Goal: Task Accomplishment & Management: Manage account settings

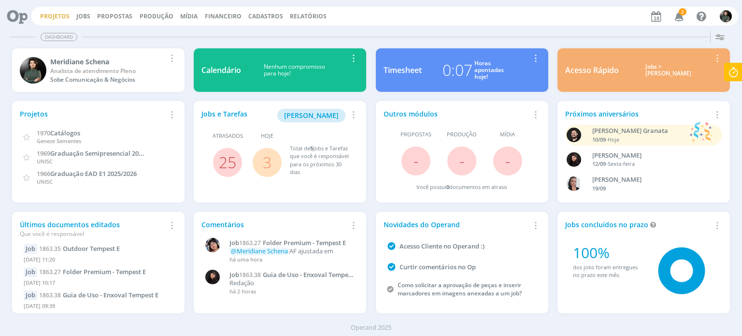
click at [60, 19] on link "Projetos" at bounding box center [54, 16] width 29 height 8
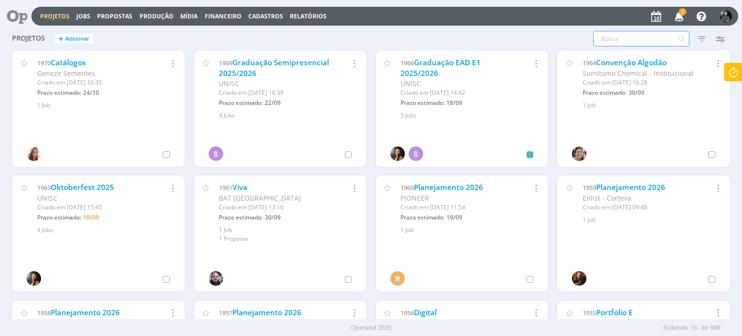
click at [609, 34] on input "text" at bounding box center [641, 38] width 96 height 15
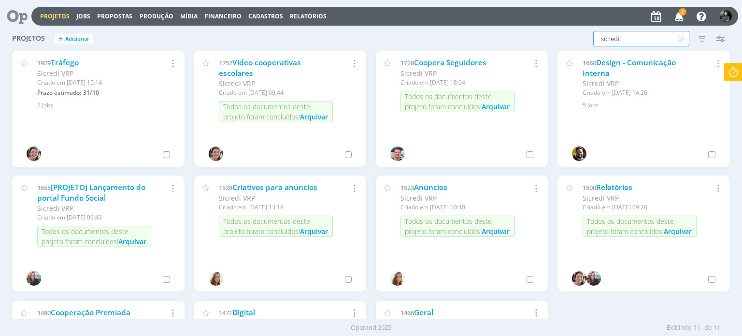
type input "sicredi"
click at [252, 311] on link "Digital" at bounding box center [243, 312] width 23 height 10
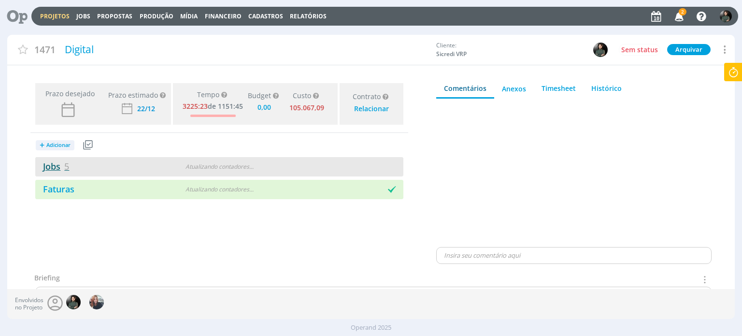
click at [59, 168] on link "Jobs 5" at bounding box center [52, 166] width 34 height 12
type input "0,00"
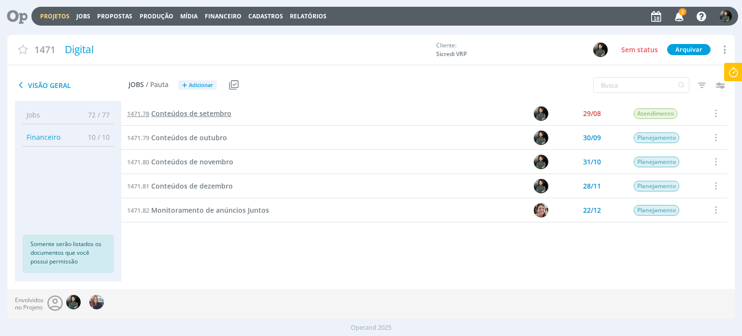
click at [206, 114] on span "Conteúdos de setembro" at bounding box center [191, 113] width 80 height 9
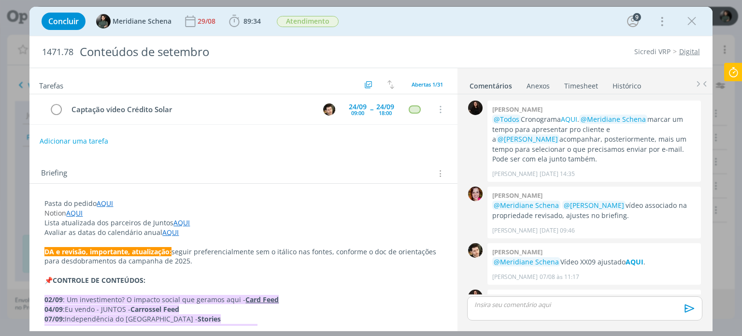
scroll to position [1413, 0]
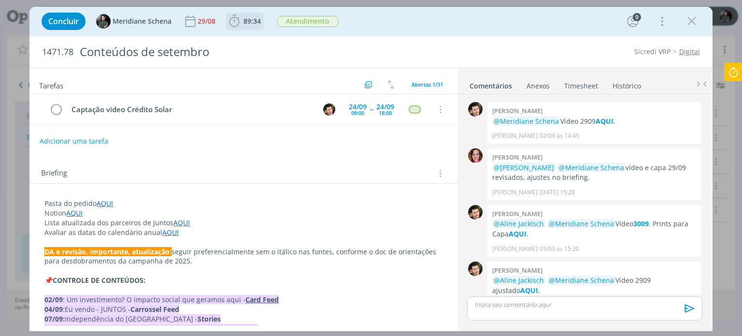
click at [239, 27] on icon "dialog" at bounding box center [234, 21] width 14 height 14
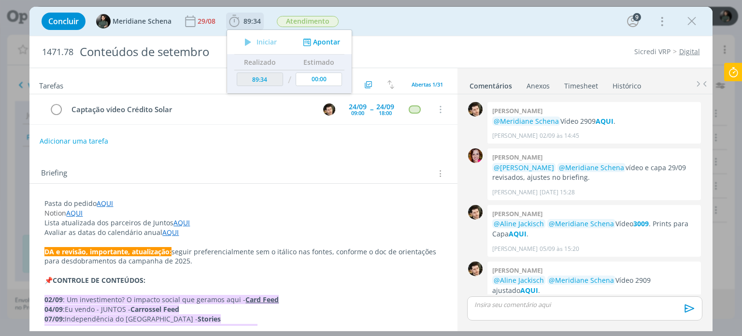
click at [317, 47] on div "Iniciar Apontar" at bounding box center [289, 42] width 125 height 24
click at [322, 41] on button "Apontar" at bounding box center [320, 42] width 40 height 10
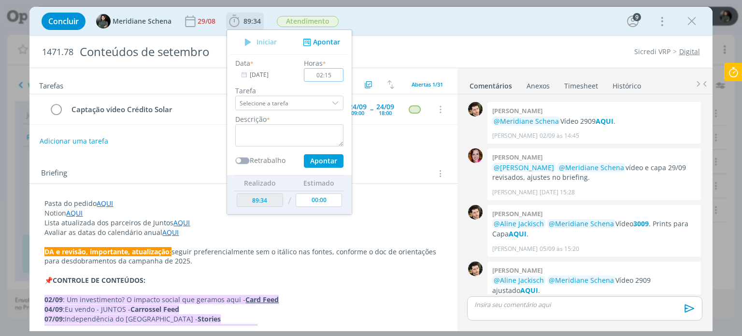
type input "02:15"
click at [289, 137] on textarea "dialog" at bounding box center [289, 135] width 108 height 22
type textarea "a"
type textarea "c"
type textarea "acompanhar captação vídeo aniversário"
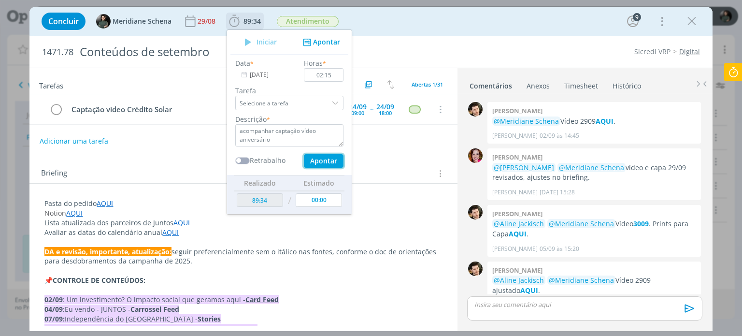
click at [323, 158] on button "Apontar" at bounding box center [324, 161] width 40 height 14
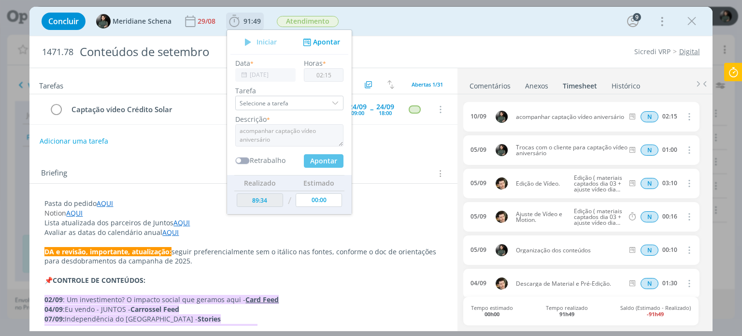
type input "00:00"
type input "91:49"
click at [449, 55] on div "Sicredi VRP Digital" at bounding box center [565, 52] width 278 height 10
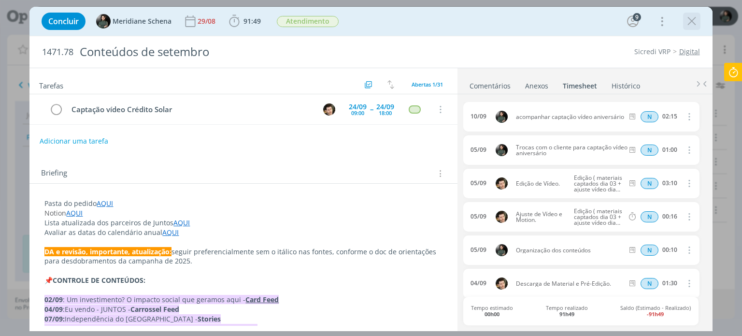
click at [688, 23] on icon "dialog" at bounding box center [691, 21] width 14 height 14
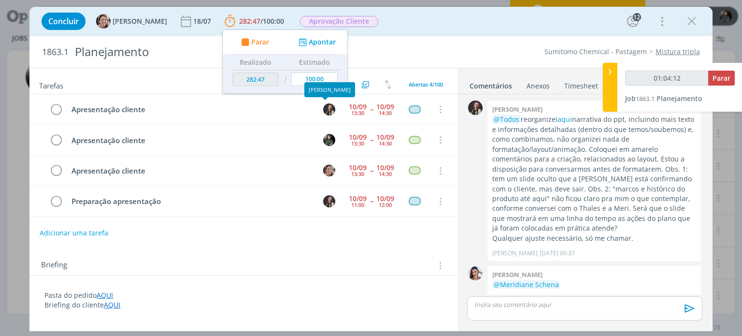
scroll to position [1364, 0]
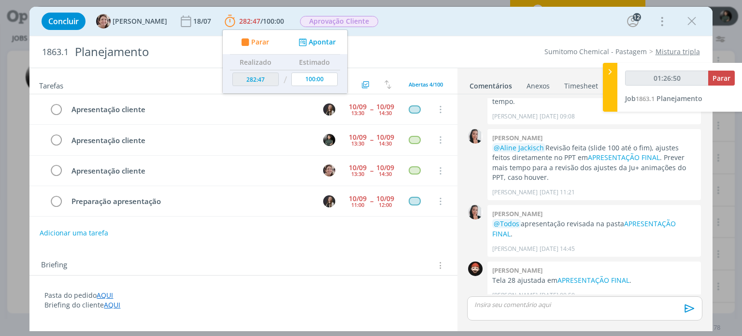
type input "01:26:51"
click at [715, 80] on span "Parar" at bounding box center [721, 77] width 18 height 9
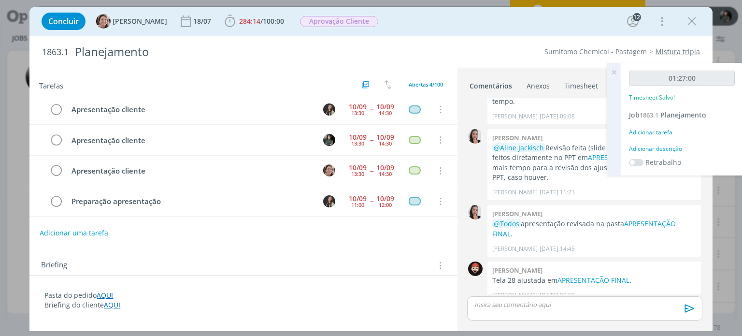
click at [611, 71] on icon at bounding box center [613, 72] width 17 height 19
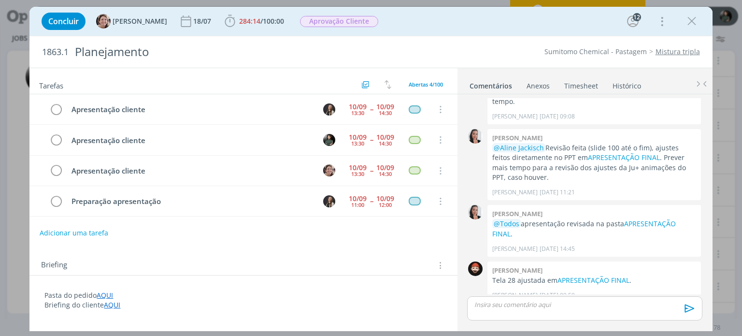
click at [587, 83] on link "Timesheet" at bounding box center [581, 84] width 35 height 14
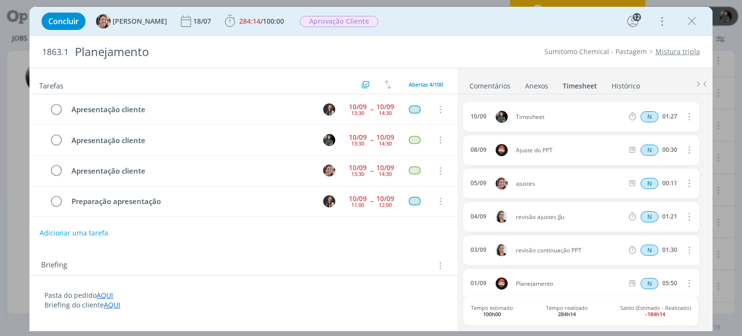
click at [685, 118] on icon "dialog" at bounding box center [688, 117] width 11 height 12
click at [655, 149] on link "Editar" at bounding box center [661, 148] width 76 height 15
click at [674, 116] on input "01:27" at bounding box center [669, 117] width 21 height 11
type input "01:10"
click at [670, 80] on ul "Comentários Anexos 0 Timesheet Histórico" at bounding box center [584, 81] width 255 height 26
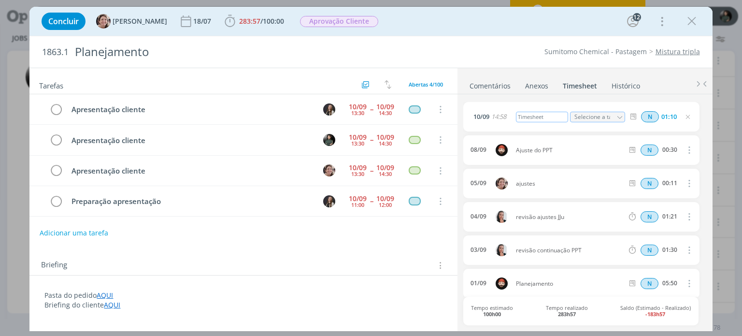
click at [543, 117] on div "Timesheet" at bounding box center [542, 117] width 52 height 11
drag, startPoint x: 534, startPoint y: 117, endPoint x: 535, endPoint y: 123, distance: 5.9
click at [535, 123] on div "apresentação plano para a cliente" at bounding box center [542, 117] width 52 height 24
click at [577, 126] on div "10/09 14:58 apresentação plano Selecione a tarefa N 01:10" at bounding box center [581, 116] width 236 height 29
click at [501, 88] on link "Comentários" at bounding box center [490, 84] width 42 height 14
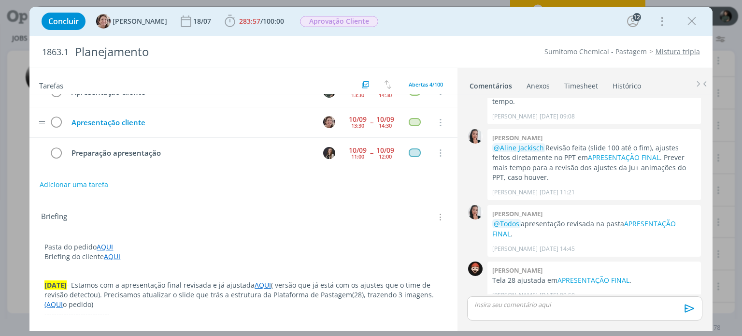
scroll to position [0, 0]
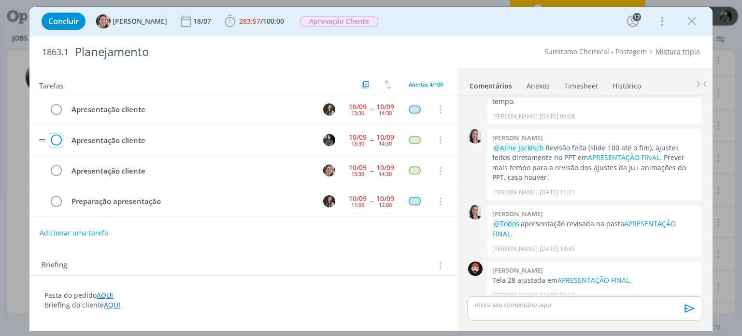
click at [54, 136] on icon "dialog" at bounding box center [56, 140] width 14 height 14
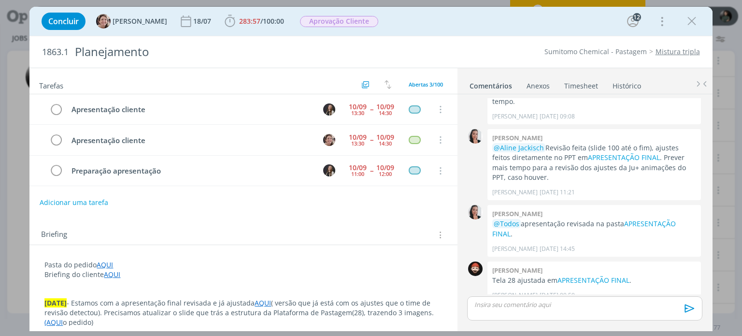
drag, startPoint x: 689, startPoint y: 19, endPoint x: 517, endPoint y: 30, distance: 172.8
click at [689, 19] on icon "dialog" at bounding box center [691, 21] width 14 height 14
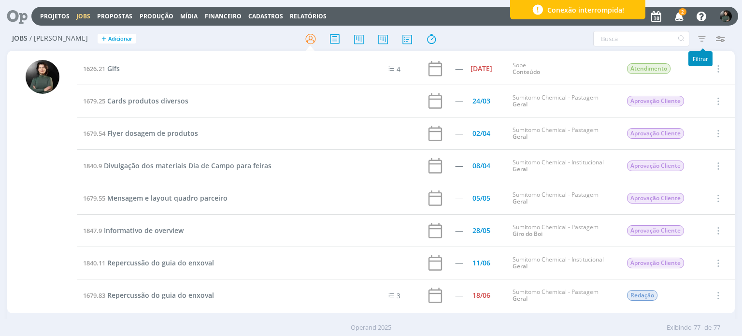
click at [699, 38] on icon "button" at bounding box center [701, 38] width 17 height 17
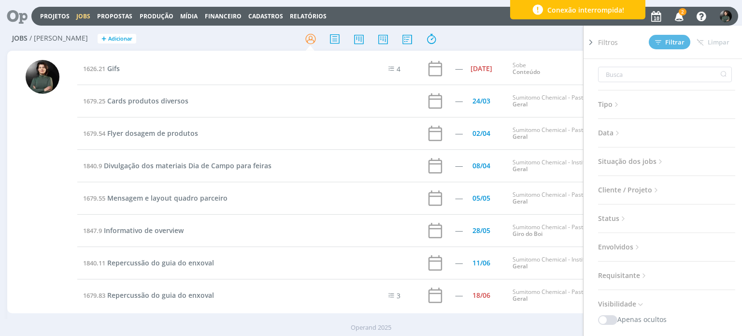
click at [628, 131] on h3 "Data" at bounding box center [666, 133] width 137 height 13
click at [618, 131] on icon at bounding box center [617, 133] width 8 height 8
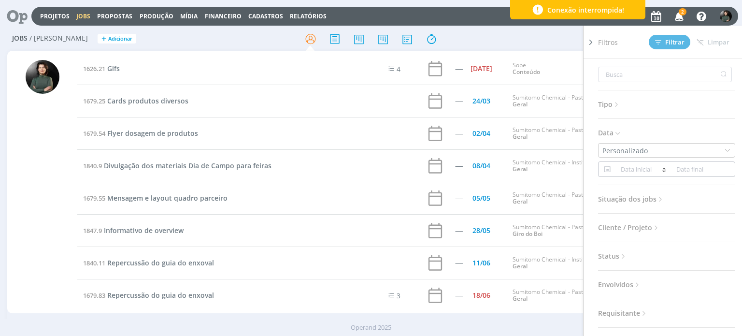
click at [617, 170] on input at bounding box center [636, 169] width 47 height 12
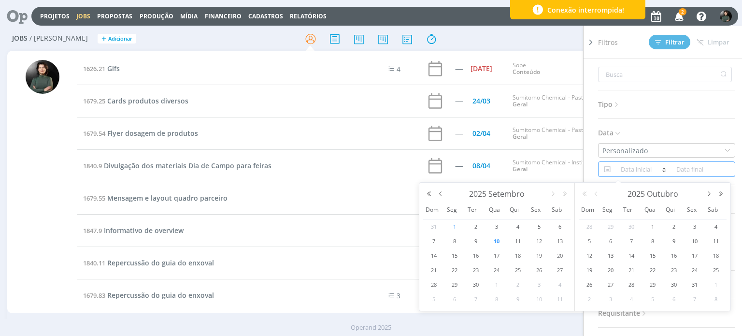
click at [450, 224] on span "1" at bounding box center [455, 227] width 12 height 12
click at [542, 243] on span "12" at bounding box center [539, 241] width 12 height 12
type input "01/09/2025"
type input "12/09/2025"
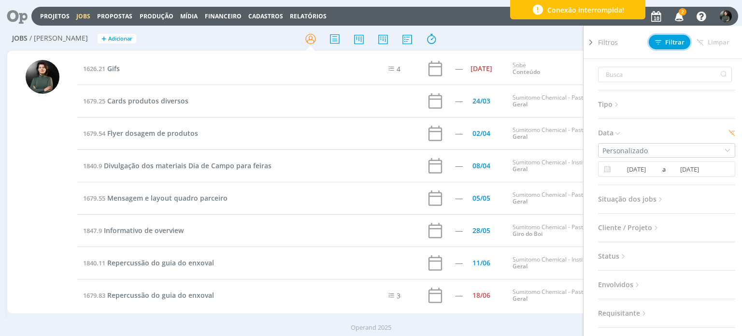
click at [677, 42] on span "Filtrar" at bounding box center [669, 42] width 29 height 6
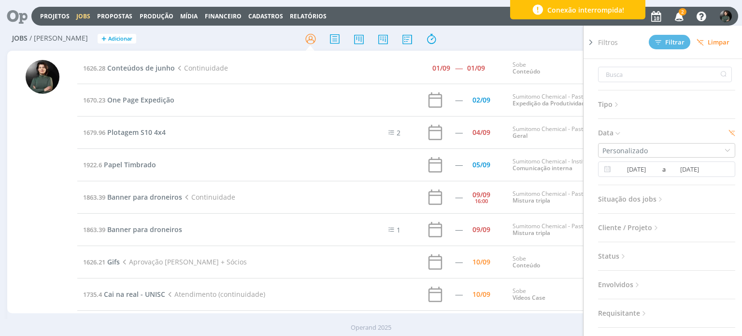
click at [531, 38] on div "Filtros Filtrar Limpar Tipo Jobs e Tarefas Data Personalizado 01/09/2025 a 12/0…" at bounding box center [613, 38] width 233 height 15
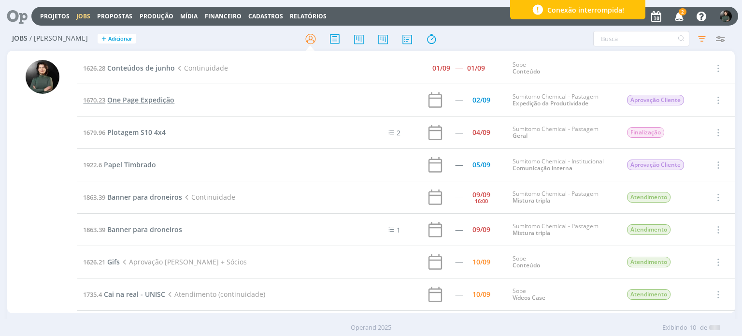
click at [157, 100] on span "One Page Expedição" at bounding box center [140, 99] width 67 height 9
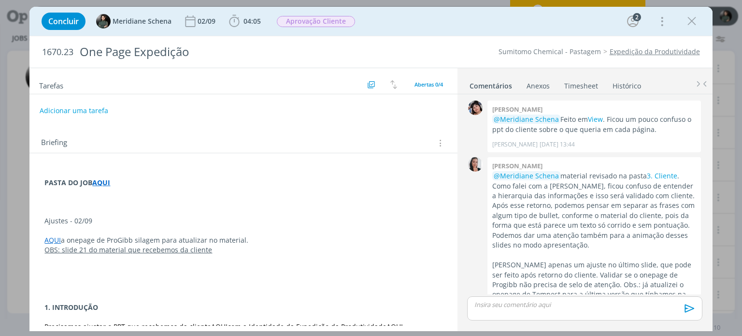
scroll to position [117, 0]
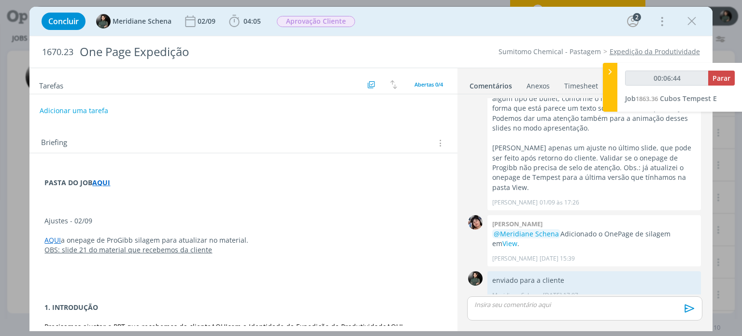
type input "00:07:44"
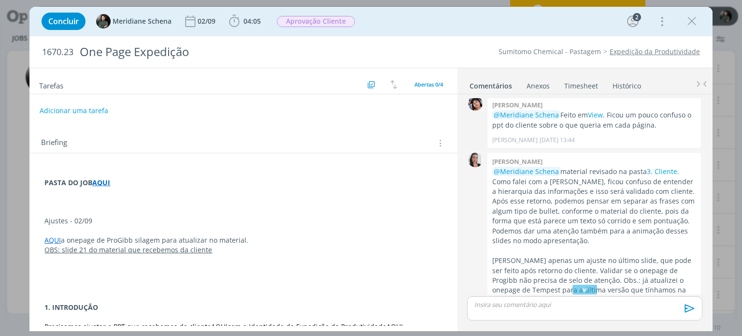
scroll to position [0, 0]
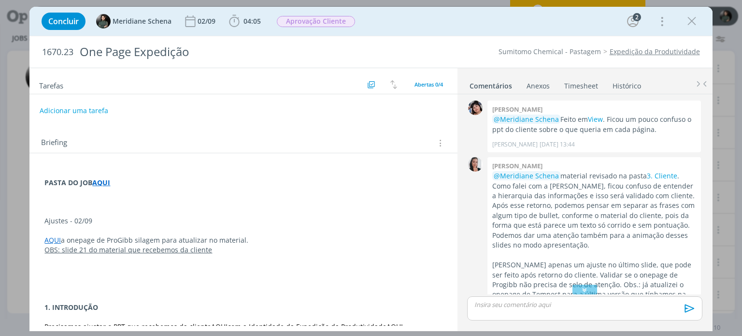
drag, startPoint x: 688, startPoint y: 23, endPoint x: 532, endPoint y: 28, distance: 156.1
click at [688, 23] on icon "dialog" at bounding box center [691, 21] width 14 height 14
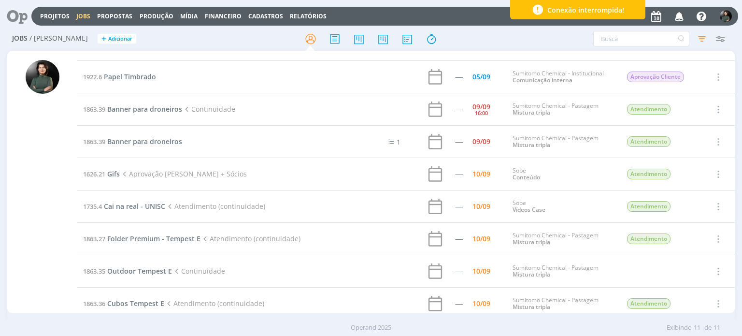
scroll to position [97, 0]
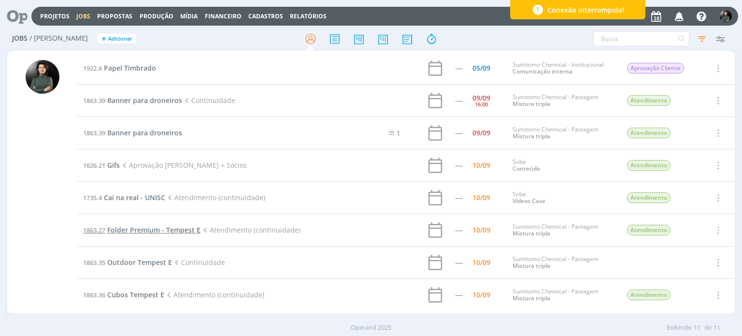
click at [182, 230] on span "Folder Premium - Tempest E" at bounding box center [153, 229] width 93 height 9
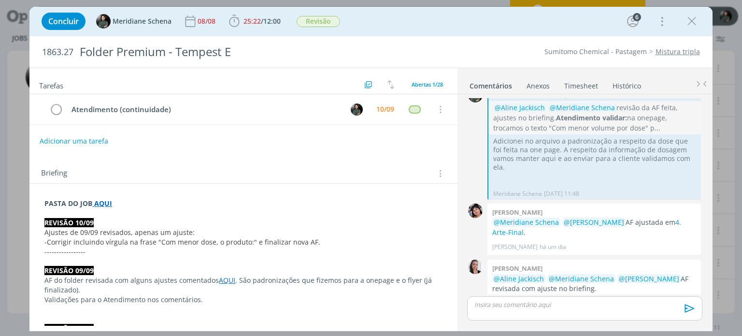
scroll to position [1103, 0]
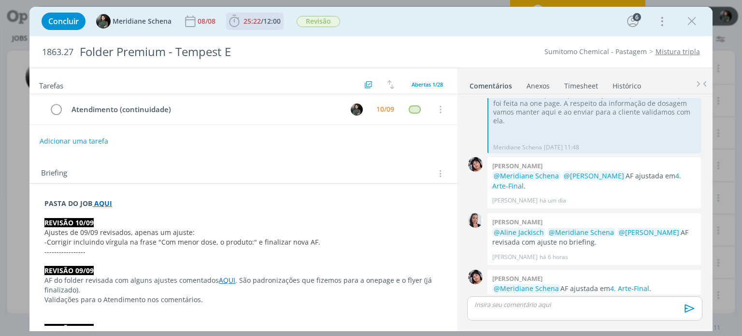
click at [261, 24] on span "25:22" at bounding box center [251, 20] width 17 height 9
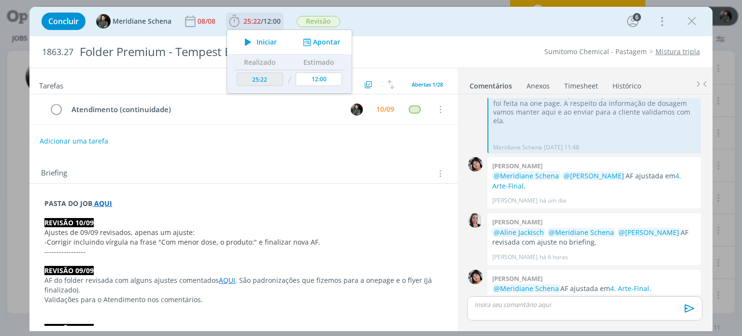
click at [260, 42] on span "Iniciar" at bounding box center [266, 42] width 20 height 7
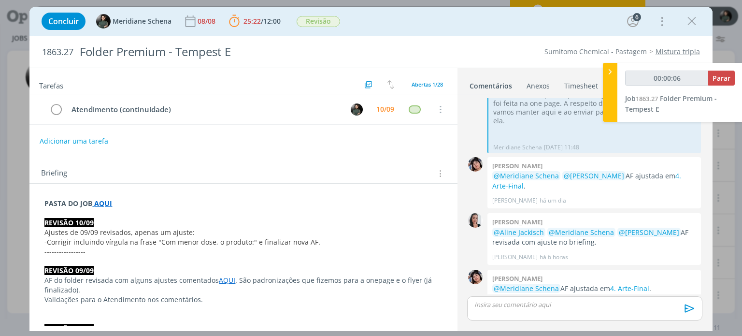
click at [123, 206] on p "PASTA DO JOB AQUI" at bounding box center [242, 203] width 397 height 10
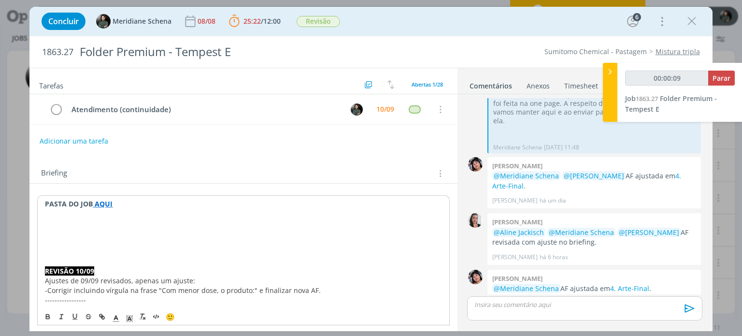
type input "00:00:10"
click at [632, 283] on link "4. Arte-Final" at bounding box center [629, 287] width 39 height 9
click at [93, 234] on p "Retornos" at bounding box center [242, 232] width 397 height 10
click at [79, 228] on p "Ajustes cliente 10/09" at bounding box center [243, 233] width 397 height 10
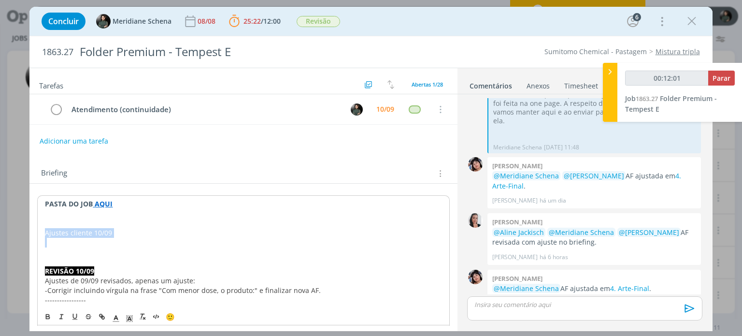
click at [79, 228] on p "Ajustes cliente 10/09" at bounding box center [243, 233] width 397 height 10
click at [50, 321] on button "dialog" at bounding box center [49, 317] width 14 height 12
click at [117, 316] on icon "dialog" at bounding box center [116, 318] width 9 height 9
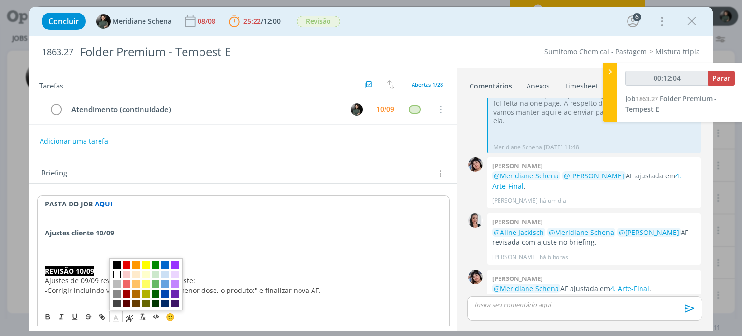
click at [119, 274] on span "dialog" at bounding box center [117, 275] width 8 height 8
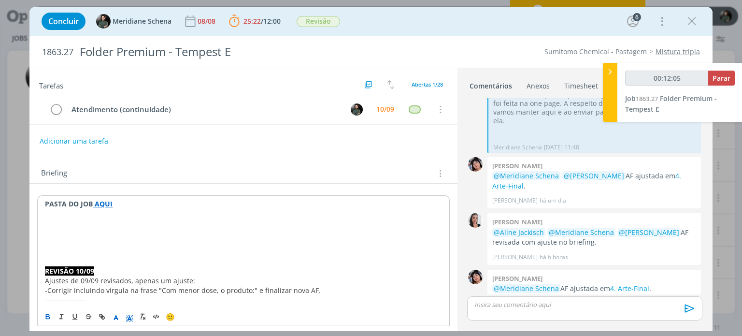
click at [131, 320] on polyline "dialog" at bounding box center [129, 318] width 3 height 4
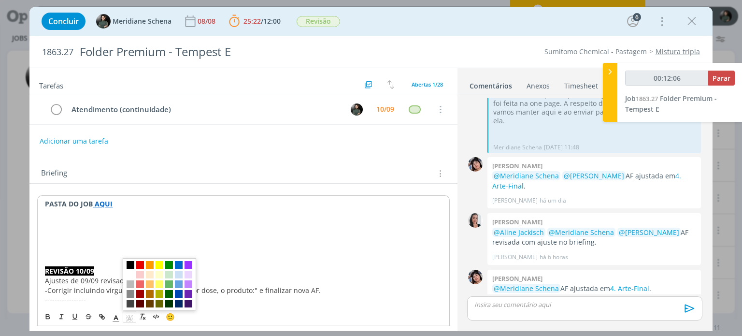
click at [133, 265] on span "dialog" at bounding box center [131, 265] width 8 height 8
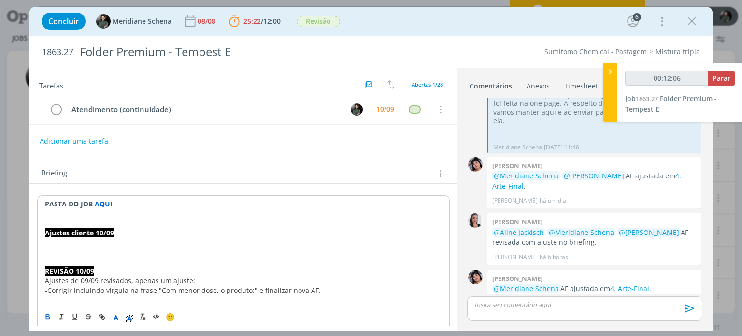
click at [123, 250] on p "dialog" at bounding box center [243, 252] width 397 height 10
click at [122, 231] on p "Ajustes cliente 10/09" at bounding box center [243, 233] width 397 height 10
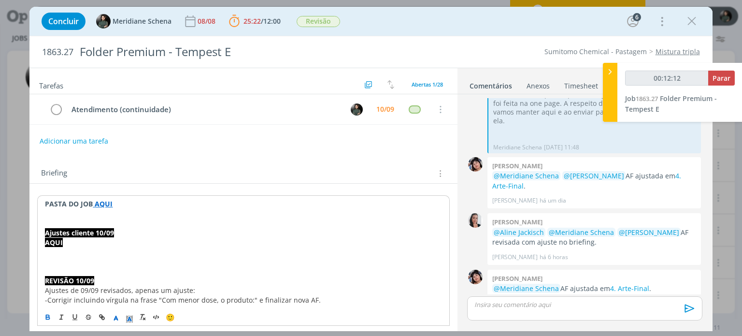
click at [52, 242] on strong "AQUI" at bounding box center [54, 242] width 18 height 9
click at [50, 318] on icon "dialog" at bounding box center [47, 318] width 3 height 2
click at [115, 323] on div "🙂" at bounding box center [243, 316] width 411 height 18
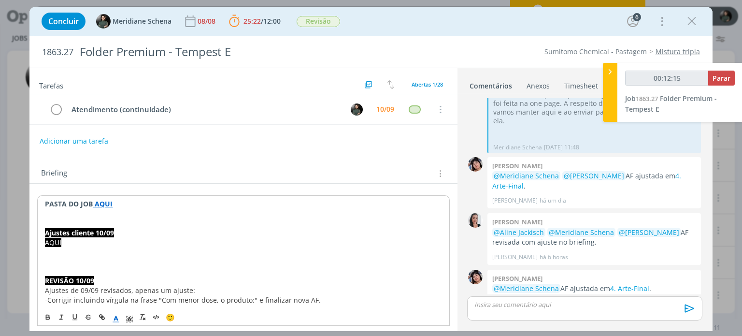
click at [115, 319] on icon "dialog" at bounding box center [116, 318] width 9 height 9
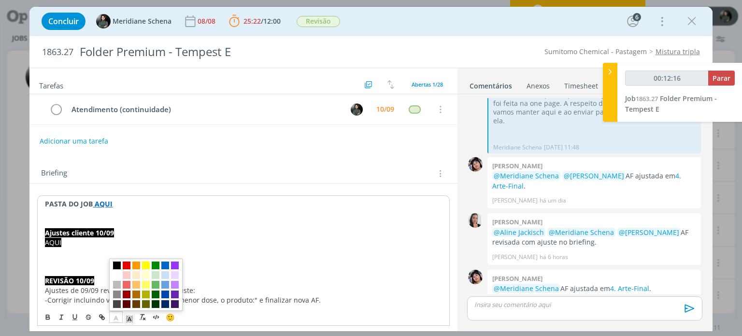
click at [118, 266] on span "dialog" at bounding box center [117, 265] width 8 height 8
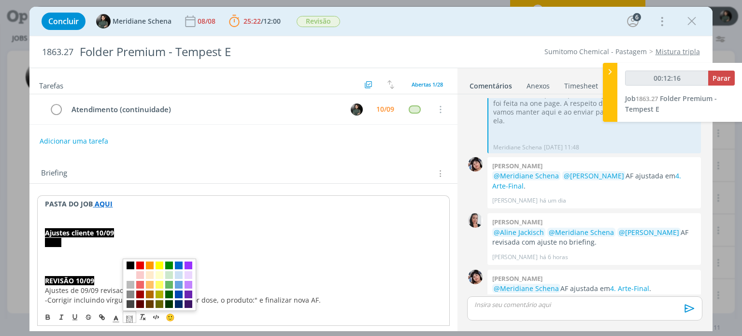
click at [130, 320] on icon "dialog" at bounding box center [129, 318] width 9 height 9
click at [134, 275] on span "dialog" at bounding box center [131, 275] width 8 height 8
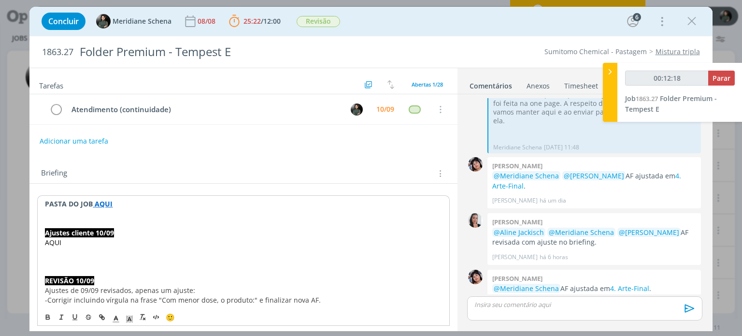
click at [99, 258] on p "dialog" at bounding box center [243, 261] width 397 height 10
click at [64, 241] on p "AQUI" at bounding box center [243, 243] width 397 height 10
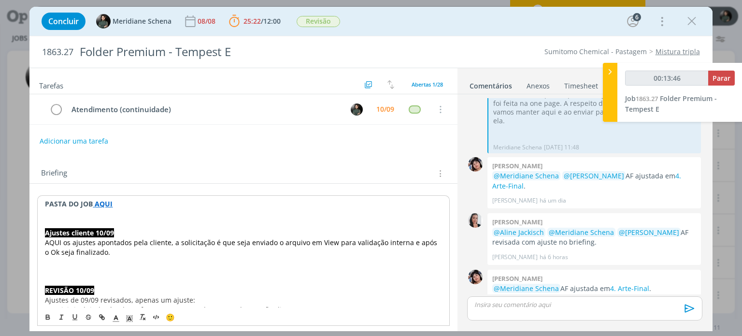
click at [105, 199] on strong "AQUI" at bounding box center [104, 203] width 18 height 9
click at [109, 217] on link "https://sobeae.sharepoint.com/:f:/s/SOBEAE/Enjz5LuUS9tLoxVoReOymUUBkep8bZ6h4tYQ…" at bounding box center [107, 222] width 73 height 13
click at [254, 256] on p "dialog" at bounding box center [243, 261] width 397 height 10
drag, startPoint x: 61, startPoint y: 242, endPoint x: 44, endPoint y: 242, distance: 17.4
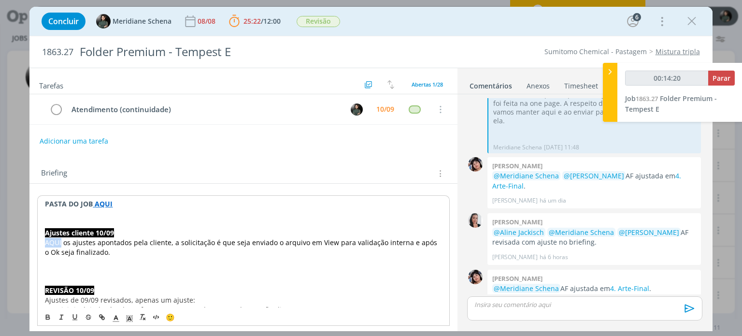
type input "00:14:21"
click at [100, 318] on icon "dialog" at bounding box center [102, 317] width 8 height 8
type input "AQUI"
type input "00:14:23"
paste input "https://sobeae.sharepoint.com/:b:/s/SOBEAE/EUu0Jerzc39AnadjQIeCEn0BAKGTRp1WWwzw…"
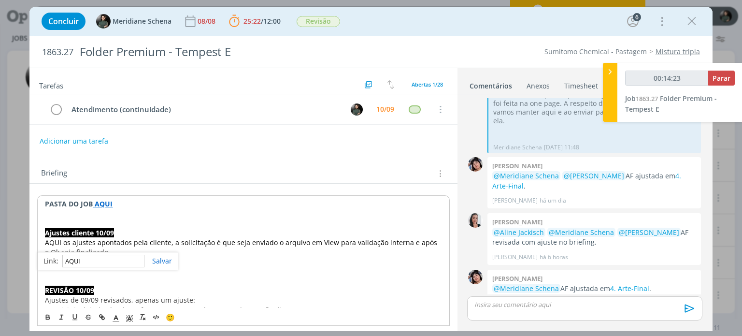
type input "https://sobeae.sharepoint.com/:b:/s/SOBEAE/EUu0Jerzc39AnadjQIeCEn0BAKGTRp1WWwzw…"
type input "00:14:24"
type input "https://sobeae.sharepoint.com/:b:/s/SOBEAE/EUu0Jerzc39AnadjQIeCEn0BAKGTRp1WWwzw…"
click at [168, 260] on link "dialog" at bounding box center [158, 260] width 28 height 9
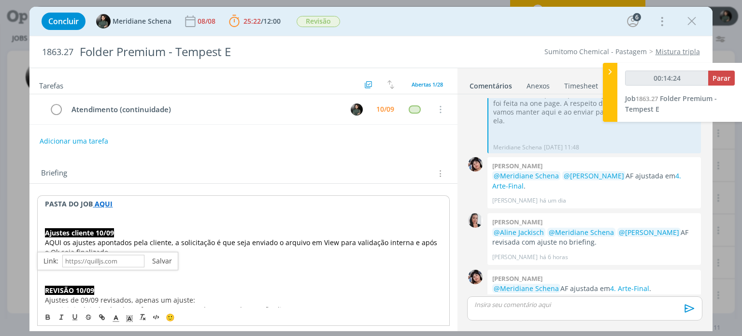
scroll to position [0, 0]
click at [160, 267] on p "dialog" at bounding box center [243, 271] width 397 height 10
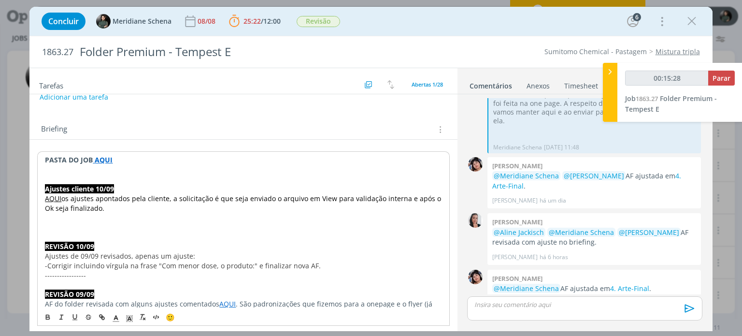
scroll to position [48, 0]
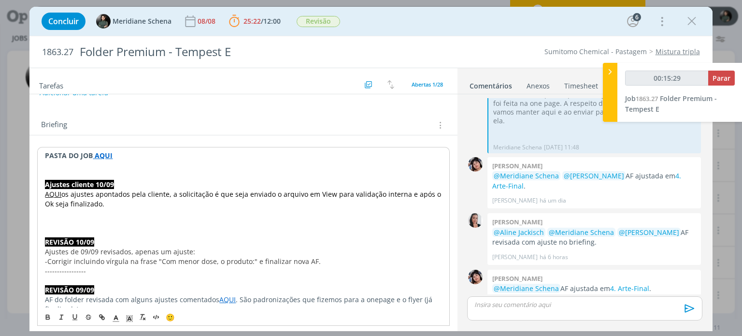
click at [52, 194] on link "AQUI" at bounding box center [53, 193] width 16 height 9
click at [130, 235] on p "dialog" at bounding box center [243, 232] width 397 height 10
drag, startPoint x: 62, startPoint y: 192, endPoint x: 44, endPoint y: 191, distance: 17.4
click at [112, 318] on icon "dialog" at bounding box center [116, 318] width 9 height 9
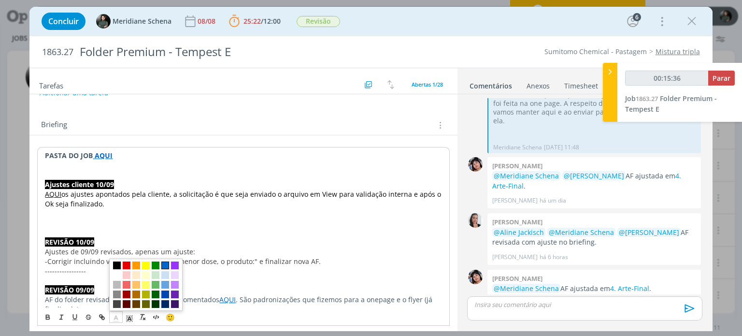
click at [165, 265] on span "dialog" at bounding box center [165, 265] width 8 height 8
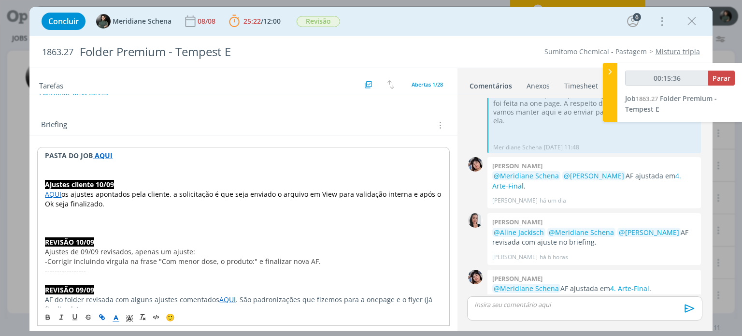
click at [162, 239] on p "REVISÃO 10/09" at bounding box center [243, 242] width 397 height 10
click at [61, 227] on p "dialog" at bounding box center [243, 232] width 397 height 10
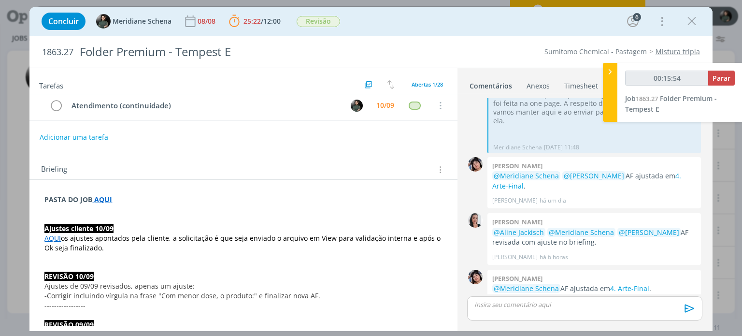
scroll to position [0, 0]
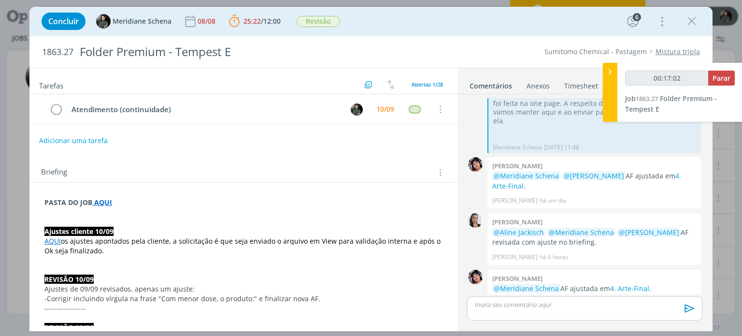
click at [84, 139] on button "Adicionar uma tarefa" at bounding box center [73, 140] width 69 height 16
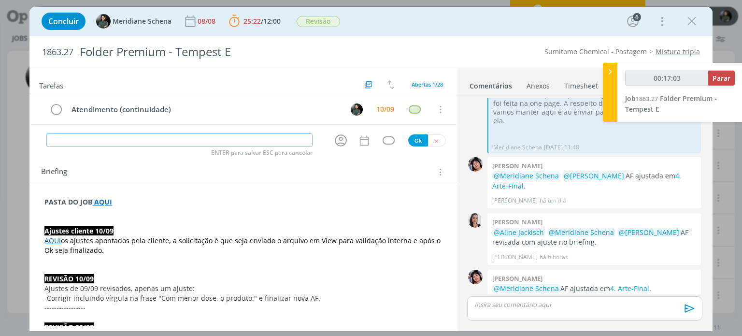
type input "00:17:04"
type input "Aj"
type input "00:17:05"
type input "Ajustes"
type input "00:17:06"
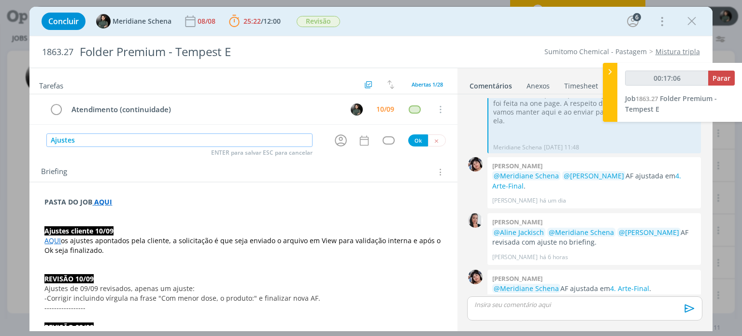
type input "Ajustes"
type input "00:17:07"
type input "Ajustes ("
type input "00:17:10"
type input "Ajustes ( aj"
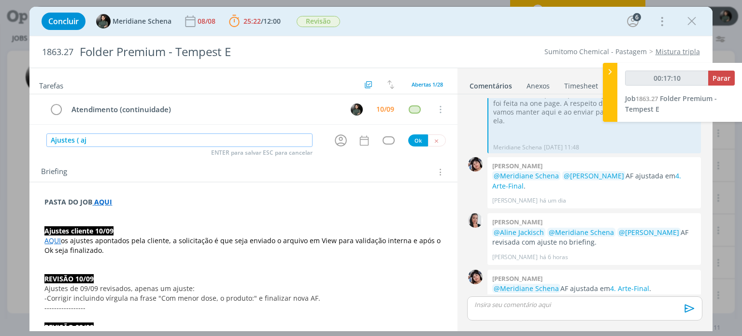
type input "00:17:11"
type input "Ajustes ( ajustes c"
type input "00:17:12"
type input "Ajustes ( ajustes cliente"
type input "00:17:13"
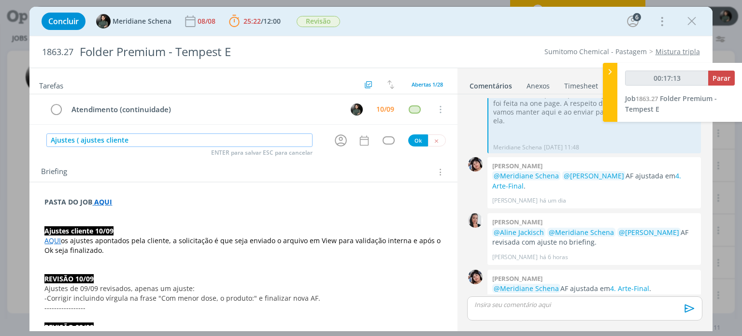
type input "Ajustes ( ajustes cliente 1"
type input "00:17:14"
type input "Ajustes ( ajustes cliente 10"
type input "00:17:15"
type input "Ajustes ( ajustes cliente 10/0"
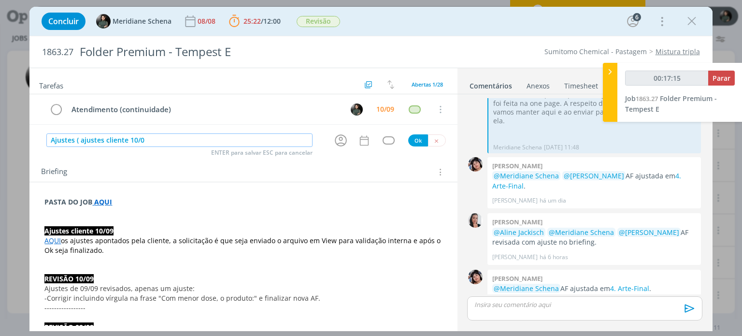
type input "00:17:16"
type input "Ajustes ( ajustes cliente 10/09"
type input "00:17:17"
type input "Ajustes ( ajustes cliente 10/09)"
type input "00:17:19"
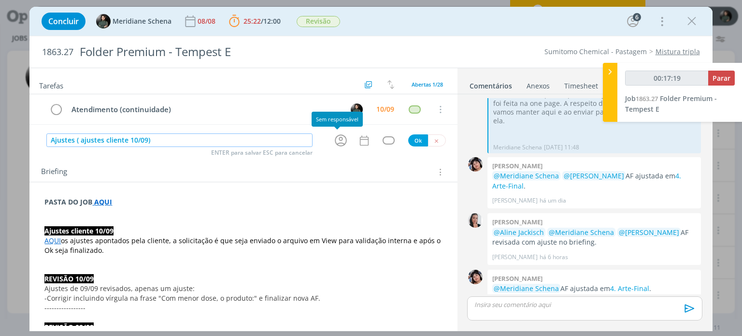
click at [335, 141] on icon "dialog" at bounding box center [340, 140] width 15 height 15
type input "Ajustes ( ajustes cliente 10/09)"
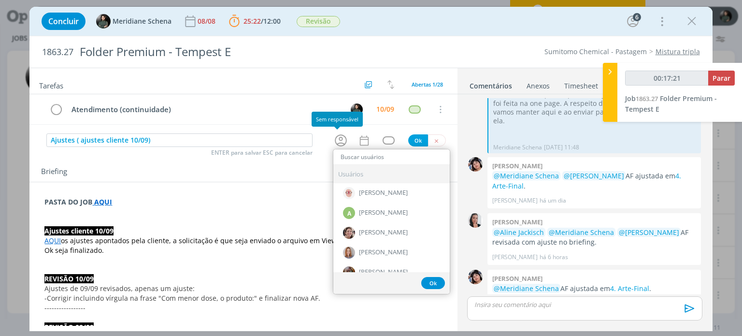
type input "00:17:22"
type input "nic"
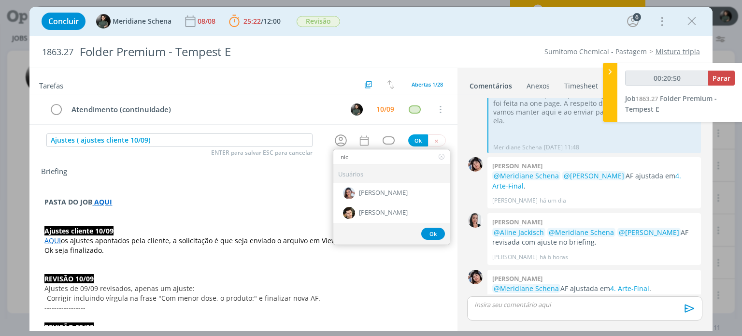
type input "00:20:51"
type input "nic"
type input "00:25:44"
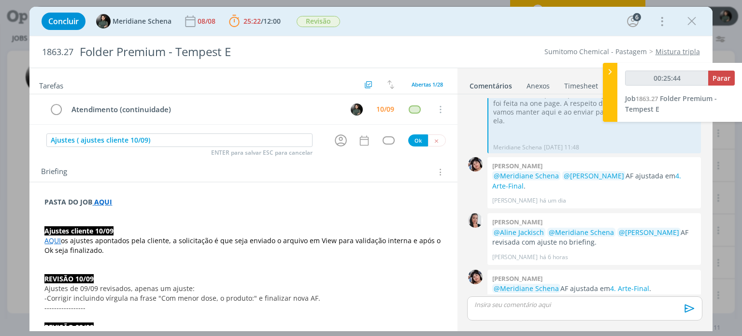
click at [729, 79] on span "Parar" at bounding box center [721, 77] width 18 height 9
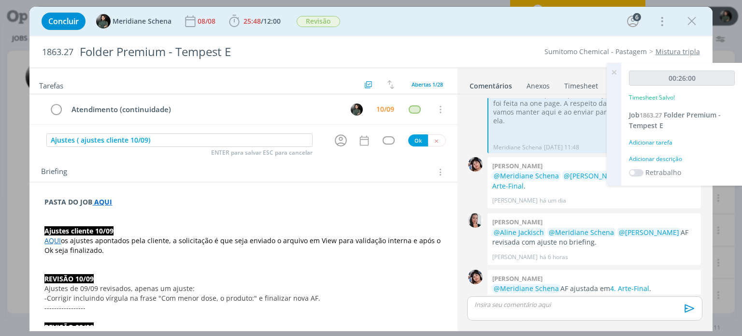
click at [657, 157] on div "Adicionar descrição" at bounding box center [682, 159] width 106 height 9
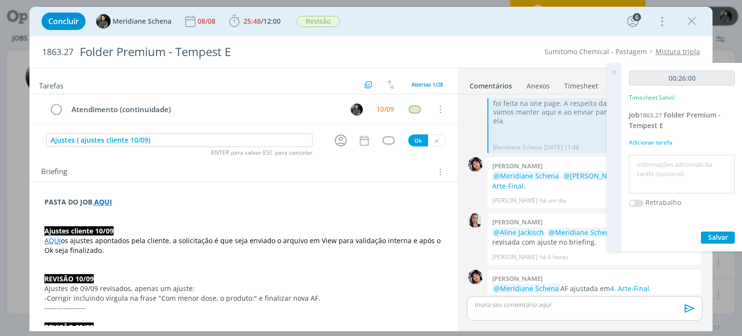
click at [656, 160] on textarea at bounding box center [681, 174] width 101 height 34
type textarea "revisão dos ajustes trazidos pelo cliente e pauta para ajustes"
click at [709, 236] on span "Salvar" at bounding box center [718, 236] width 20 height 9
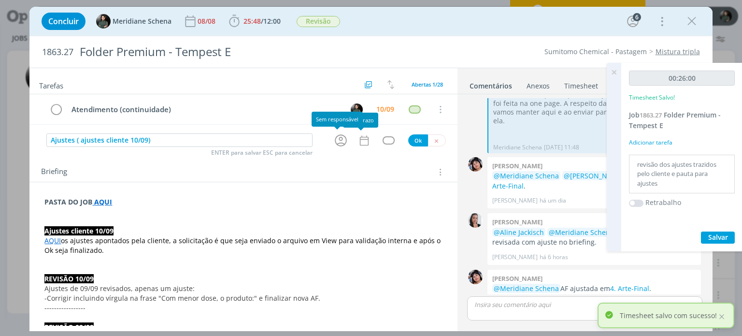
click at [335, 139] on icon "dialog" at bounding box center [340, 140] width 15 height 15
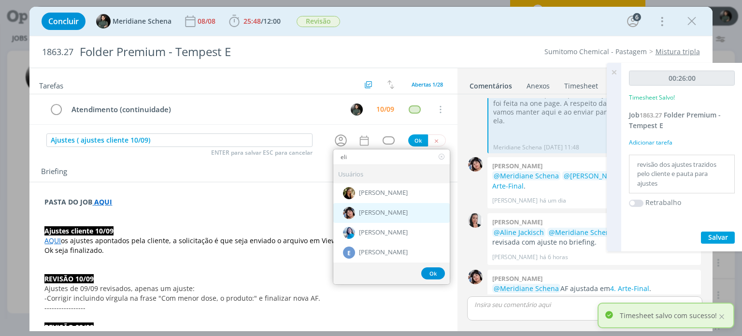
type input "eli"
click at [396, 212] on span "[PERSON_NAME]" at bounding box center [383, 213] width 49 height 8
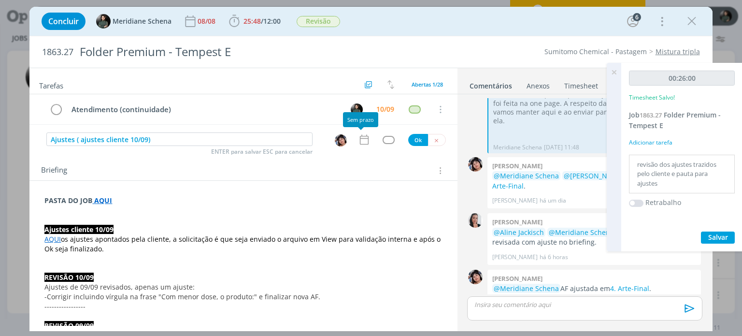
click at [359, 142] on icon "dialog" at bounding box center [364, 139] width 13 height 13
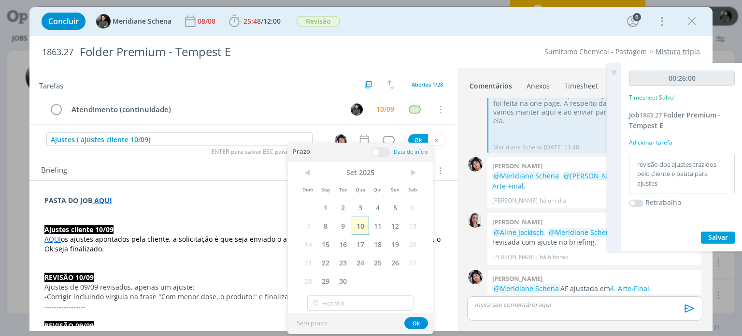
click at [357, 233] on span "10" at bounding box center [360, 225] width 17 height 18
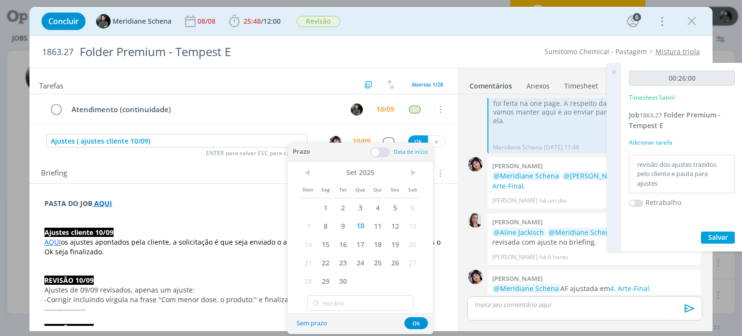
click at [381, 154] on span at bounding box center [379, 152] width 19 height 10
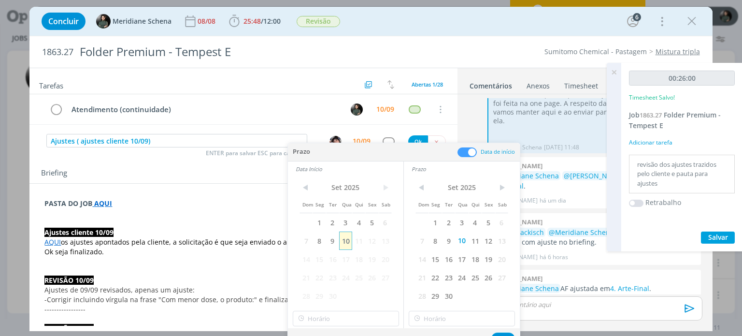
click at [348, 242] on span "10" at bounding box center [345, 240] width 13 height 18
click at [336, 318] on input "17:00" at bounding box center [346, 318] width 106 height 15
click at [318, 279] on div "15:30" at bounding box center [347, 284] width 108 height 17
type input "15:30"
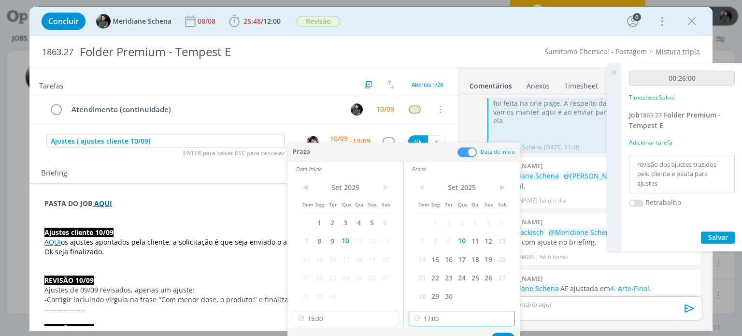
click at [434, 318] on input "17:00" at bounding box center [462, 318] width 106 height 15
click at [435, 264] on div "16:00" at bounding box center [463, 270] width 108 height 17
type input "16:00"
click at [508, 335] on button "Ok" at bounding box center [503, 338] width 24 height 12
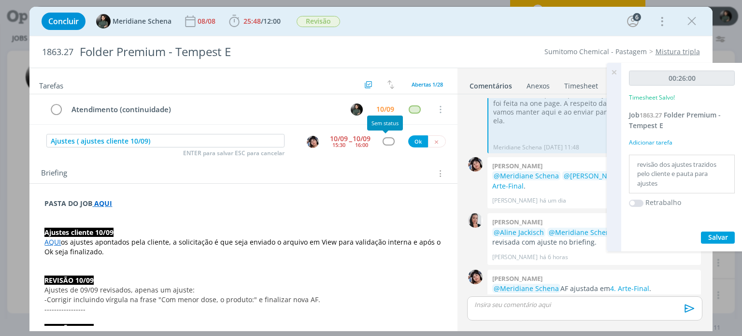
click at [385, 137] on div "dialog" at bounding box center [389, 141] width 12 height 8
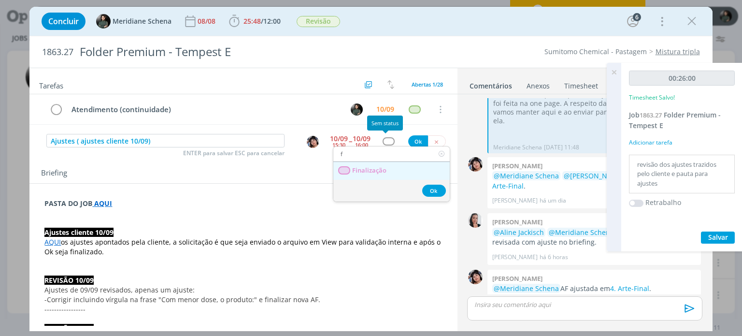
type input "f"
click at [383, 162] on link "Finalização" at bounding box center [391, 171] width 116 height 18
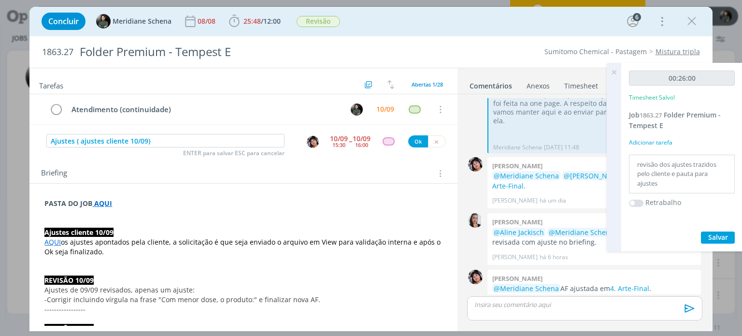
click at [383, 144] on div "dialog" at bounding box center [389, 141] width 12 height 8
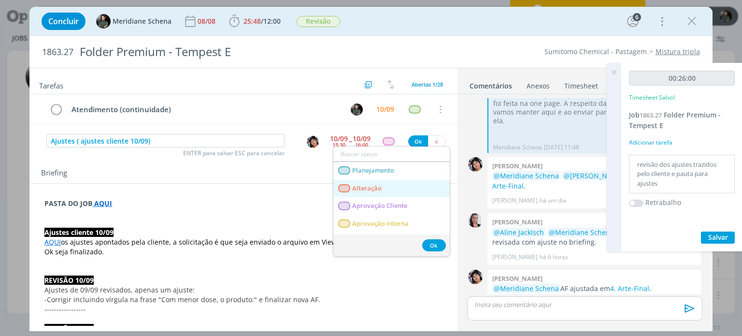
click at [368, 191] on span "Alteração" at bounding box center [367, 188] width 29 height 8
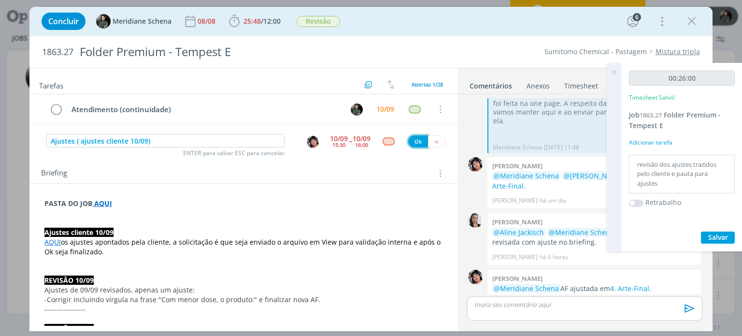
click at [411, 139] on button "Ok" at bounding box center [418, 141] width 20 height 12
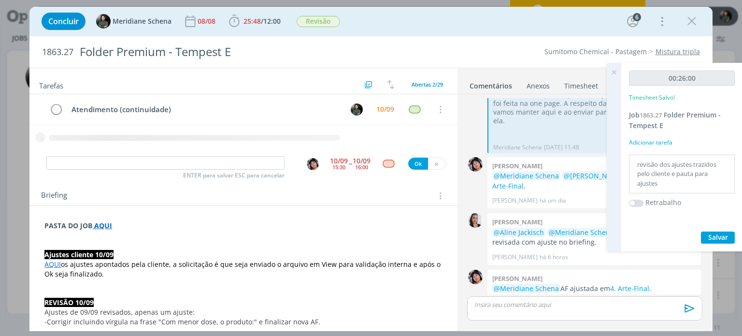
click at [610, 71] on icon at bounding box center [613, 72] width 17 height 19
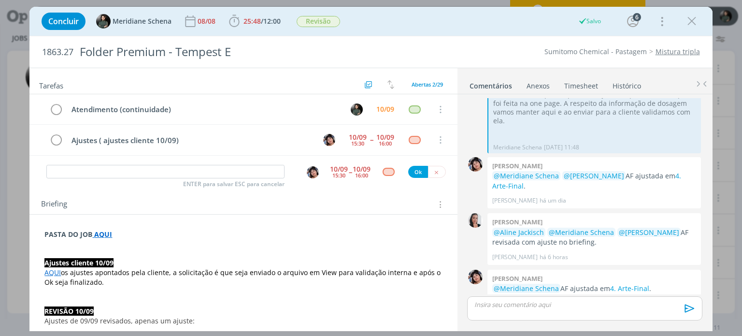
scroll to position [97, 0]
click at [433, 172] on icon "dialog" at bounding box center [436, 172] width 6 height 6
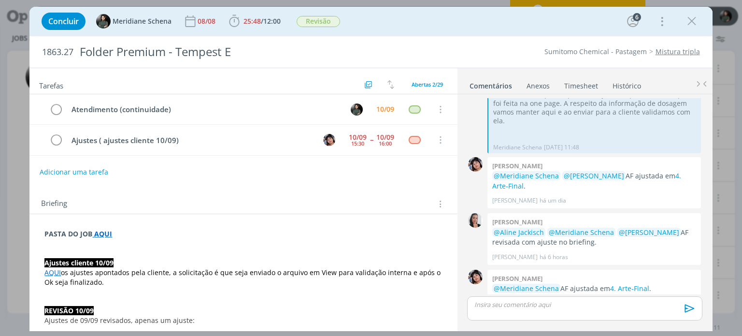
drag, startPoint x: 689, startPoint y: 21, endPoint x: 589, endPoint y: 76, distance: 113.9
click at [689, 21] on icon "dialog" at bounding box center [691, 21] width 14 height 14
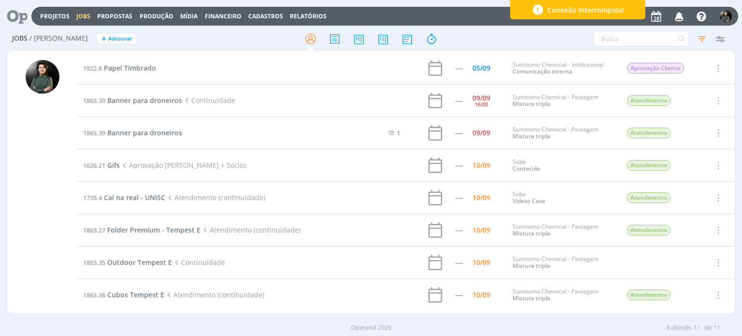
scroll to position [97, 0]
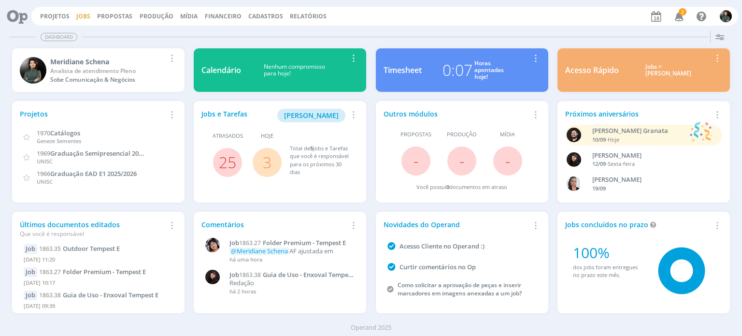
click at [79, 19] on link "Jobs" at bounding box center [83, 16] width 14 height 8
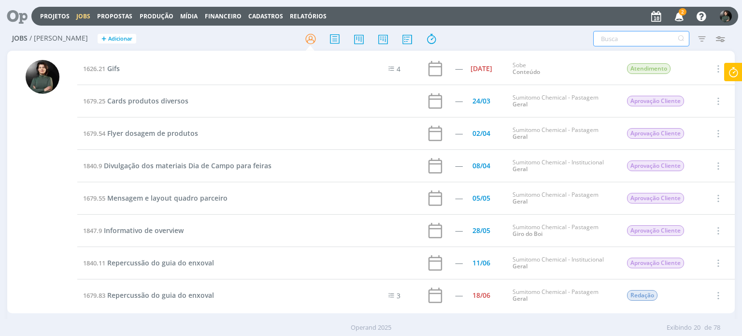
click at [634, 40] on input "text" at bounding box center [641, 38] width 96 height 15
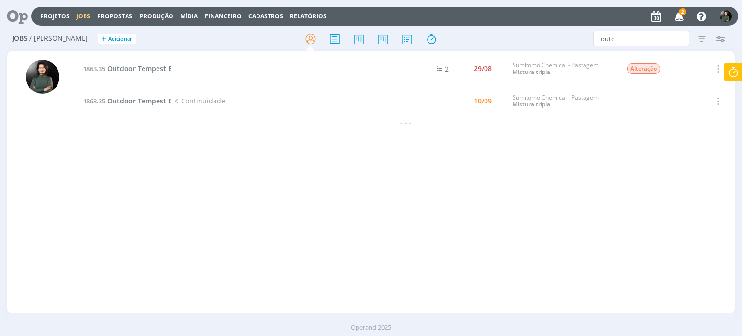
click at [137, 99] on span "Outdoor Tempest E" at bounding box center [139, 100] width 65 height 9
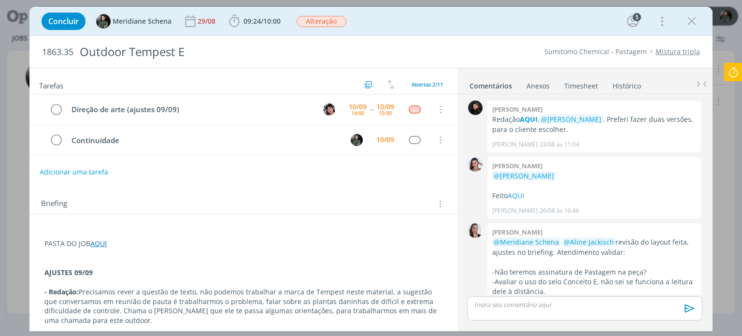
scroll to position [326, 0]
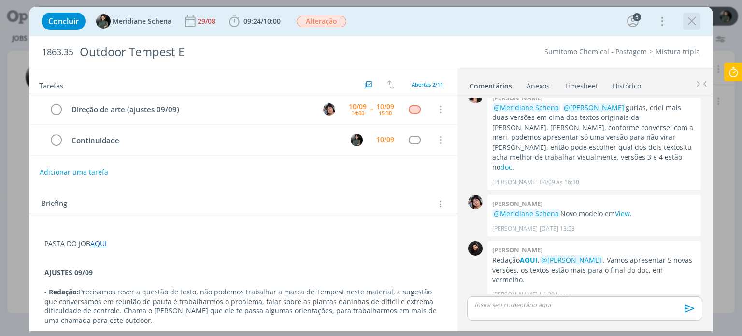
click at [687, 21] on icon "dialog" at bounding box center [691, 21] width 14 height 14
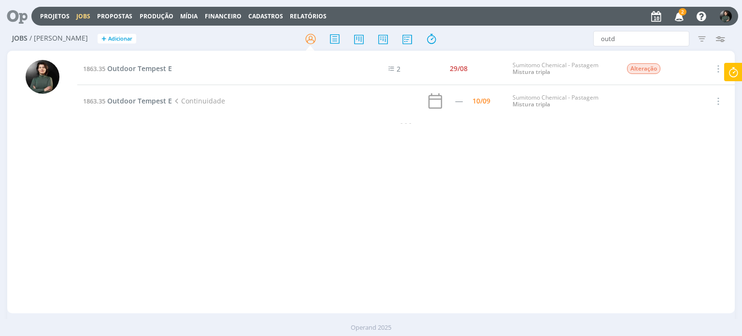
click at [680, 17] on icon "button" at bounding box center [679, 16] width 17 height 16
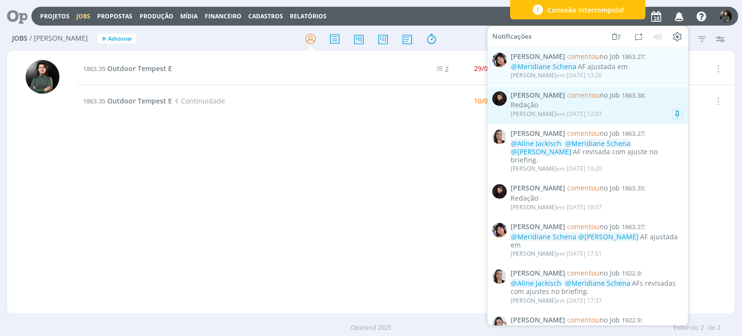
click at [643, 113] on div "Luana Andrade em 10/09 às 12:07" at bounding box center [596, 114] width 172 height 10
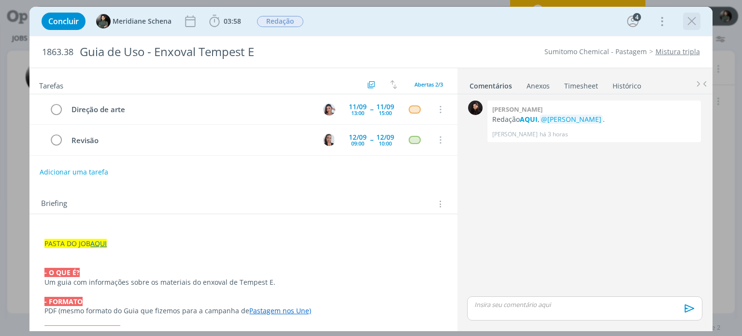
click at [692, 23] on icon "dialog" at bounding box center [691, 21] width 14 height 14
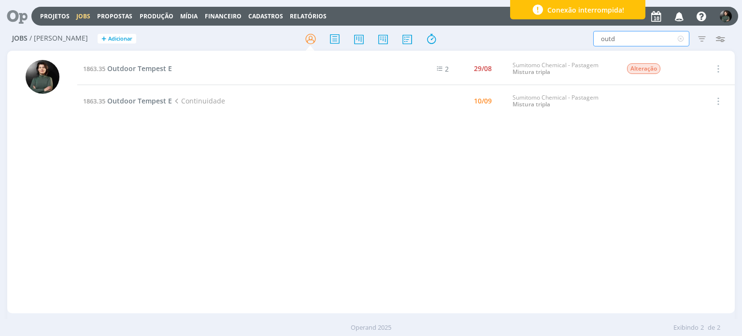
click at [641, 40] on input "outd" at bounding box center [641, 38] width 96 height 15
type input "o"
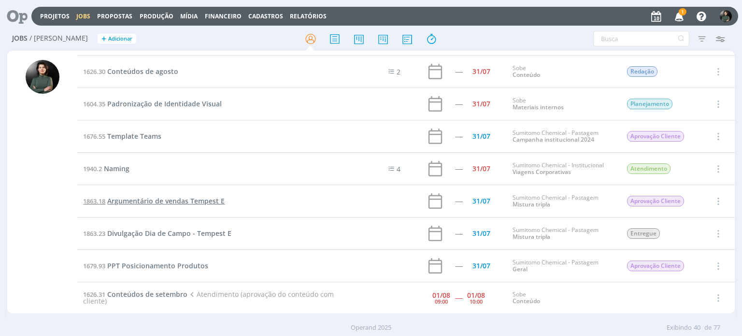
scroll to position [546, 0]
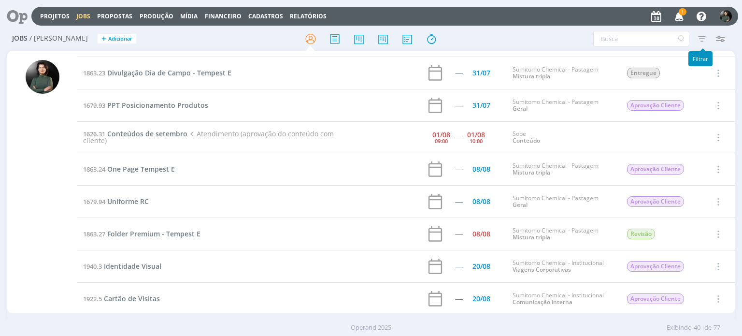
click at [705, 39] on icon "button" at bounding box center [701, 38] width 17 height 17
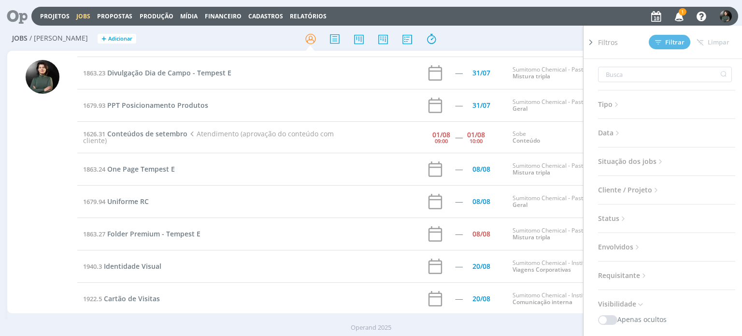
click at [613, 133] on span "Data" at bounding box center [610, 133] width 24 height 13
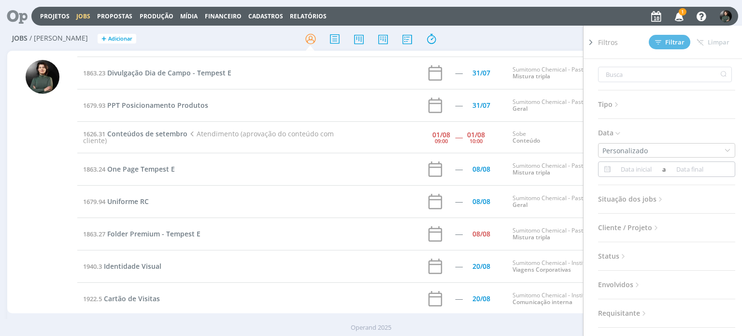
click at [619, 167] on input at bounding box center [636, 169] width 47 height 12
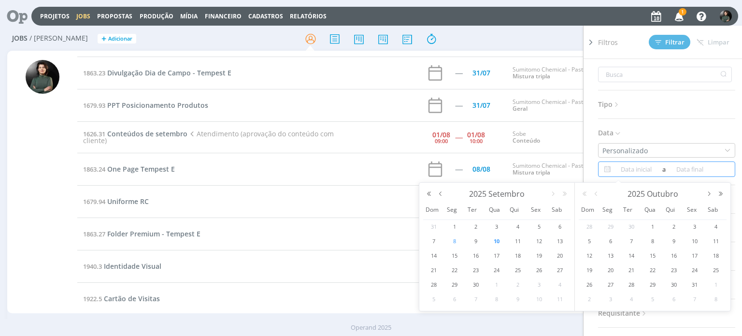
click at [458, 242] on span "8" at bounding box center [455, 241] width 12 height 12
click at [538, 242] on span "12" at bounding box center [539, 241] width 12 height 12
type input "08/09/2025"
type input "[DATE]"
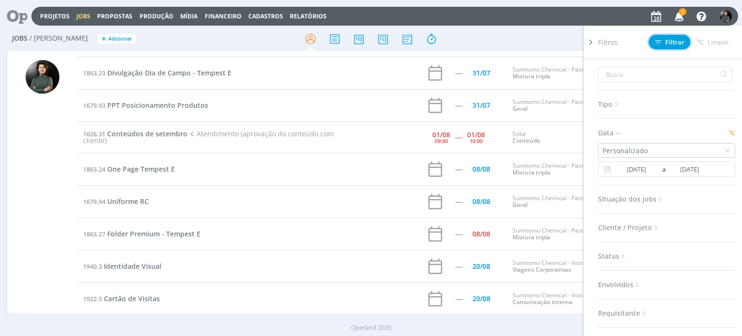
click at [669, 39] on span "Filtrar" at bounding box center [669, 42] width 29 height 6
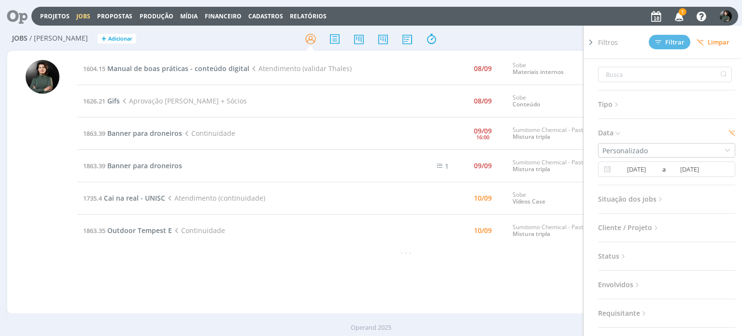
click at [308, 297] on div "1604.15 Manual de boas práticas - conteúdo digital Atendimento (validar Thales)…" at bounding box center [405, 182] width 657 height 258
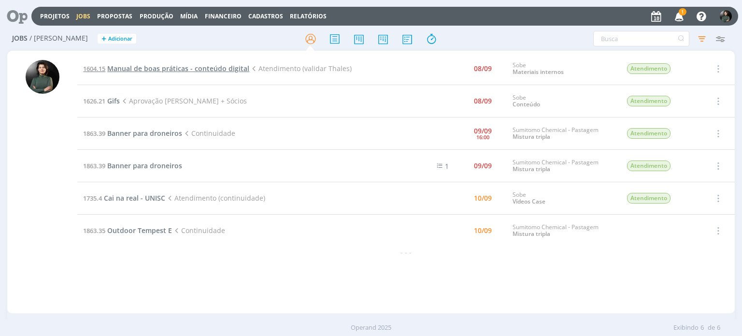
click at [184, 69] on span "Manual de boas práticas - conteúdo digital" at bounding box center [178, 68] width 142 height 9
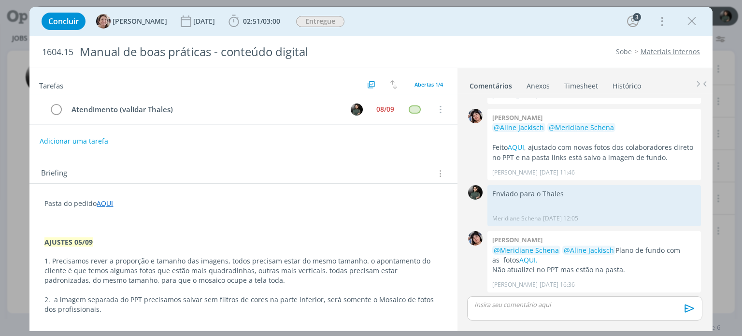
click at [524, 302] on p "dialog" at bounding box center [584, 304] width 219 height 9
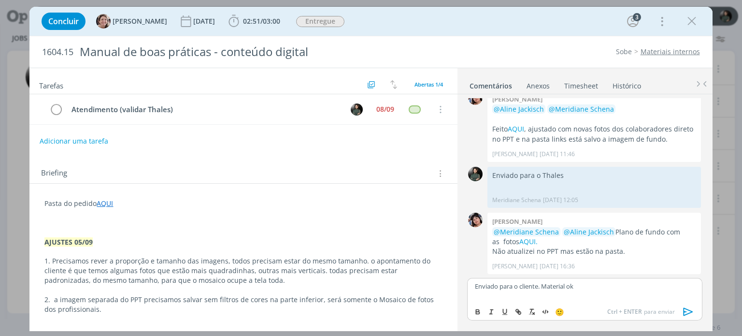
click at [686, 307] on icon "dialog" at bounding box center [688, 311] width 14 height 14
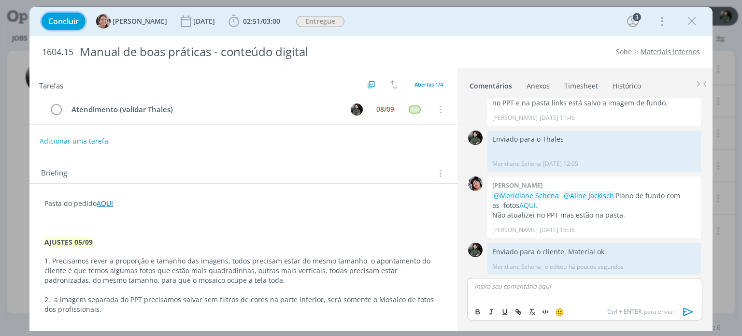
click at [66, 21] on span "Concluir" at bounding box center [63, 21] width 30 height 8
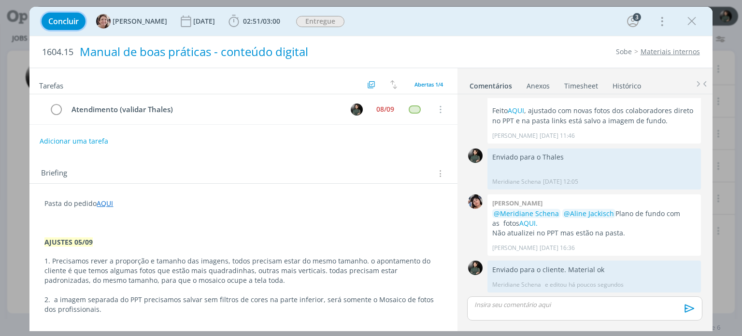
scroll to position [200, 0]
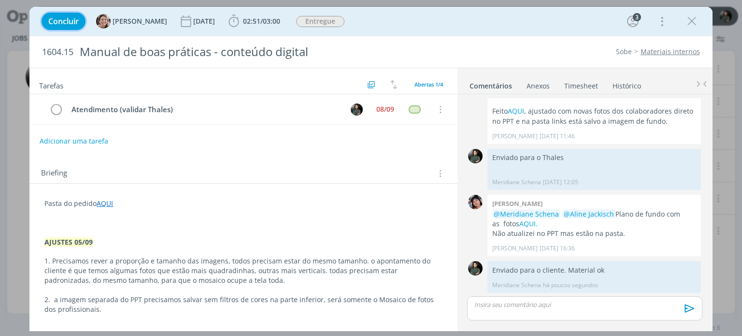
click at [65, 24] on span "Concluir" at bounding box center [63, 21] width 30 height 8
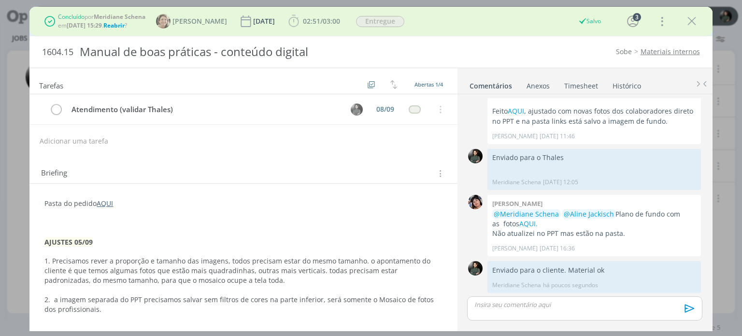
drag, startPoint x: 688, startPoint y: 17, endPoint x: 493, endPoint y: 136, distance: 228.4
click at [688, 17] on icon "dialog" at bounding box center [691, 21] width 14 height 14
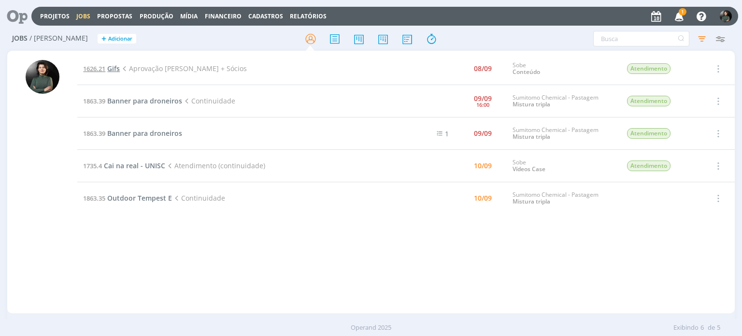
click at [111, 67] on span "Gifs" at bounding box center [113, 68] width 13 height 9
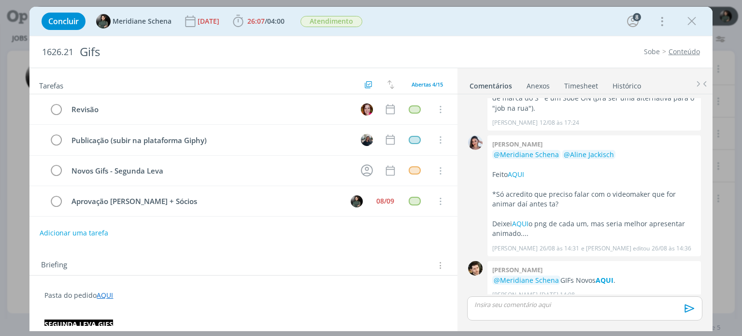
scroll to position [556, 0]
click at [609, 276] on strong "AQUI" at bounding box center [604, 280] width 18 height 9
click at [568, 308] on p "dialog" at bounding box center [584, 304] width 219 height 9
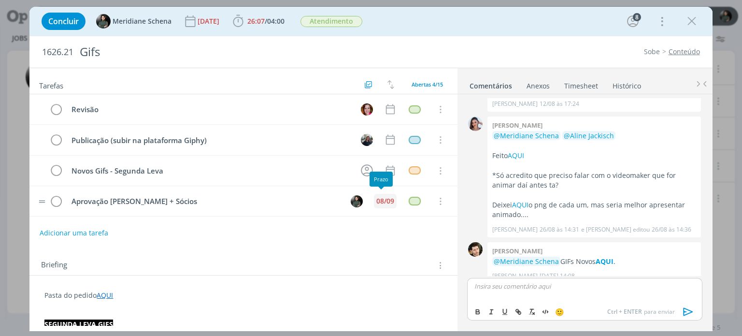
click at [381, 201] on div "08/09" at bounding box center [385, 201] width 18 height 7
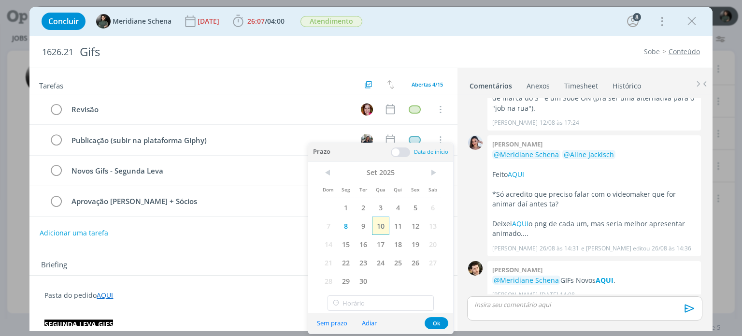
click at [384, 226] on span "10" at bounding box center [380, 225] width 17 height 18
click at [437, 327] on button "Ok" at bounding box center [437, 323] width 24 height 12
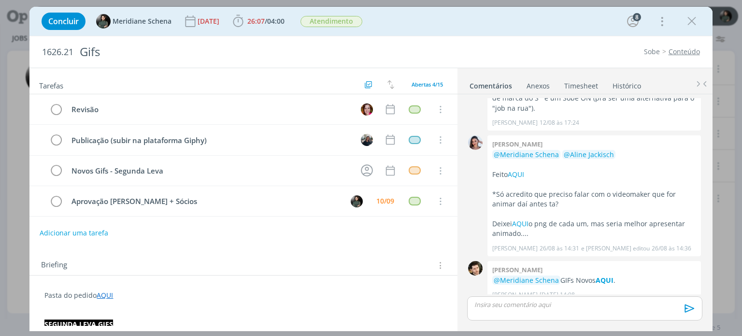
drag, startPoint x: 688, startPoint y: 22, endPoint x: 582, endPoint y: 68, distance: 115.3
click at [688, 22] on icon "dialog" at bounding box center [691, 21] width 14 height 14
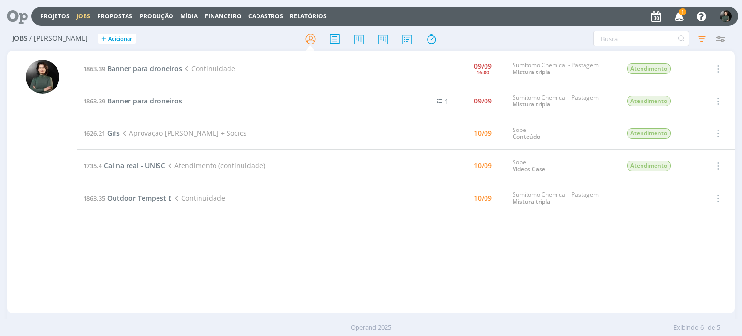
click at [176, 67] on span "Banner para droneiros" at bounding box center [144, 68] width 75 height 9
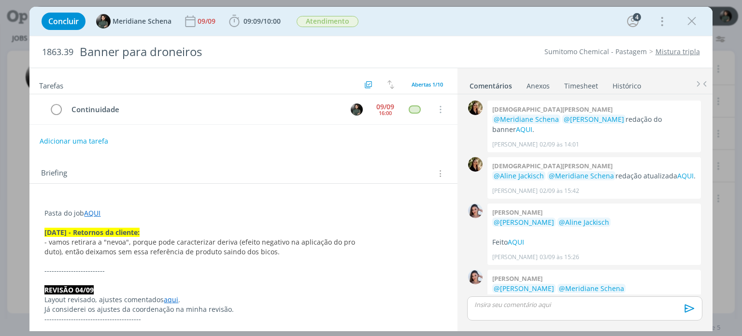
scroll to position [313, 0]
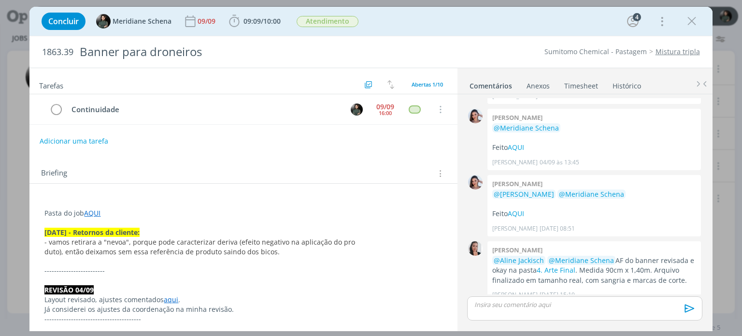
drag, startPoint x: 692, startPoint y: 20, endPoint x: 623, endPoint y: 68, distance: 83.7
click at [692, 20] on icon "dialog" at bounding box center [691, 21] width 14 height 14
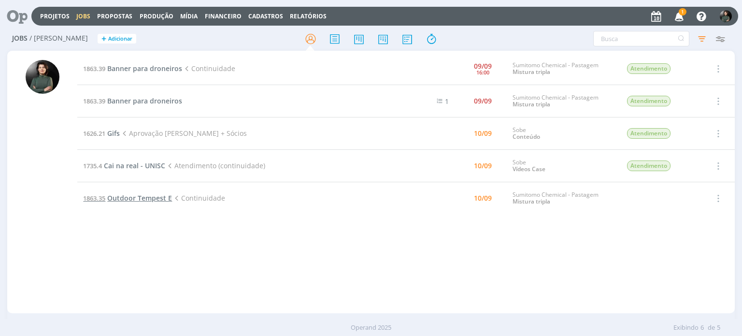
click at [129, 196] on span "Outdoor Tempest E" at bounding box center [139, 197] width 65 height 9
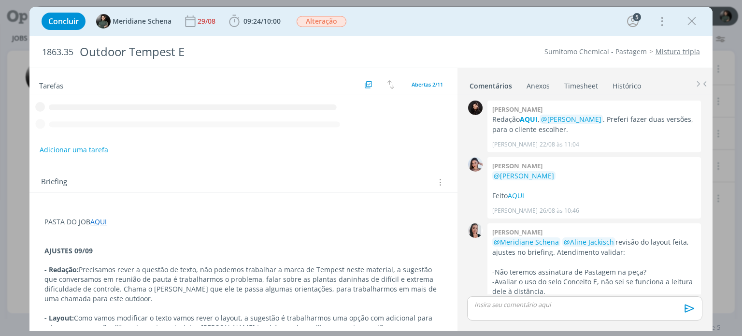
scroll to position [326, 0]
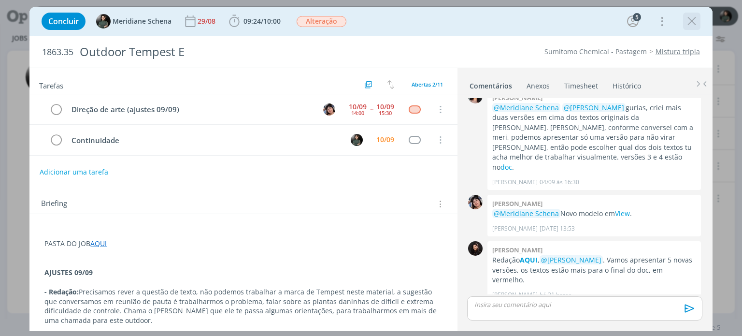
click at [694, 24] on icon "dialog" at bounding box center [691, 21] width 14 height 14
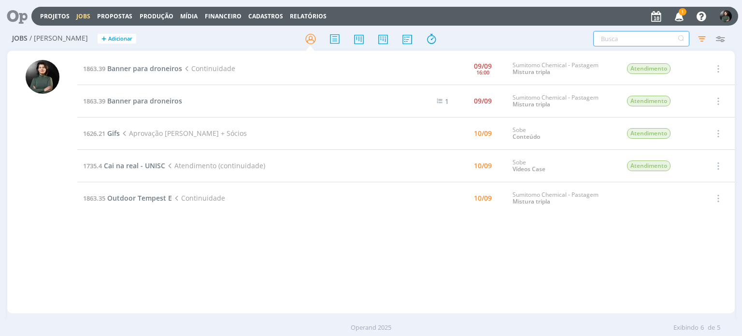
click at [609, 42] on input "text" at bounding box center [641, 38] width 96 height 15
type input "folder"
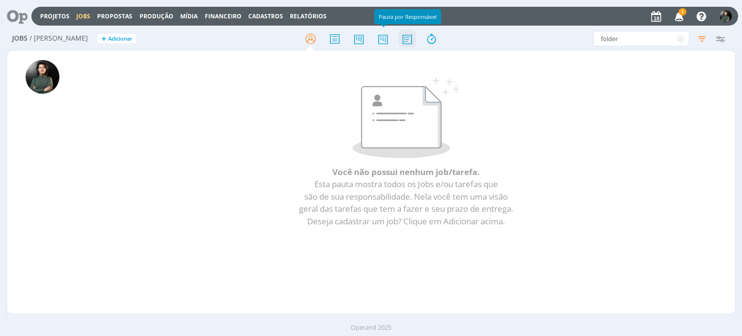
drag, startPoint x: 387, startPoint y: 42, endPoint x: 415, endPoint y: 43, distance: 28.5
click at [387, 42] on icon at bounding box center [382, 38] width 17 height 19
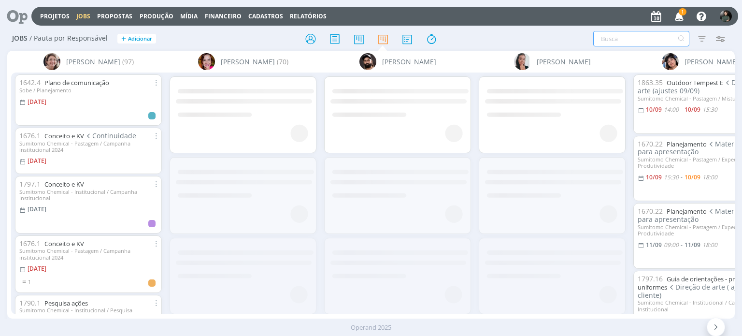
click at [624, 34] on input "text" at bounding box center [641, 38] width 96 height 15
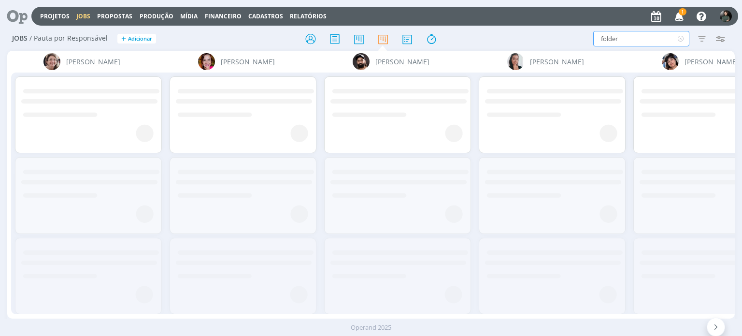
type input "folder"
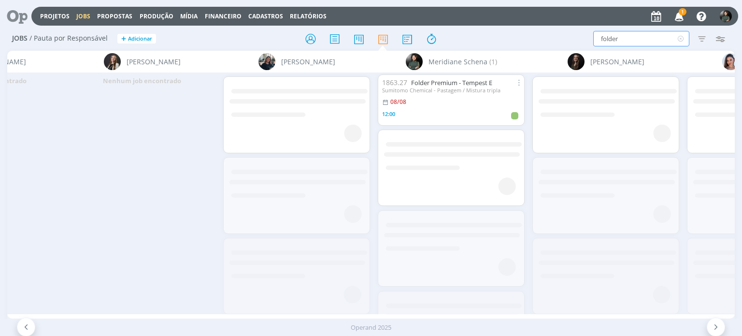
scroll to position [0, 1339]
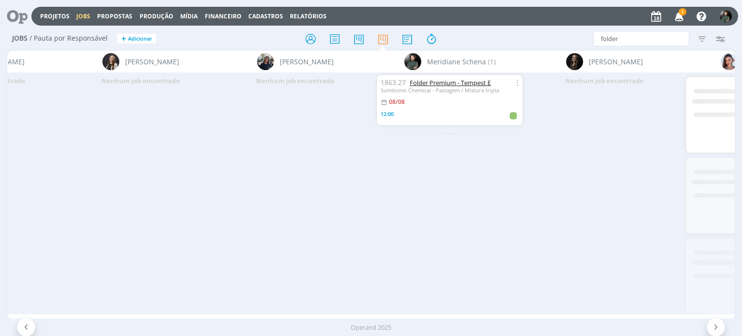
click at [437, 81] on link "Folder Premium - Tempest E" at bounding box center [450, 82] width 81 height 9
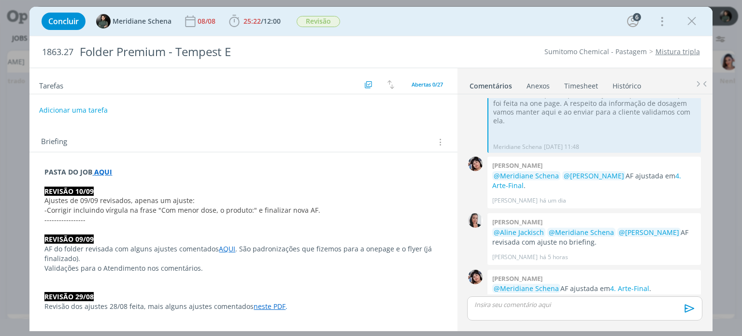
click at [94, 108] on button "Adicionar uma tarefa" at bounding box center [73, 110] width 69 height 16
type input "D"
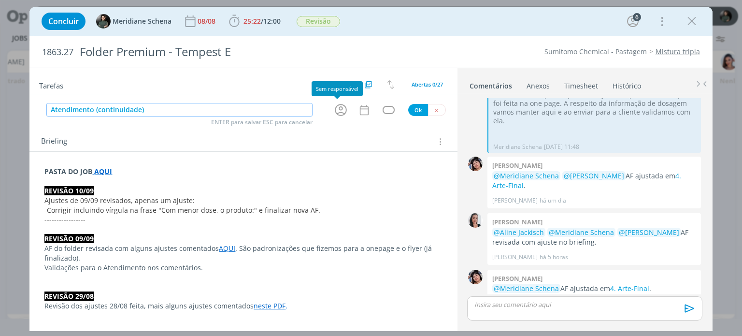
click at [337, 111] on icon "dialog" at bounding box center [340, 109] width 15 height 15
type input "Atendimento (continuidade)"
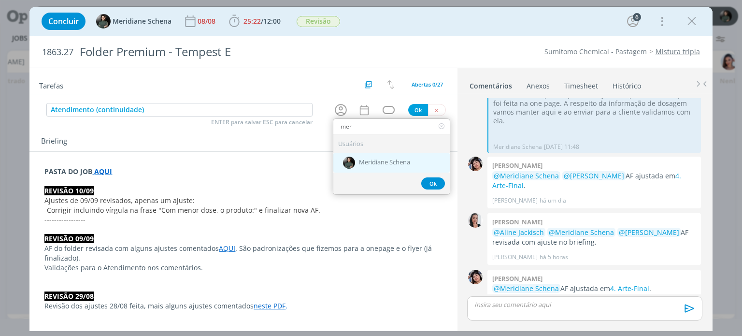
type input "mer"
click at [375, 159] on span "Meridiane Schena" at bounding box center [384, 163] width 51 height 8
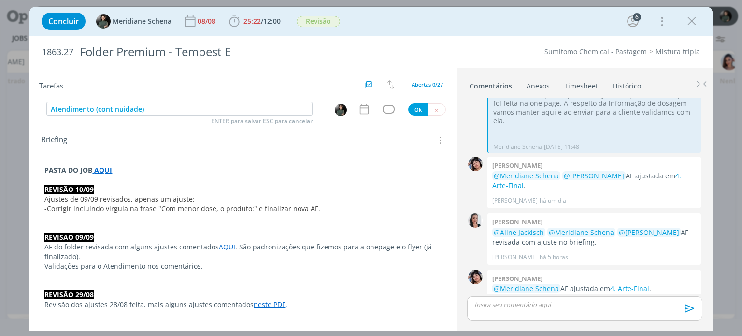
click at [368, 107] on div "dialog" at bounding box center [366, 109] width 16 height 13
click at [359, 112] on icon "dialog" at bounding box center [364, 109] width 13 height 13
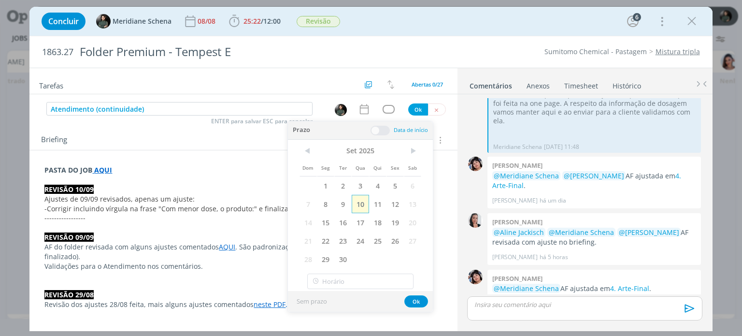
click at [365, 203] on span "10" at bounding box center [360, 204] width 17 height 18
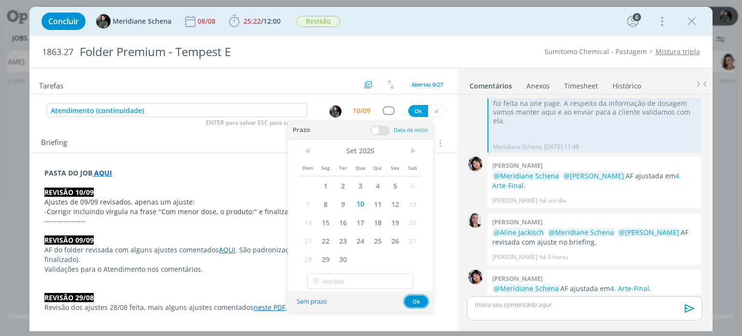
click at [418, 302] on button "Ok" at bounding box center [416, 301] width 24 height 12
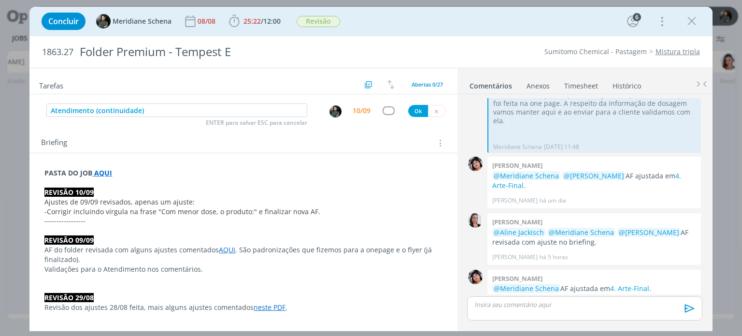
click at [383, 113] on div "dialog" at bounding box center [389, 110] width 12 height 8
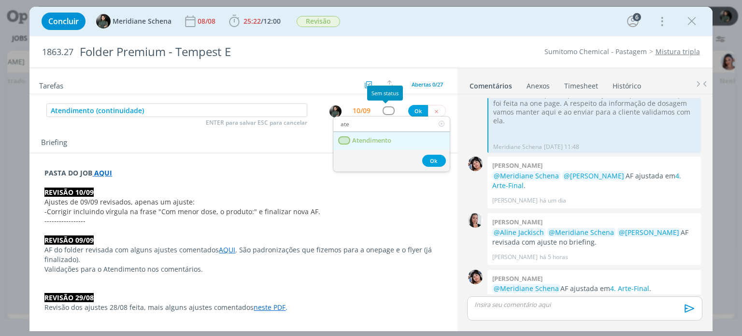
type input "ate"
click at [382, 137] on span "Atendimento" at bounding box center [372, 141] width 39 height 8
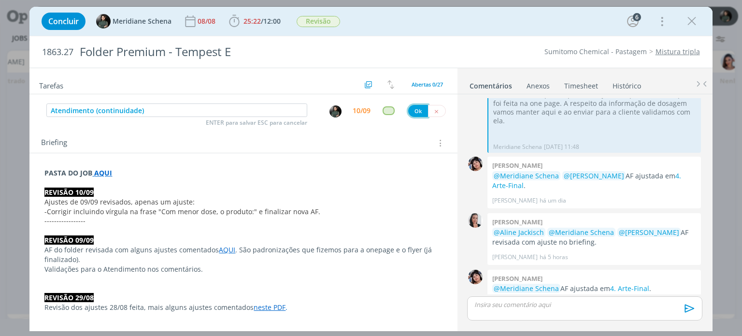
click at [411, 106] on button "Ok" at bounding box center [418, 111] width 20 height 12
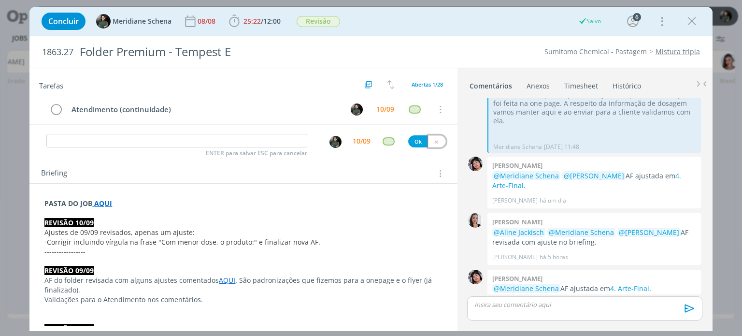
click at [435, 141] on icon "dialog" at bounding box center [436, 142] width 6 height 6
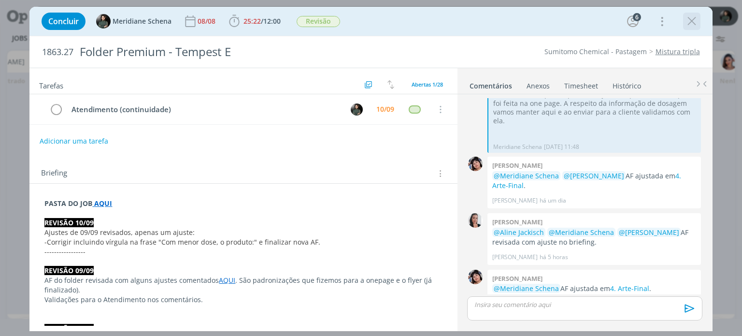
click at [695, 20] on icon "dialog" at bounding box center [691, 21] width 14 height 14
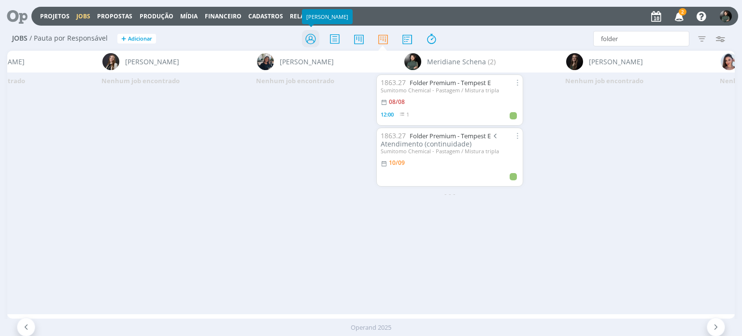
click at [305, 40] on icon at bounding box center [310, 38] width 17 height 19
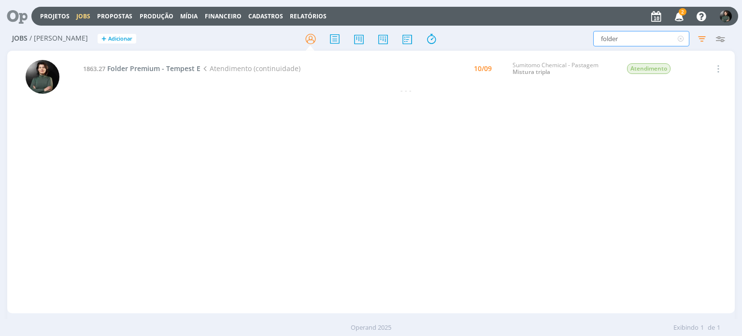
click at [631, 42] on input "folder" at bounding box center [641, 38] width 96 height 15
type input "f"
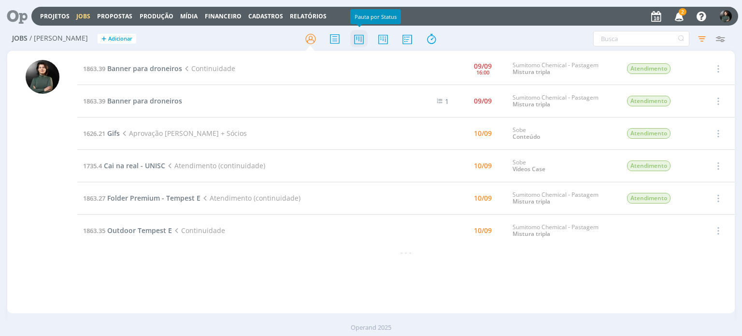
drag, startPoint x: 355, startPoint y: 42, endPoint x: 353, endPoint y: 47, distance: 6.3
click at [355, 42] on icon at bounding box center [358, 38] width 17 height 19
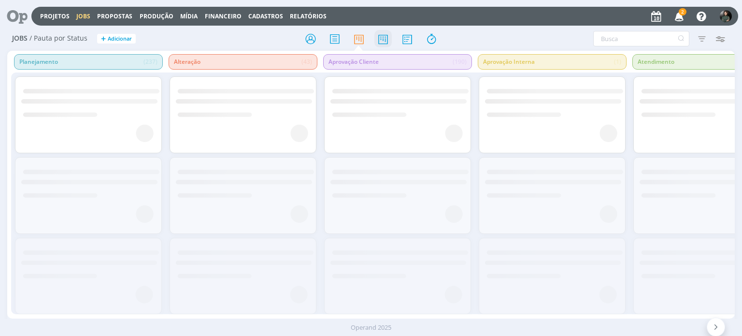
click at [379, 41] on icon at bounding box center [382, 38] width 17 height 19
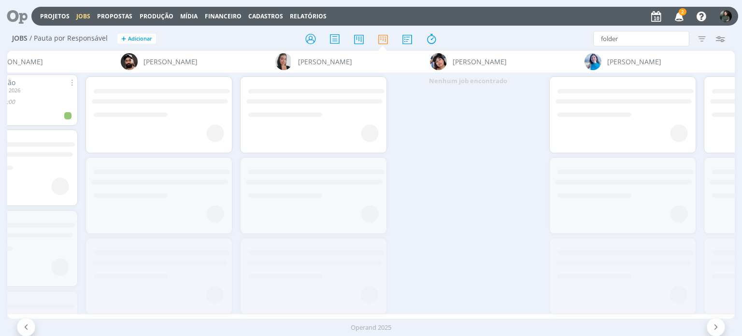
scroll to position [0, 428]
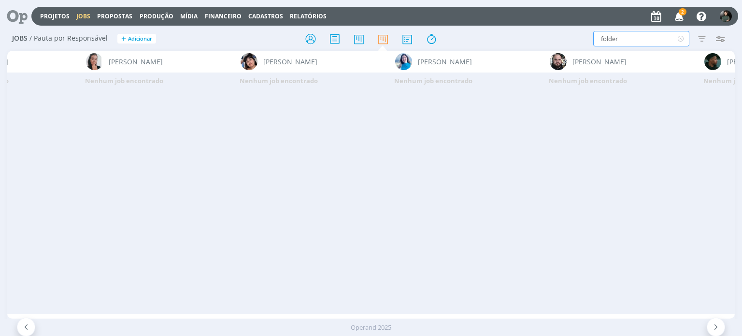
click at [634, 36] on input "folder" at bounding box center [641, 38] width 96 height 15
type input "f"
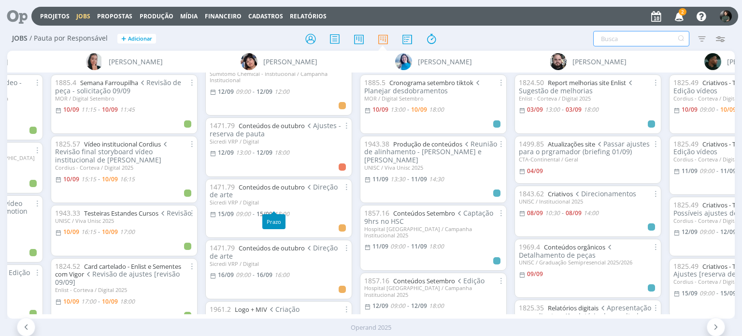
scroll to position [0, 0]
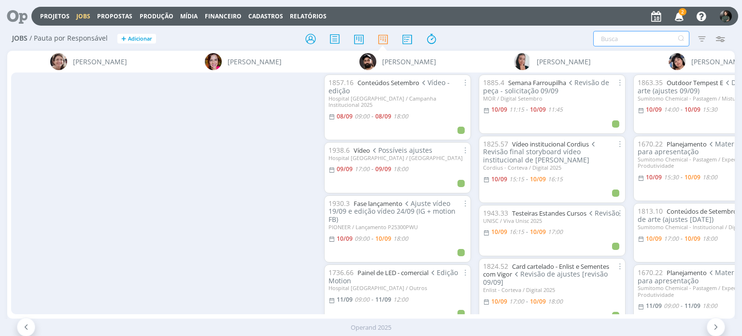
scroll to position [0, 428]
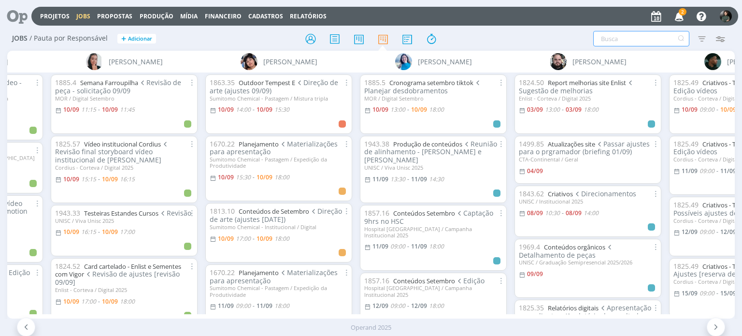
click at [678, 17] on icon "button" at bounding box center [679, 16] width 17 height 16
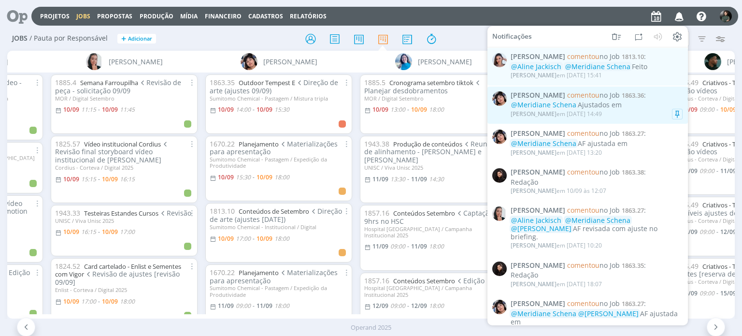
click at [639, 113] on div "Eliana Hochscheidt em 10/09 às 14:49" at bounding box center [596, 114] width 172 height 10
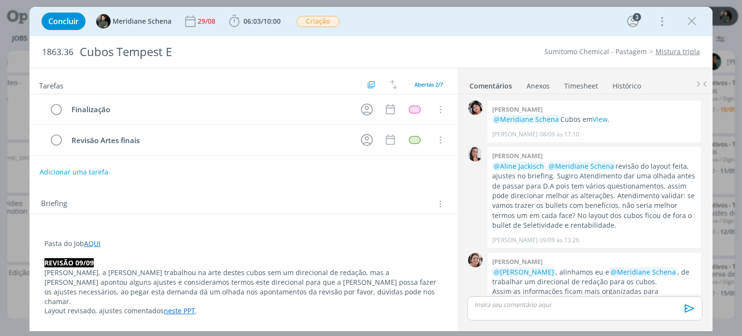
scroll to position [134, 0]
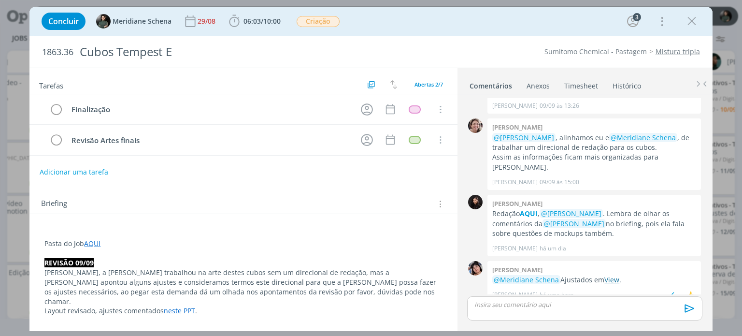
click at [610, 275] on link "View" at bounding box center [611, 279] width 15 height 9
click at [608, 275] on link "View" at bounding box center [611, 279] width 15 height 9
click at [254, 21] on span "06:03" at bounding box center [251, 20] width 17 height 9
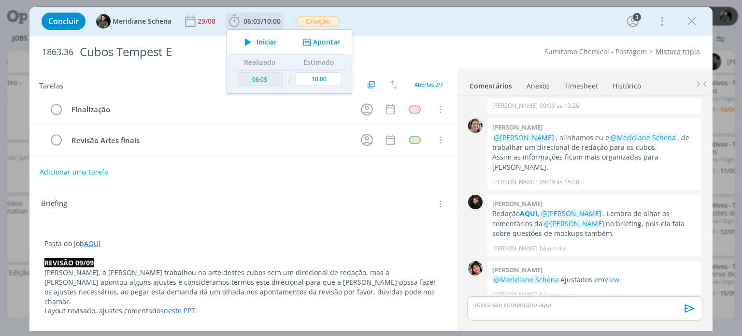
click at [267, 41] on span "Iniciar" at bounding box center [266, 42] width 20 height 7
click at [257, 42] on span "Iniciar" at bounding box center [266, 42] width 20 height 7
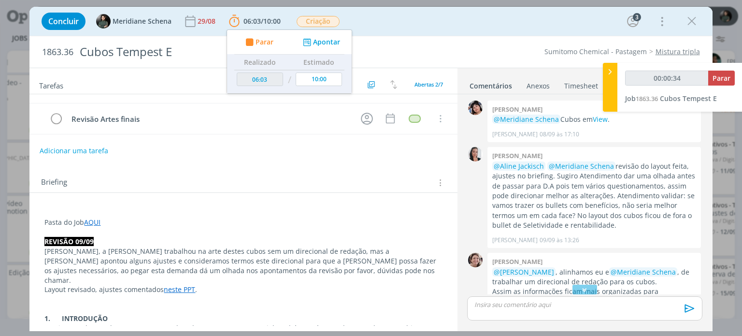
scroll to position [48, 0]
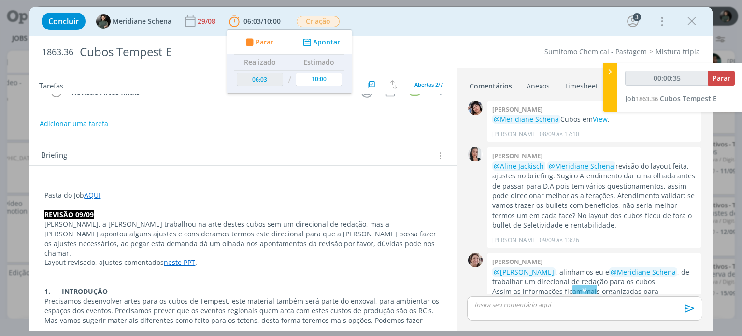
click at [185, 257] on link "neste PPT" at bounding box center [179, 261] width 31 height 9
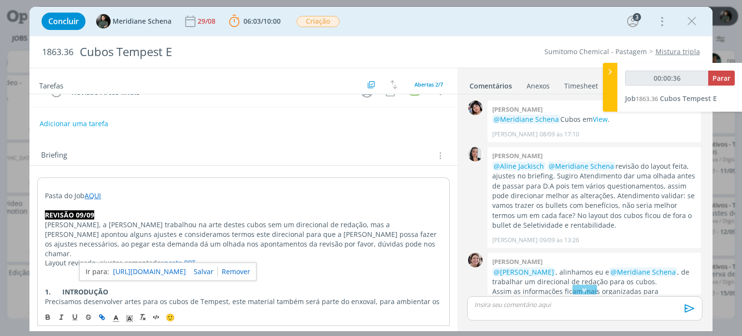
click at [178, 270] on link "https://sobeae.sharepoint.com/sites/SOBEAE/Documentos%20Compartilhados/Forms/Al…" at bounding box center [149, 271] width 73 height 13
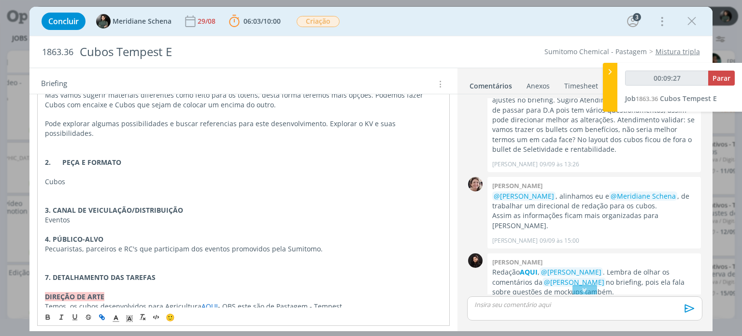
scroll to position [134, 0]
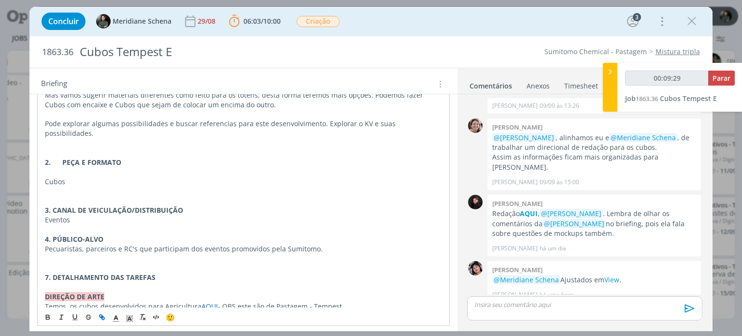
type input "00:09:30"
click at [722, 82] on span "Parar" at bounding box center [721, 77] width 18 height 9
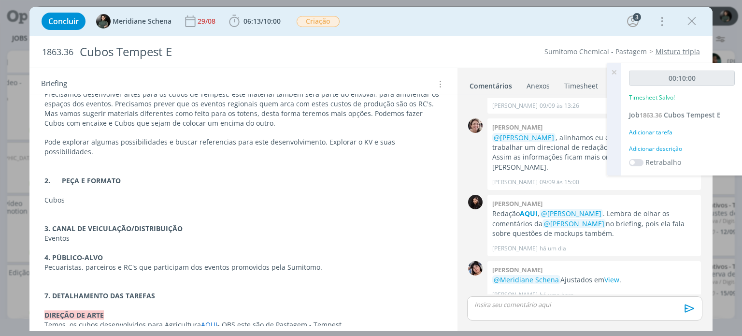
click at [669, 152] on div "Adicionar descrição" at bounding box center [682, 148] width 106 height 9
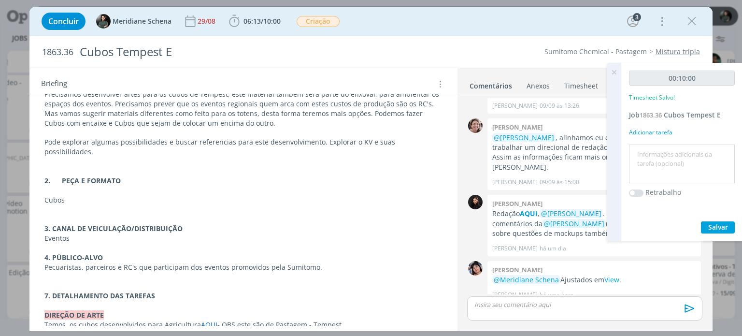
click at [650, 154] on textarea at bounding box center [681, 164] width 101 height 34
type textarea "Revisão e envio para a cliente"
click at [717, 225] on span "Salvar" at bounding box center [718, 226] width 20 height 9
click at [616, 70] on icon at bounding box center [613, 72] width 17 height 19
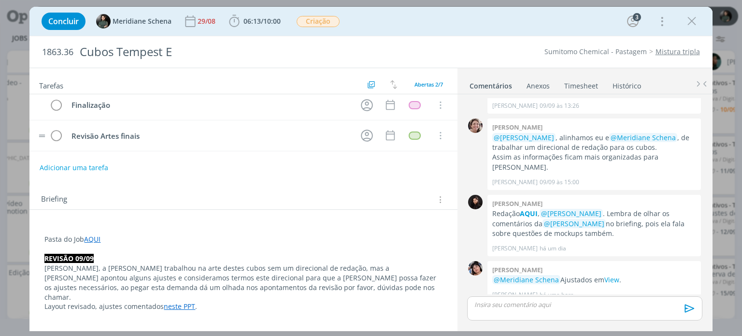
scroll to position [0, 0]
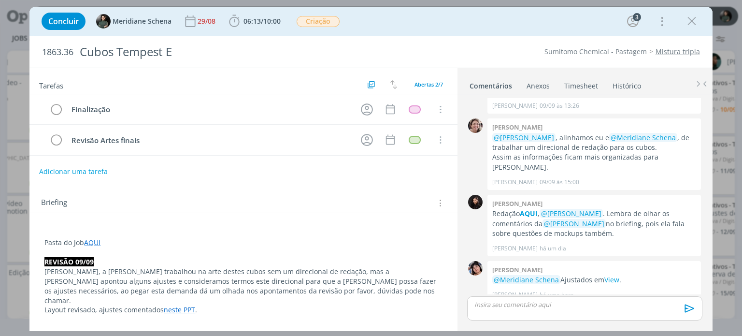
click at [88, 170] on button "Adicionar uma tarefa" at bounding box center [73, 171] width 69 height 16
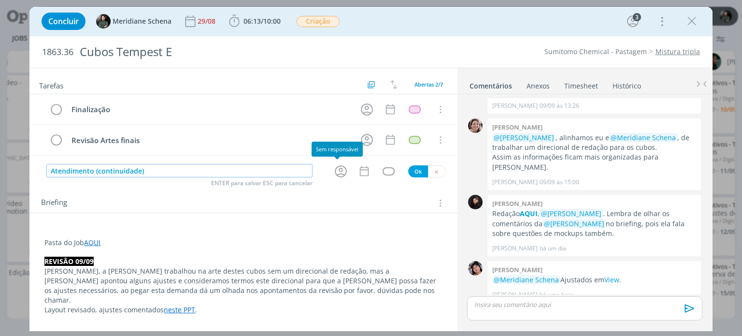
click at [339, 171] on icon "dialog" at bounding box center [340, 171] width 15 height 15
type input "Atendimento (continuidade)"
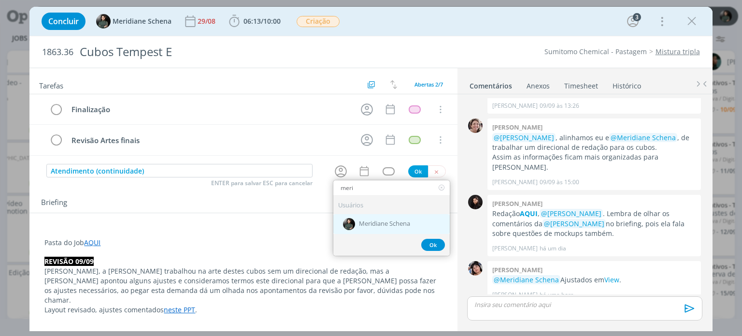
type input "meri"
click at [404, 217] on div "Meridiane Schena" at bounding box center [391, 223] width 116 height 20
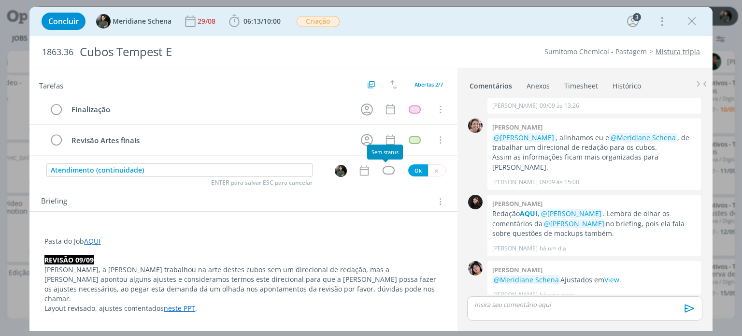
click at [384, 166] on div "dialog" at bounding box center [389, 170] width 12 height 8
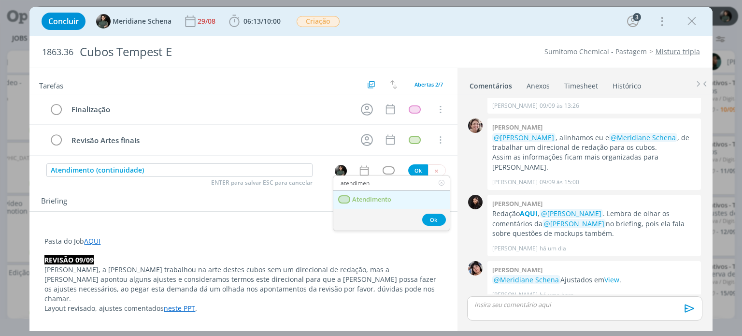
type input "atendimen"
click at [386, 197] on span "Atendimento" at bounding box center [372, 200] width 39 height 8
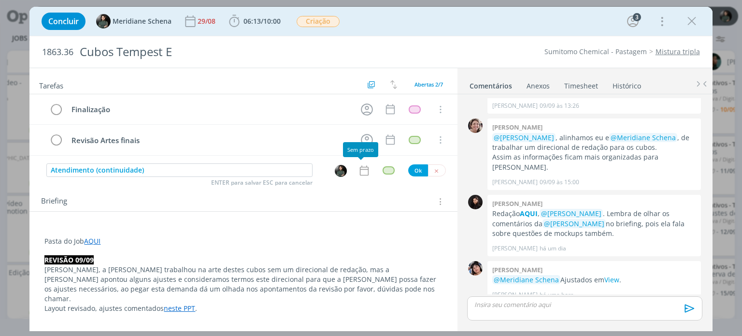
click at [359, 168] on icon "dialog" at bounding box center [363, 170] width 9 height 10
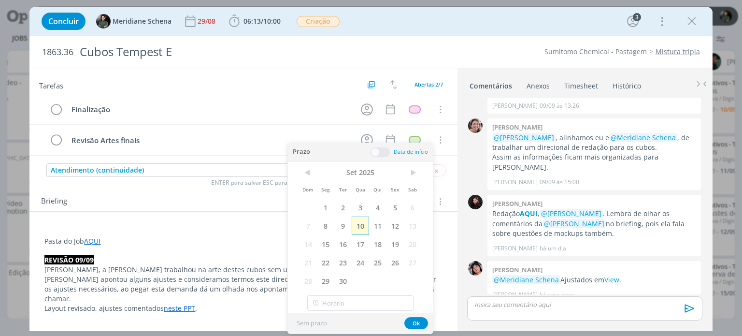
click at [364, 222] on span "10" at bounding box center [360, 225] width 17 height 18
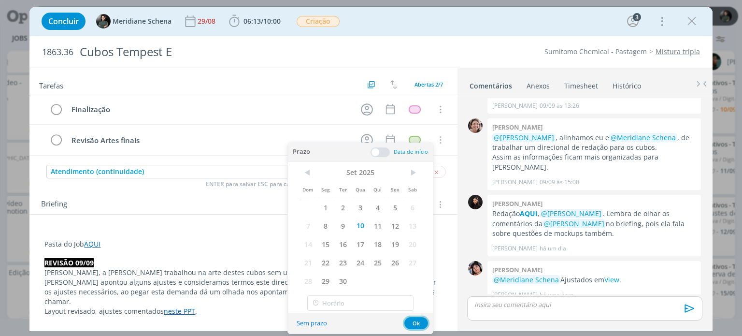
click at [406, 320] on button "Ok" at bounding box center [416, 323] width 24 height 12
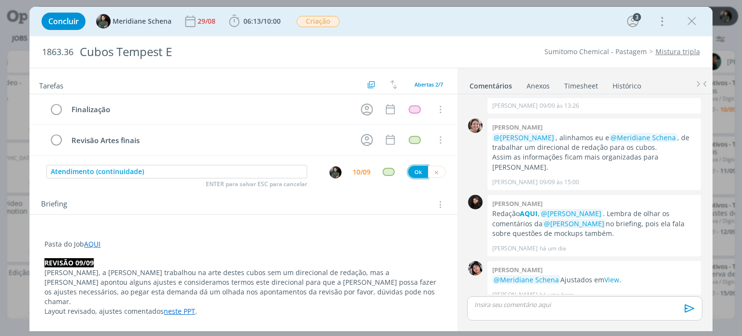
click at [415, 171] on button "Ok" at bounding box center [418, 172] width 20 height 12
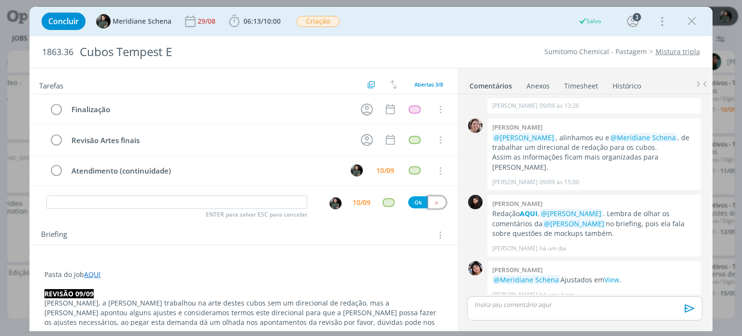
click at [433, 199] on icon "dialog" at bounding box center [436, 202] width 6 height 6
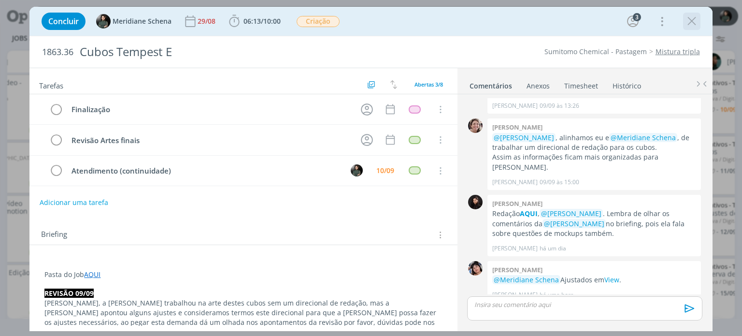
click at [692, 22] on icon "dialog" at bounding box center [691, 21] width 14 height 14
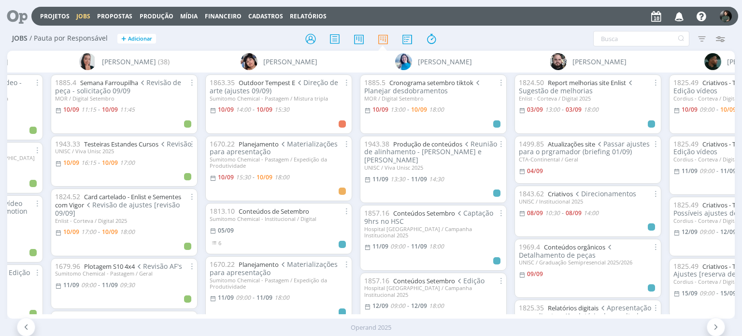
click at [517, 35] on div "Filtrar Filtrar Limpar Tipo Jobs e Tarefas Data Personalizado a Situação dos jo…" at bounding box center [613, 38] width 233 height 15
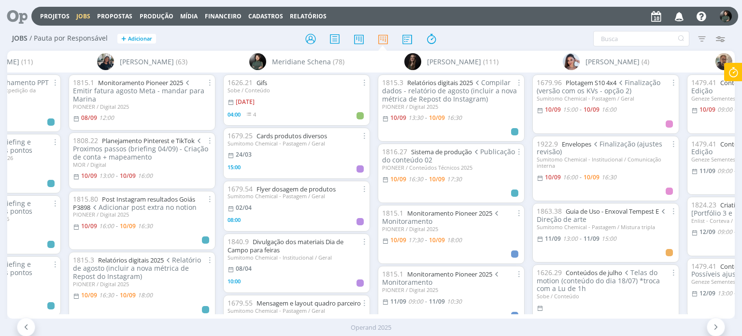
scroll to position [0, 1518]
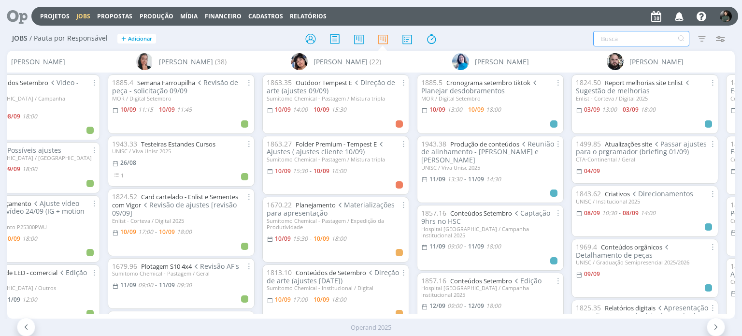
click at [606, 42] on input "text" at bounding box center [641, 38] width 96 height 15
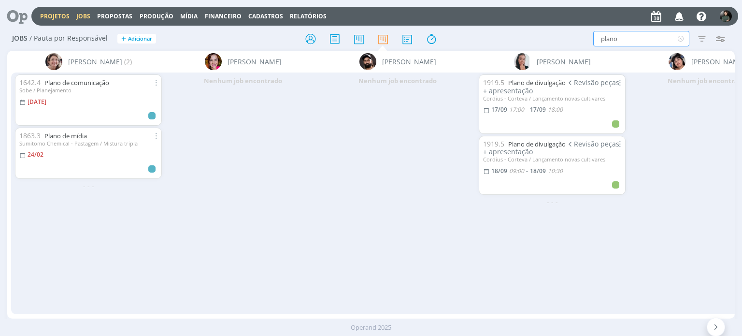
type input "plano"
click at [44, 18] on link "Projetos" at bounding box center [54, 16] width 29 height 8
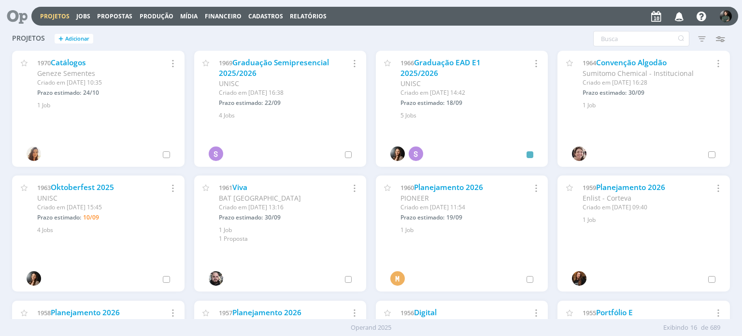
click at [622, 21] on div "Projetos Jobs Propostas Produção [GEOGRAPHIC_DATA] Financeiro Cadastros Relatór…" at bounding box center [384, 16] width 707 height 19
click at [618, 30] on div "Projetos + Adicionar Filtros Filtrar [GEOGRAPHIC_DATA] Status Cliente / Contrat…" at bounding box center [370, 39] width 727 height 24
click at [617, 37] on input "text" at bounding box center [641, 38] width 96 height 15
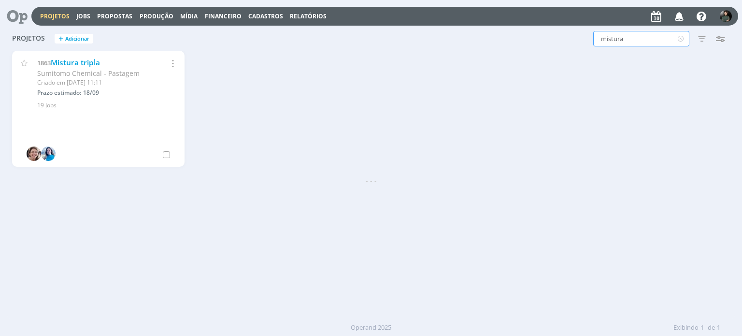
type input "mistura"
click at [72, 66] on link "Mistura tripla" at bounding box center [75, 62] width 49 height 10
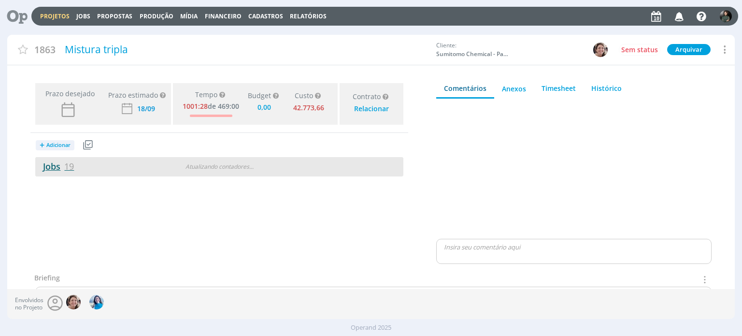
click at [44, 161] on link "Jobs 19" at bounding box center [54, 166] width 39 height 12
type input "0,00"
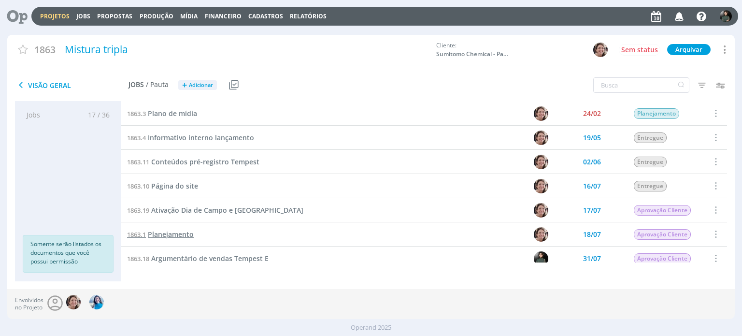
scroll to position [48, 0]
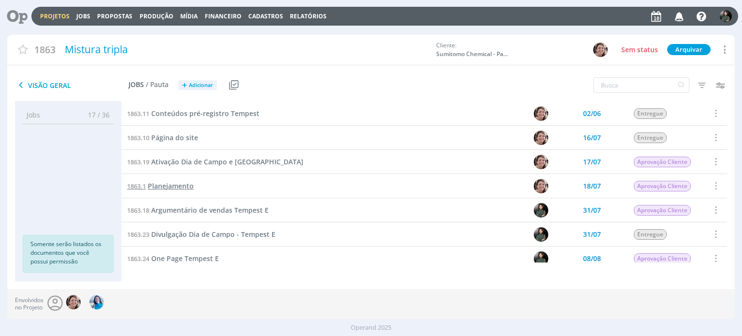
click at [173, 184] on span "Planejamento" at bounding box center [171, 185] width 46 height 9
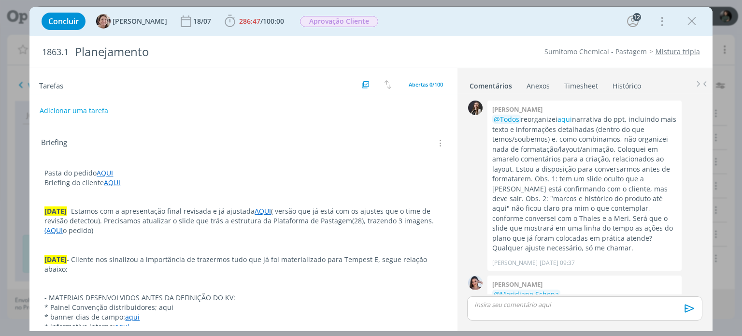
scroll to position [1403, 0]
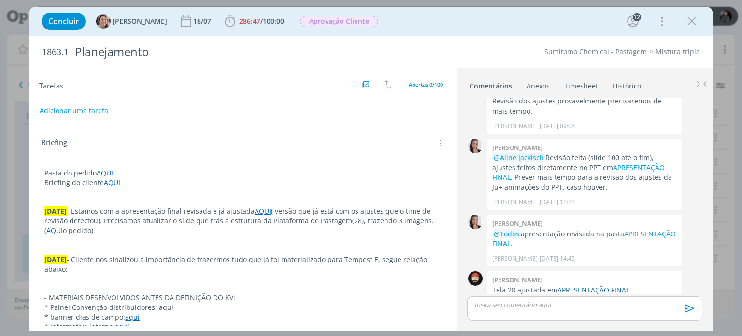
click at [590, 285] on link "APRESENTAÇÃO FINAL" at bounding box center [593, 289] width 72 height 9
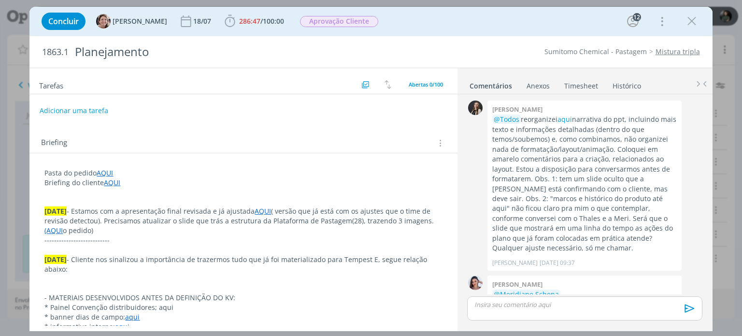
scroll to position [1403, 0]
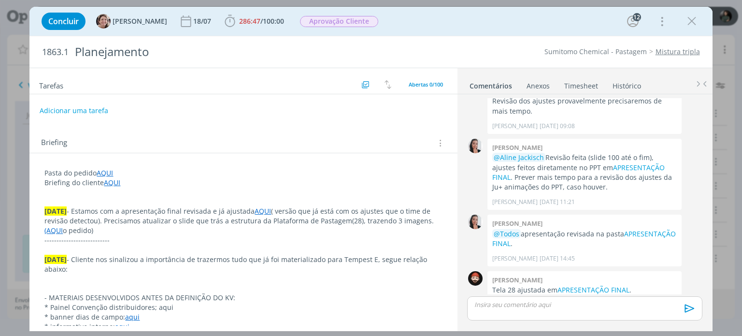
click at [512, 307] on p "dialog" at bounding box center [584, 304] width 219 height 9
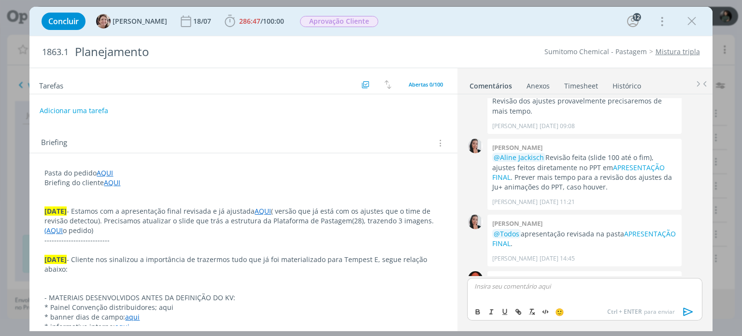
scroll to position [1422, 0]
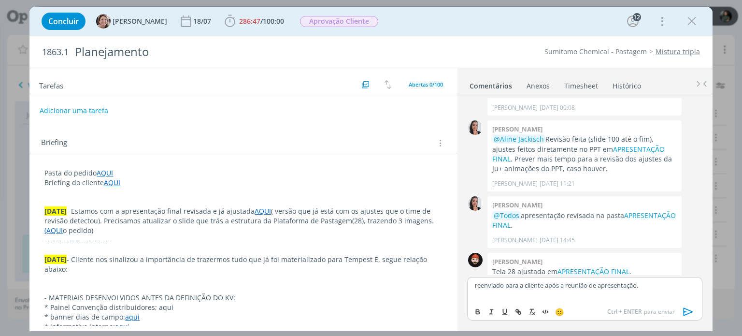
click at [685, 308] on icon "dialog" at bounding box center [688, 311] width 14 height 14
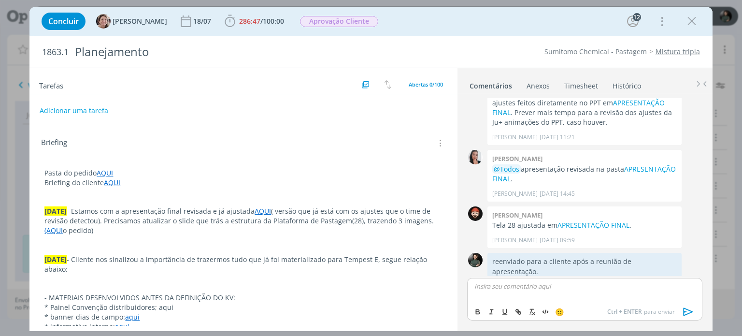
click at [693, 26] on icon "dialog" at bounding box center [691, 21] width 14 height 14
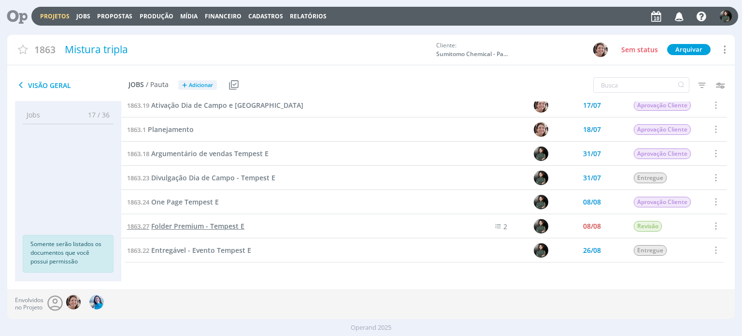
scroll to position [201, 0]
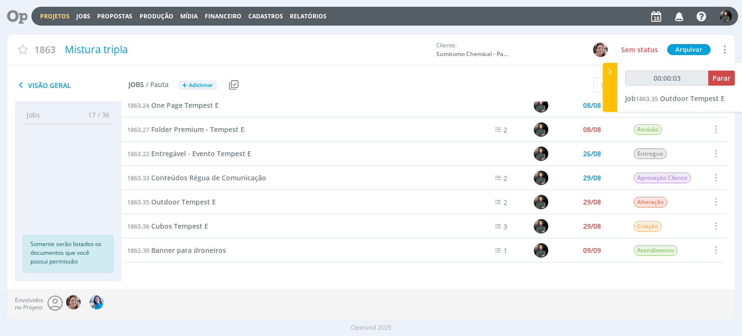
type input "00:00:04"
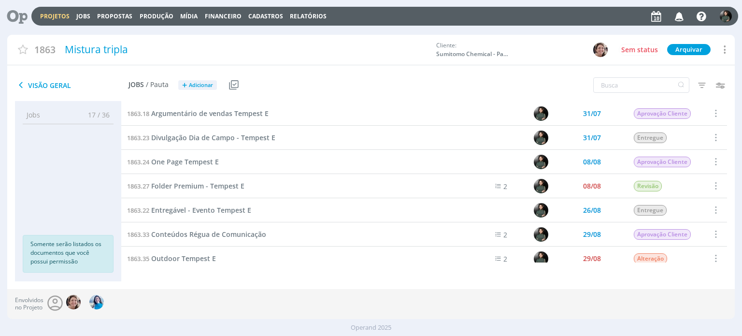
scroll to position [193, 0]
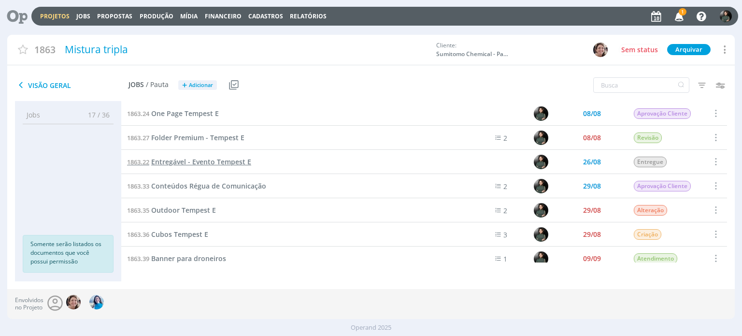
click at [233, 163] on span "Entregável - Evento Tempest E" at bounding box center [201, 161] width 100 height 9
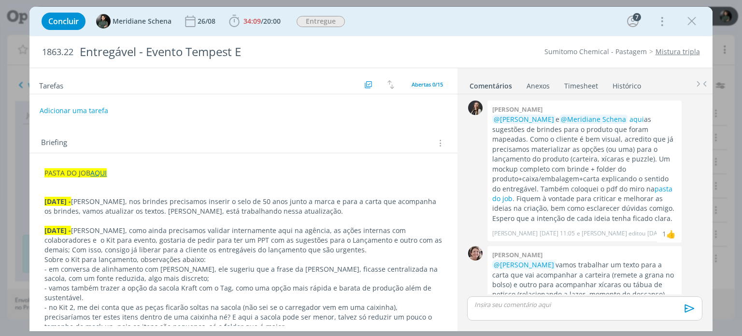
scroll to position [1010, 0]
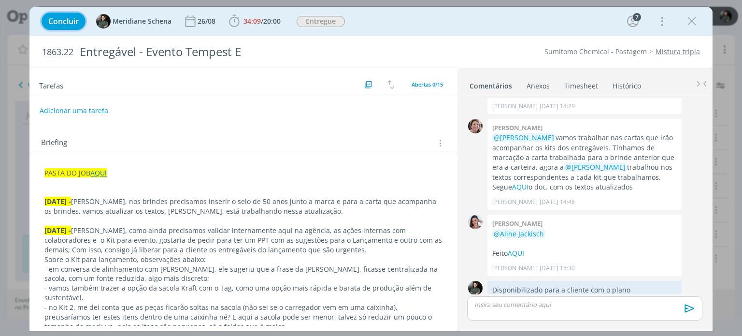
click at [60, 25] on span "Concluir" at bounding box center [63, 21] width 30 height 8
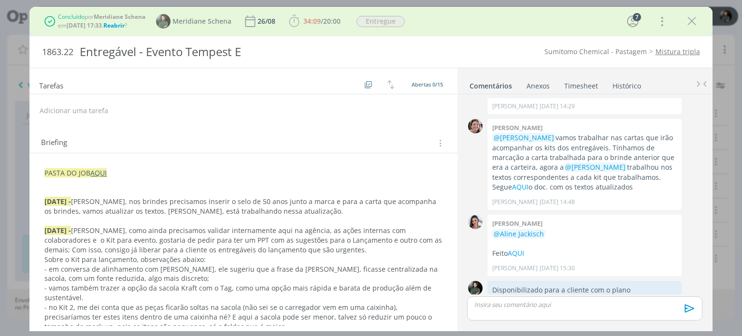
drag, startPoint x: 687, startPoint y: 15, endPoint x: 630, endPoint y: 108, distance: 108.8
click at [687, 15] on icon "dialog" at bounding box center [691, 21] width 14 height 14
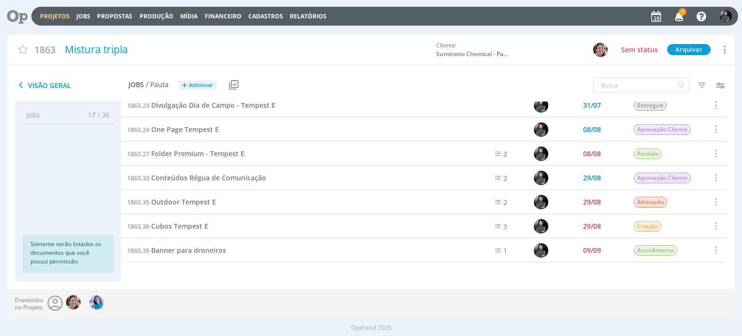
scroll to position [274, 0]
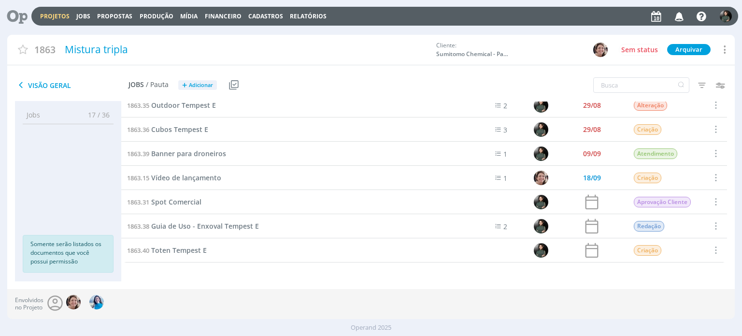
click at [681, 16] on icon "button" at bounding box center [679, 16] width 17 height 16
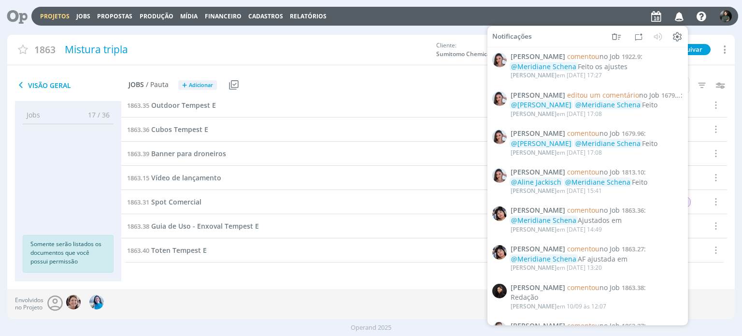
drag, startPoint x: 589, startPoint y: 16, endPoint x: 587, endPoint y: 29, distance: 12.7
click at [589, 16] on div "Projetos Jobs Propostas Produção [GEOGRAPHIC_DATA] Financeiro Cadastros Relatór…" at bounding box center [384, 16] width 707 height 19
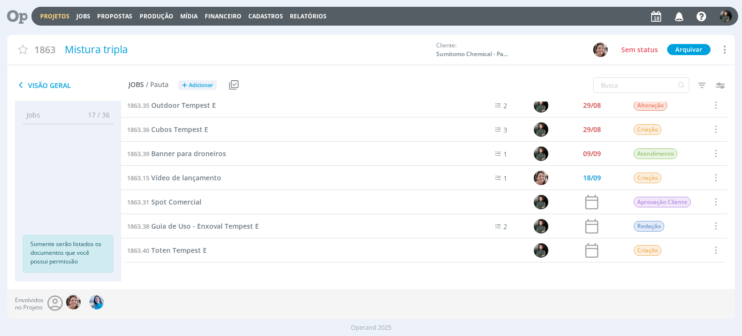
click at [216, 308] on div "Envolvidos no Projeto" at bounding box center [370, 304] width 727 height 30
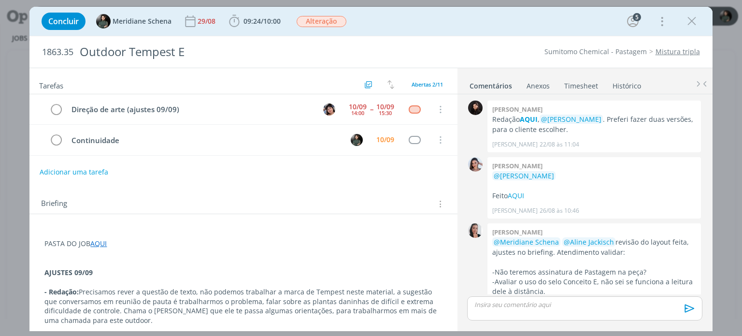
scroll to position [326, 0]
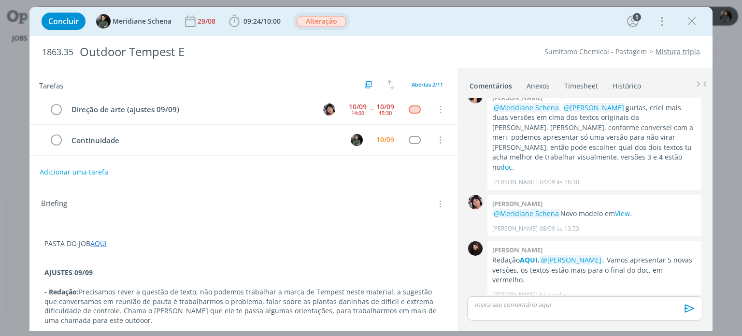
click at [312, 25] on span "Alteração" at bounding box center [322, 21] width 50 height 11
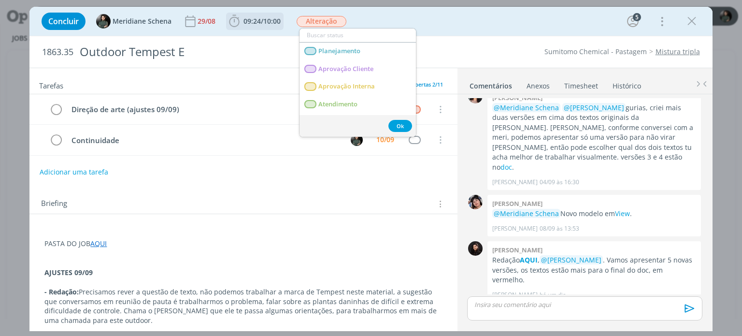
click at [267, 22] on span "10:00" at bounding box center [271, 20] width 17 height 9
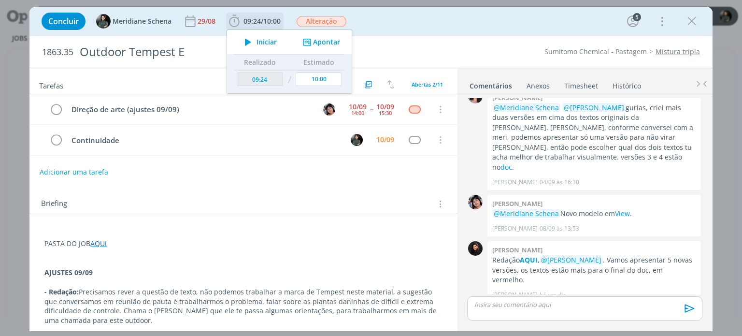
click at [269, 39] on span "Iniciar" at bounding box center [266, 42] width 20 height 7
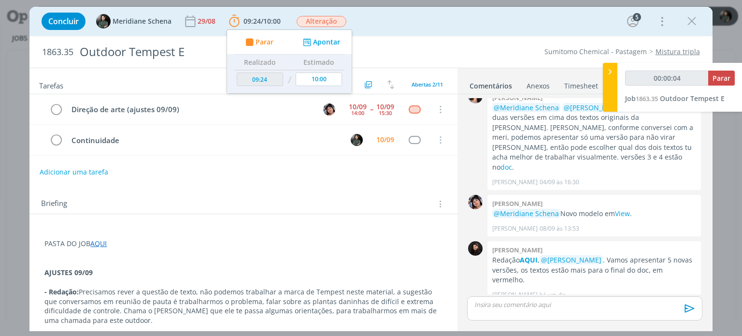
type input "00:00:05"
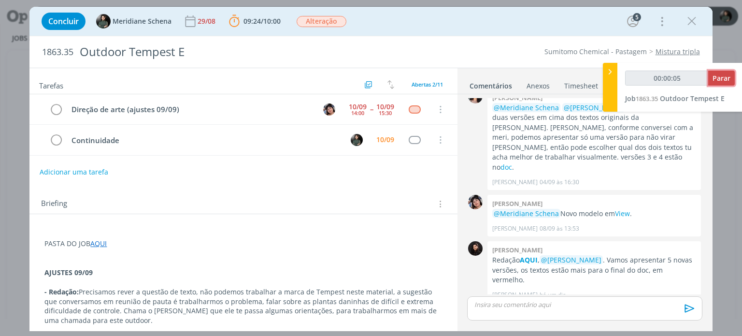
click at [717, 81] on span "Parar" at bounding box center [721, 77] width 18 height 9
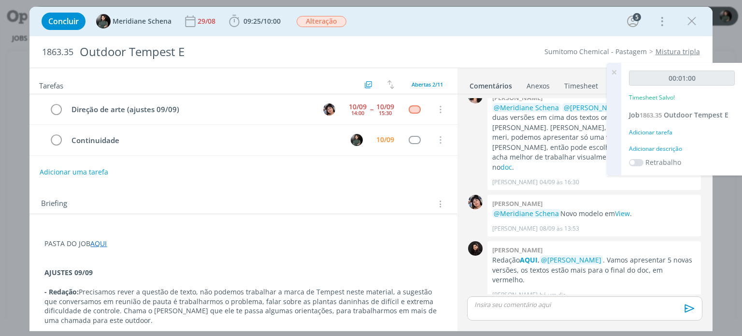
click at [611, 71] on icon at bounding box center [613, 72] width 17 height 19
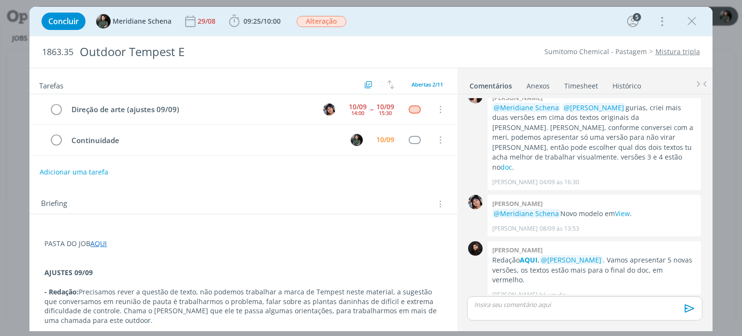
click at [579, 83] on link "Timesheet" at bounding box center [581, 84] width 35 height 14
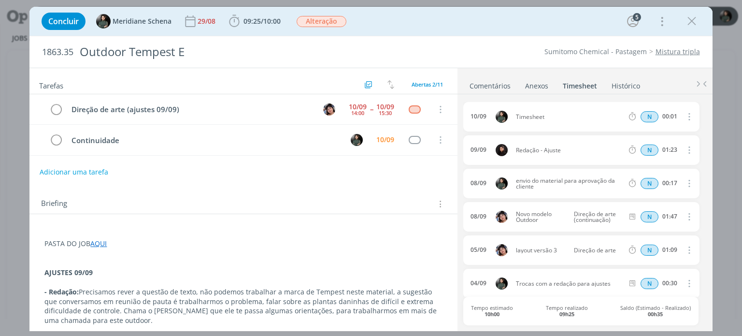
click at [687, 119] on icon "dialog" at bounding box center [688, 117] width 11 height 12
click at [664, 134] on link "Excluir" at bounding box center [661, 132] width 76 height 15
click at [676, 117] on button "Sim" at bounding box center [679, 117] width 19 height 11
click at [505, 82] on link "Comentários" at bounding box center [490, 84] width 42 height 14
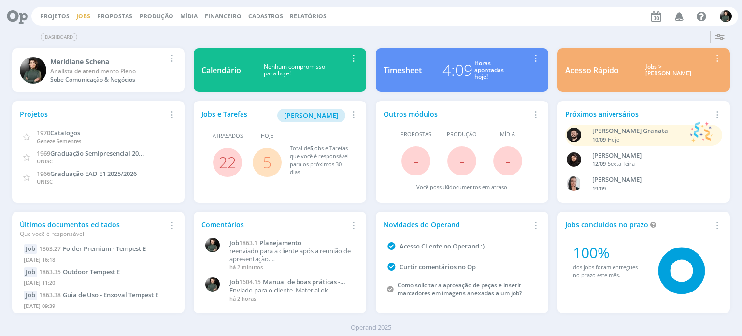
click at [85, 18] on link "Jobs" at bounding box center [83, 16] width 14 height 8
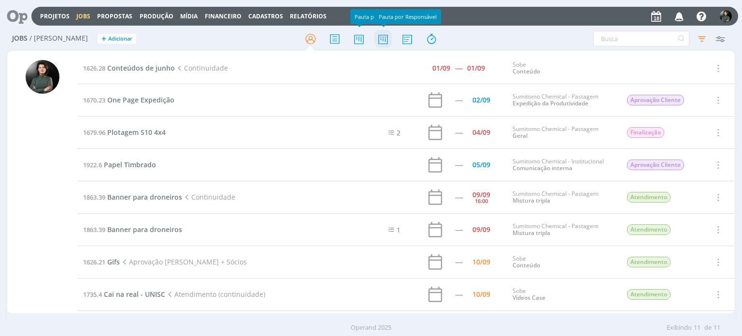
click at [379, 39] on icon at bounding box center [382, 38] width 17 height 19
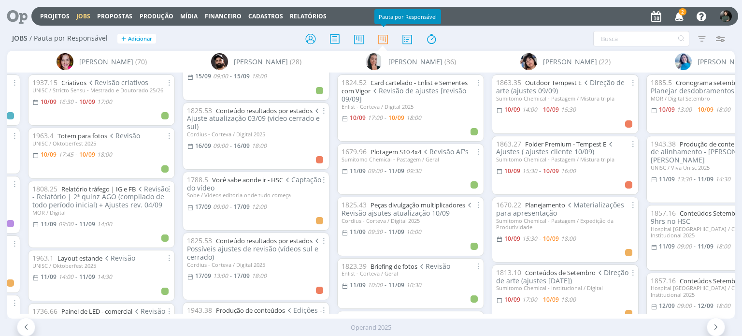
scroll to position [338, 0]
click at [242, 174] on link "Você sabe aonde ir - HSC" at bounding box center [247, 178] width 71 height 9
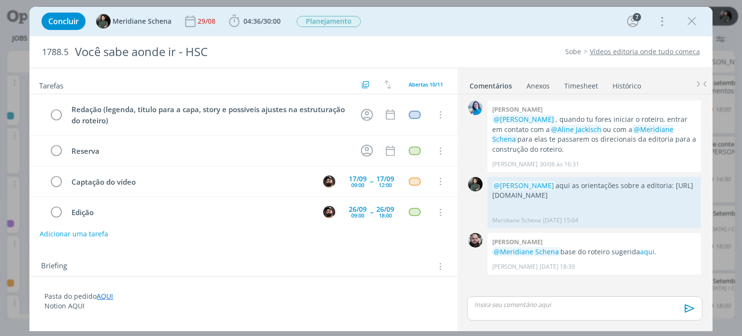
scroll to position [41, 0]
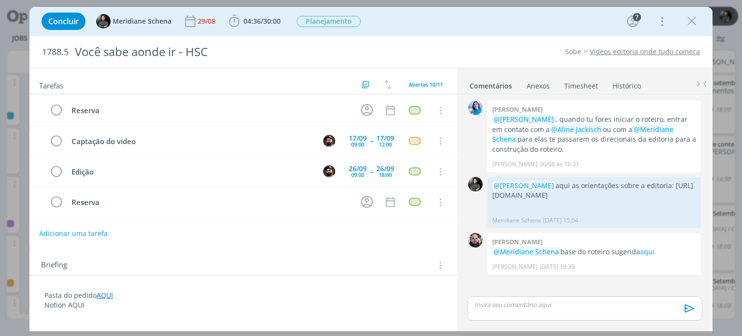
click at [71, 232] on button "Adicionar uma tarefa" at bounding box center [73, 233] width 69 height 16
type input "V"
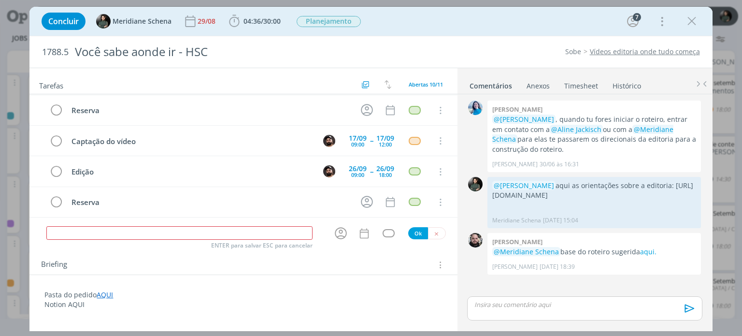
type input "C"
type input "V"
type input "R"
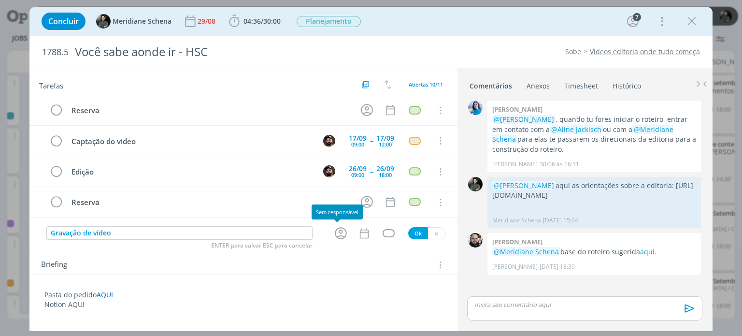
click at [338, 239] on icon "dialog" at bounding box center [340, 233] width 15 height 15
type input "Gravação de vídeo"
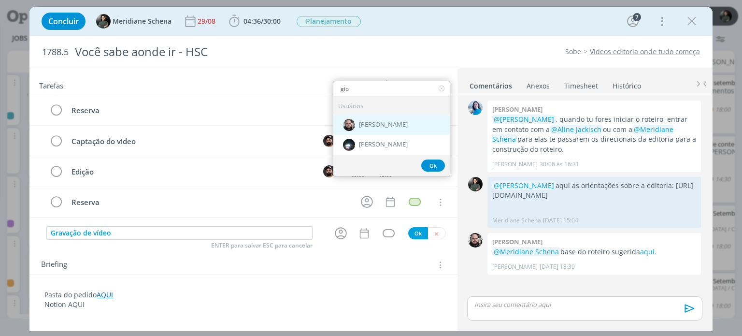
type input "gio"
click at [364, 126] on span "[PERSON_NAME]" at bounding box center [383, 125] width 49 height 8
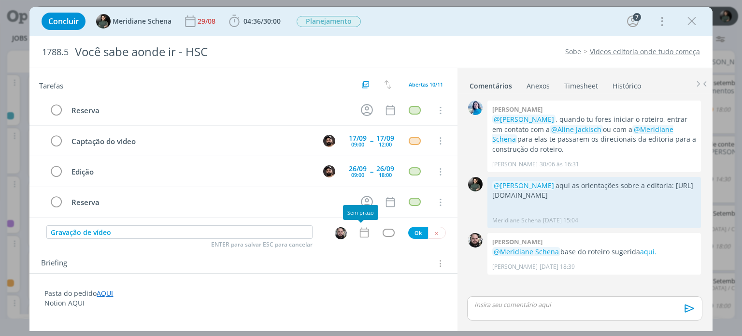
click at [359, 231] on icon "dialog" at bounding box center [364, 232] width 13 height 13
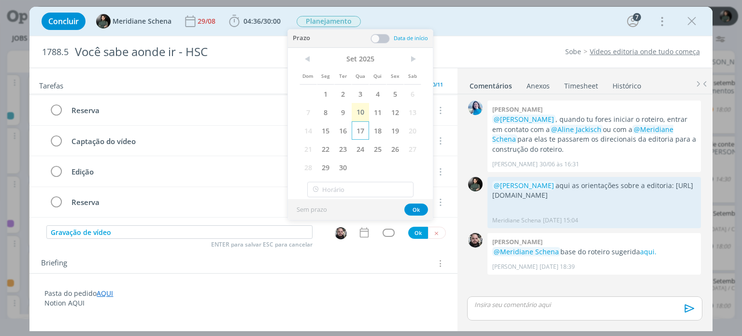
click at [358, 133] on span "17" at bounding box center [360, 130] width 17 height 18
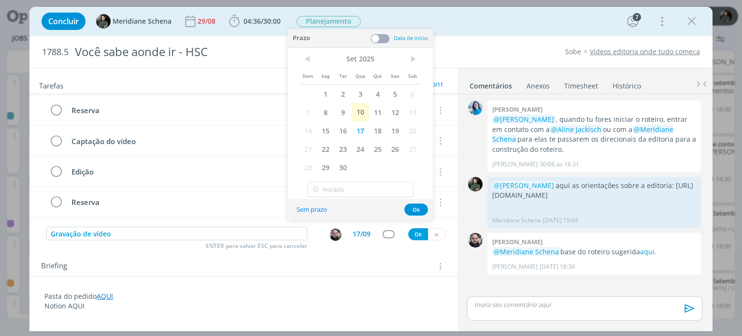
click at [383, 34] on span at bounding box center [379, 39] width 19 height 10
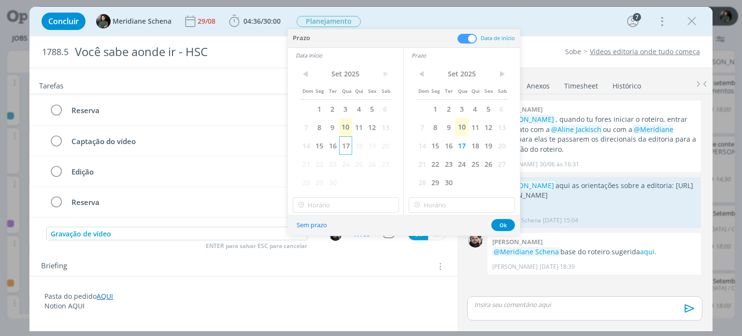
click at [342, 147] on span "17" at bounding box center [345, 145] width 13 height 18
click at [328, 210] on input "18:00" at bounding box center [346, 204] width 106 height 15
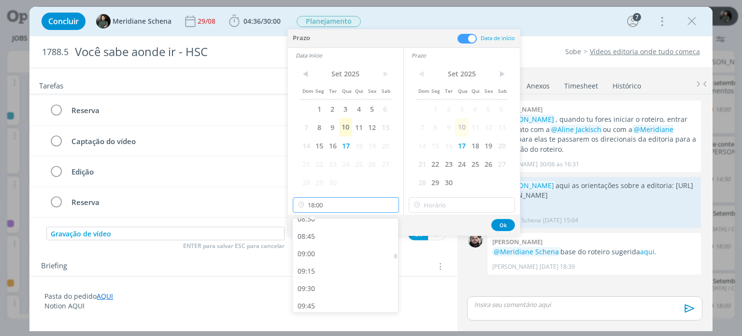
scroll to position [599, 0]
click at [319, 258] on div "09:00" at bounding box center [347, 253] width 108 height 17
type input "09:00"
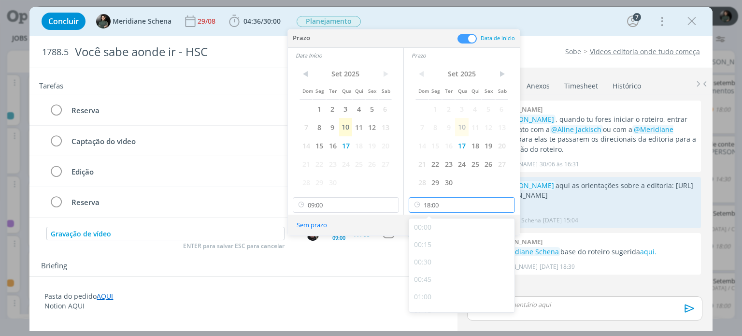
click at [436, 206] on input "18:00" at bounding box center [462, 204] width 106 height 15
click at [423, 272] on div "12:00" at bounding box center [463, 269] width 108 height 17
type input "12:00"
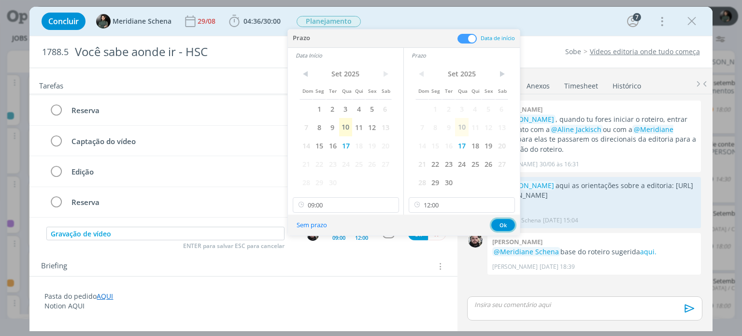
click at [504, 224] on button "Ok" at bounding box center [503, 225] width 24 height 12
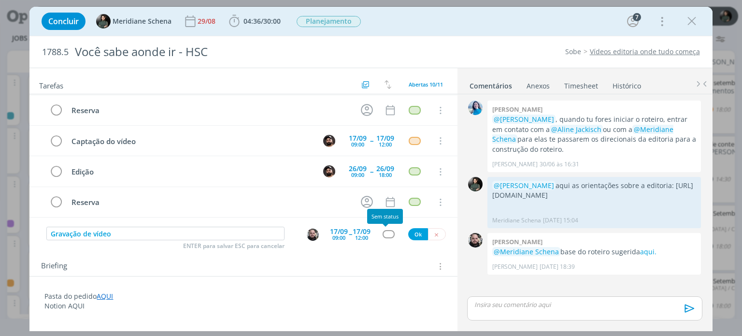
click at [383, 232] on div "dialog" at bounding box center [389, 234] width 12 height 8
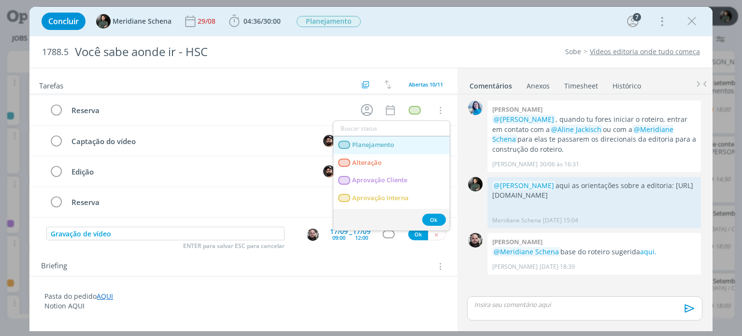
click at [368, 143] on span "Planejamento" at bounding box center [374, 145] width 42 height 8
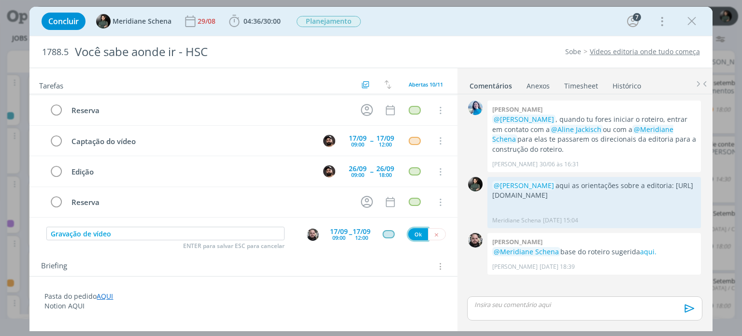
click at [415, 230] on button "Ok" at bounding box center [418, 234] width 20 height 12
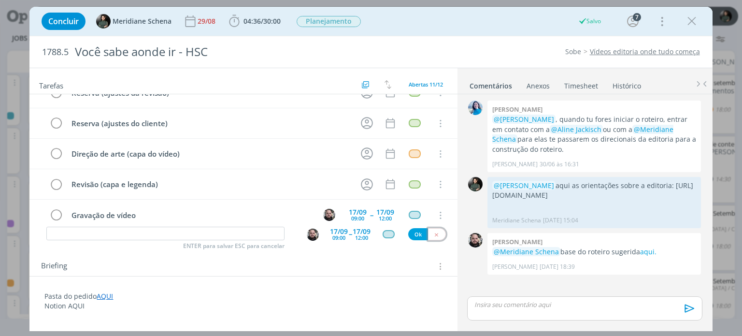
click at [433, 236] on icon "dialog" at bounding box center [436, 234] width 6 height 6
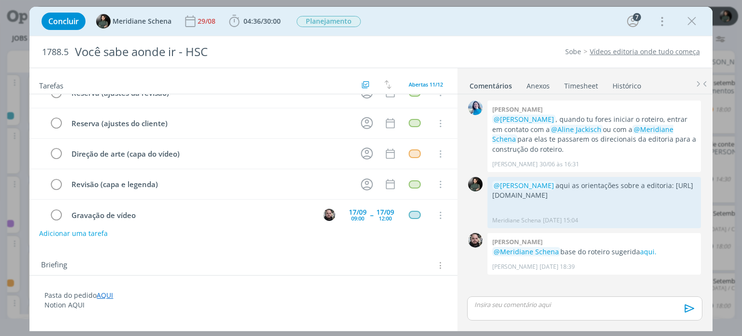
scroll to position [330, 0]
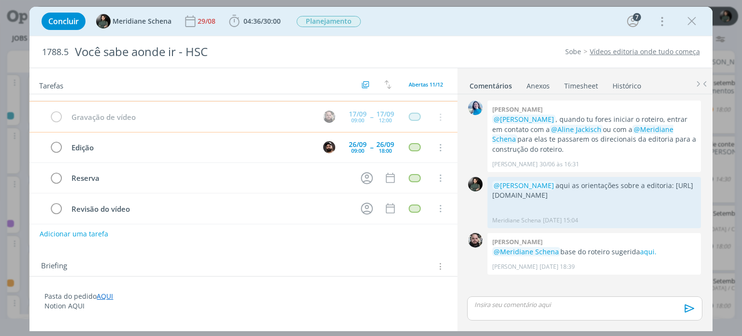
scroll to position [36, 0]
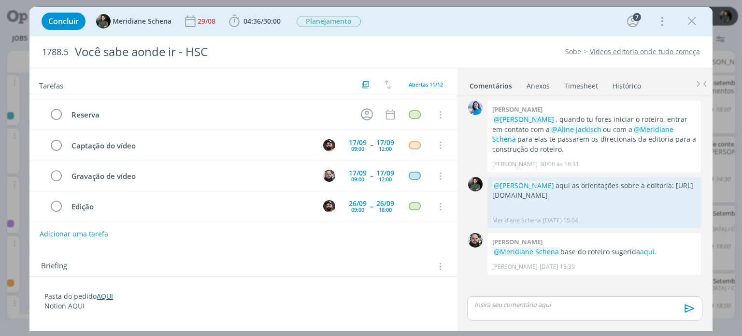
drag, startPoint x: 693, startPoint y: 21, endPoint x: 542, endPoint y: 109, distance: 174.4
click at [693, 21] on icon "dialog" at bounding box center [691, 21] width 14 height 14
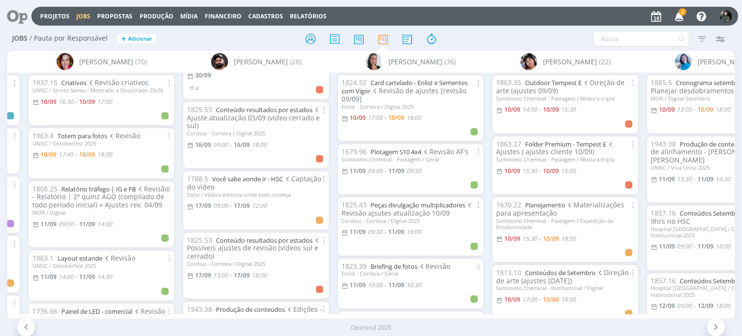
click at [677, 16] on icon "button" at bounding box center [679, 16] width 17 height 16
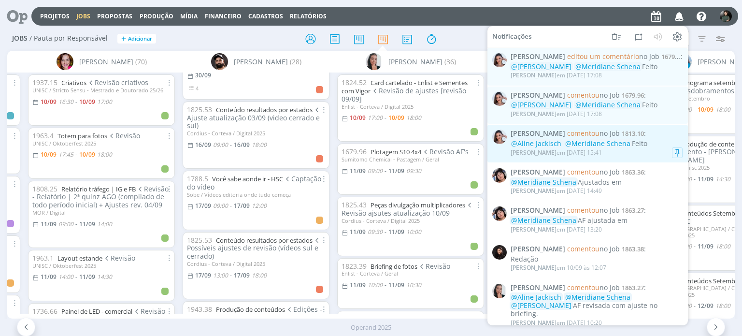
click at [632, 153] on div "[PERSON_NAME] em [DATE] 15:41" at bounding box center [596, 153] width 172 height 10
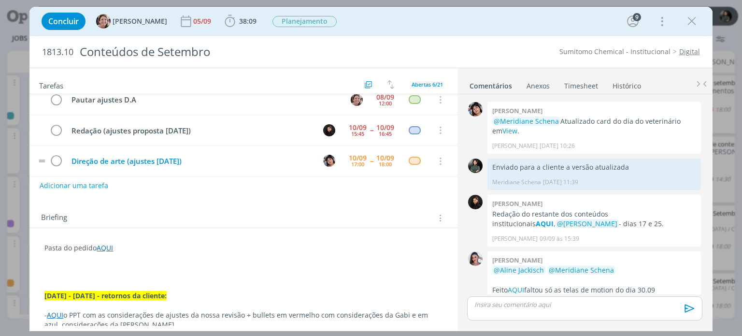
scroll to position [58, 0]
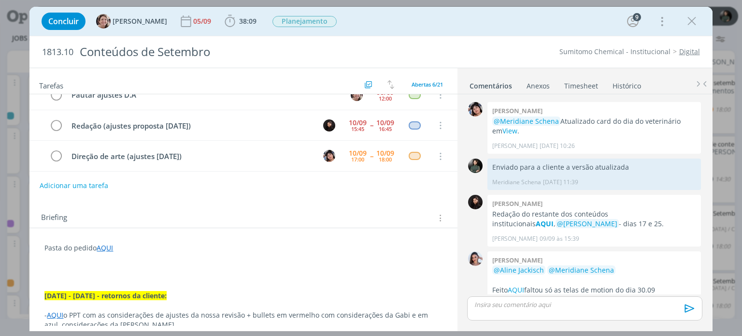
drag, startPoint x: 692, startPoint y: 23, endPoint x: 618, endPoint y: 88, distance: 97.9
click at [692, 23] on icon "dialog" at bounding box center [691, 21] width 14 height 14
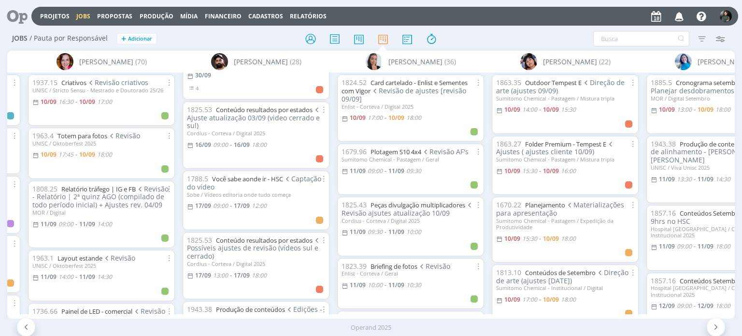
click at [679, 15] on icon "button" at bounding box center [679, 16] width 17 height 16
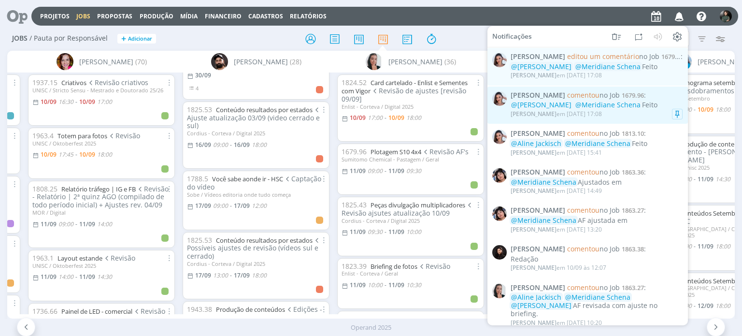
click at [609, 109] on span "@Meridiane Schena" at bounding box center [607, 104] width 65 height 9
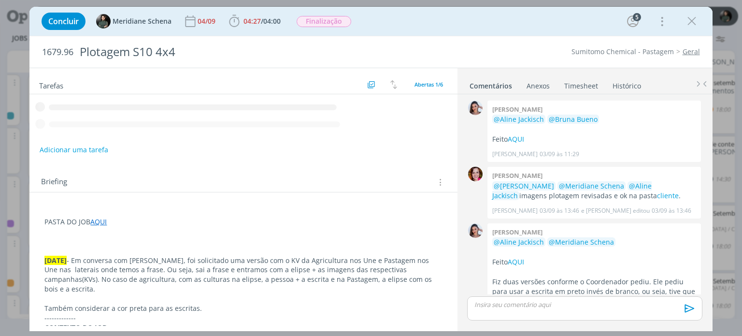
scroll to position [213, 0]
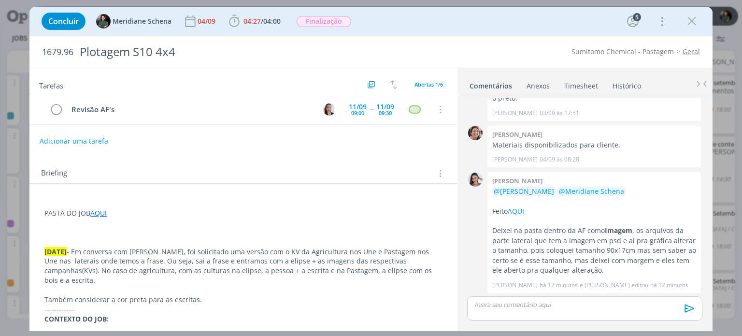
drag, startPoint x: 686, startPoint y: 20, endPoint x: 664, endPoint y: 48, distance: 35.5
click at [686, 20] on icon "dialog" at bounding box center [691, 21] width 14 height 14
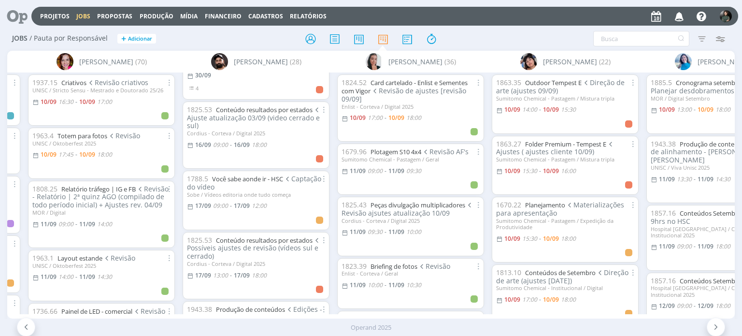
click at [680, 20] on icon "button" at bounding box center [679, 16] width 17 height 16
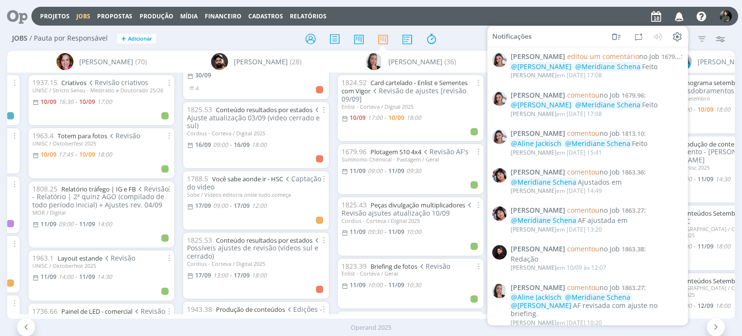
click at [467, 37] on div at bounding box center [371, 38] width 242 height 17
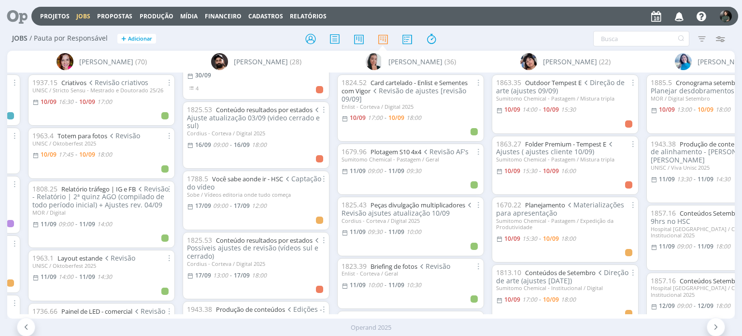
click at [529, 36] on div "Filtrar Filtrar [GEOGRAPHIC_DATA] Tipo Jobs e Tarefas Data Personalizado a Situ…" at bounding box center [613, 38] width 233 height 15
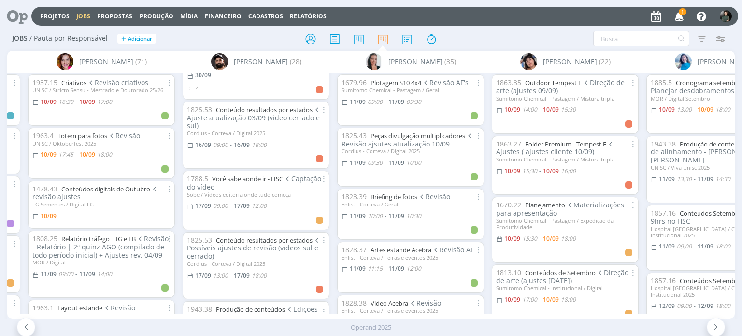
click at [680, 17] on icon "button" at bounding box center [679, 16] width 17 height 16
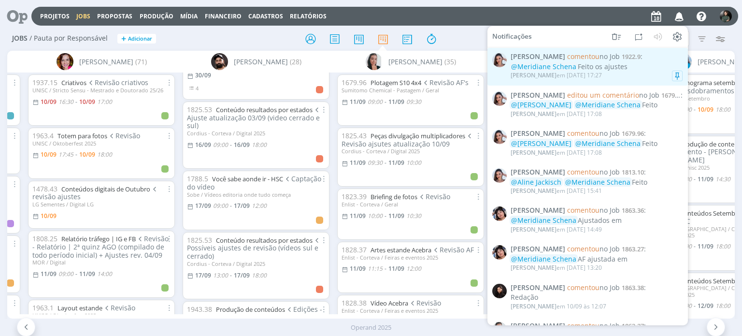
click at [616, 77] on div "[PERSON_NAME] em [DATE] 17:27" at bounding box center [596, 76] width 172 height 10
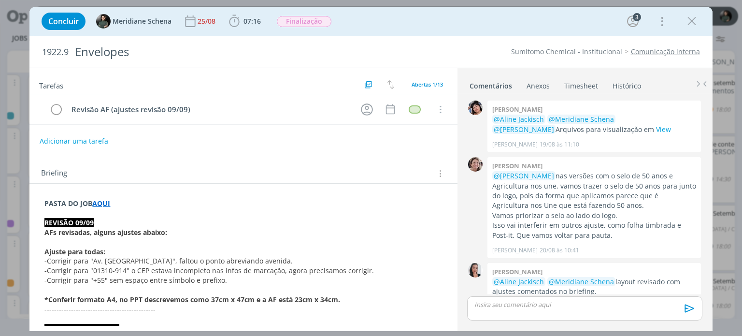
scroll to position [699, 0]
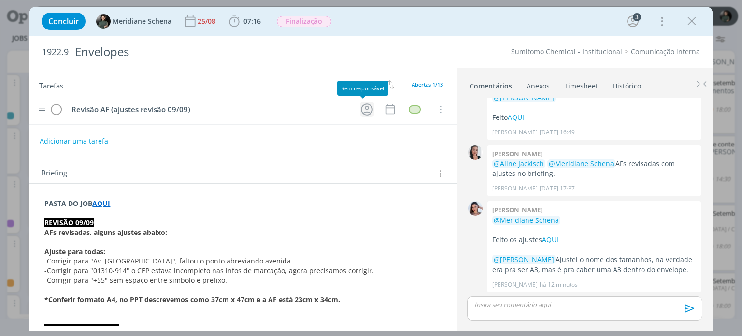
click at [359, 113] on icon "dialog" at bounding box center [366, 109] width 15 height 15
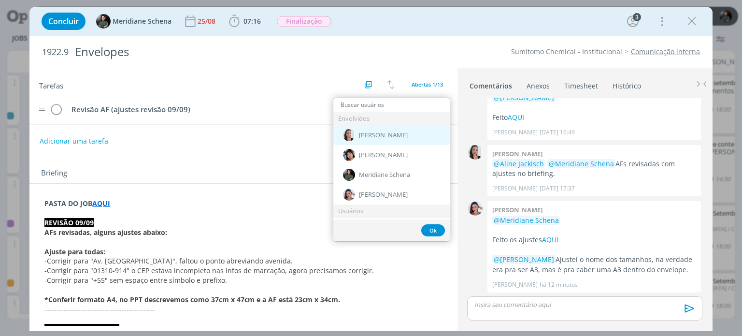
click at [396, 130] on div "[PERSON_NAME]" at bounding box center [391, 135] width 116 height 20
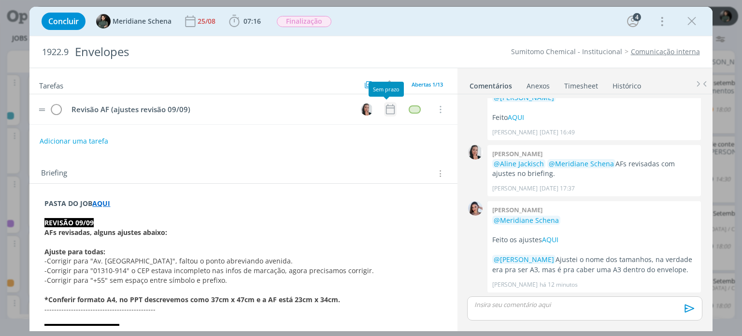
click at [386, 104] on icon "dialog" at bounding box center [390, 109] width 13 height 13
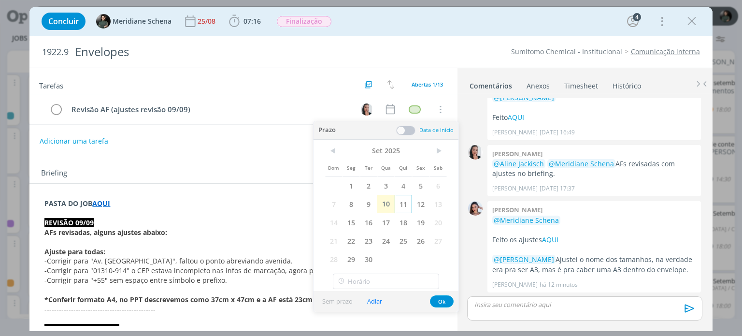
click at [396, 204] on span "11" at bounding box center [403, 204] width 17 height 18
click at [401, 130] on span at bounding box center [405, 131] width 19 height 10
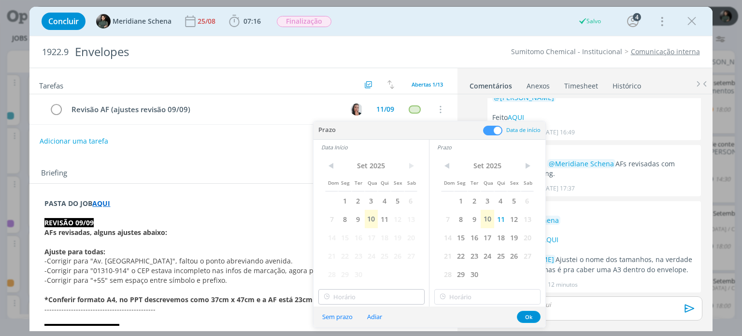
click at [384, 219] on span "11" at bounding box center [384, 219] width 13 height 18
click at [352, 292] on input "text" at bounding box center [371, 296] width 106 height 15
click at [343, 223] on div "11:00" at bounding box center [372, 218] width 108 height 17
type input "11:00"
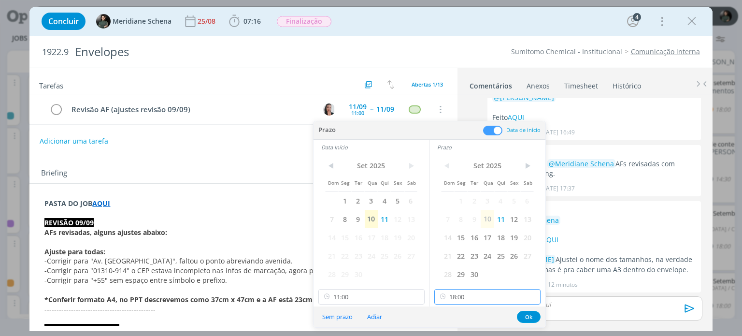
click at [462, 298] on input "18:00" at bounding box center [487, 296] width 106 height 15
click at [461, 236] on div "11:15" at bounding box center [489, 235] width 108 height 17
type input "11:15"
click at [529, 317] on button "Ok" at bounding box center [529, 317] width 24 height 12
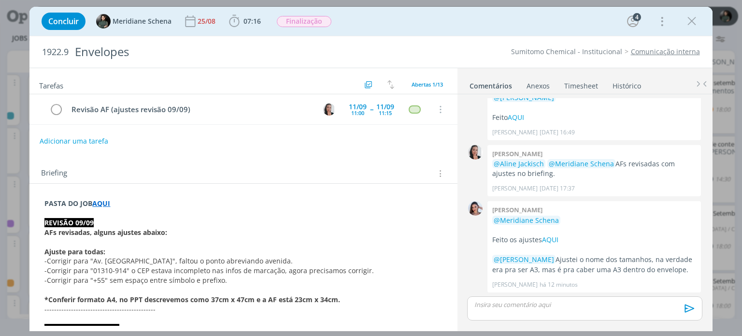
click at [696, 22] on icon "dialog" at bounding box center [691, 21] width 14 height 14
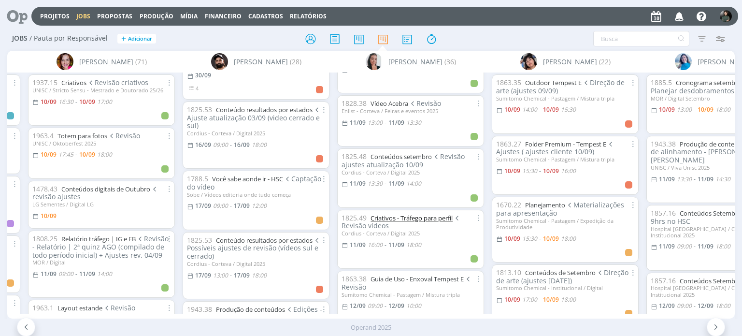
scroll to position [290, 0]
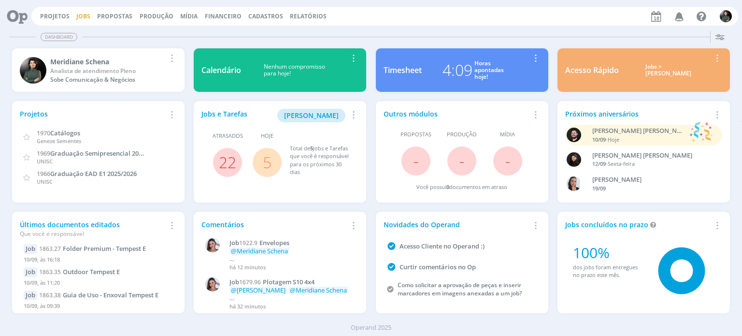
click at [76, 17] on link "Jobs" at bounding box center [83, 16] width 14 height 8
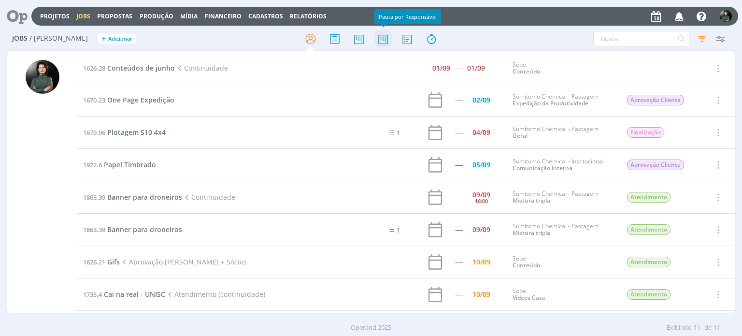
click at [384, 35] on icon at bounding box center [382, 38] width 17 height 19
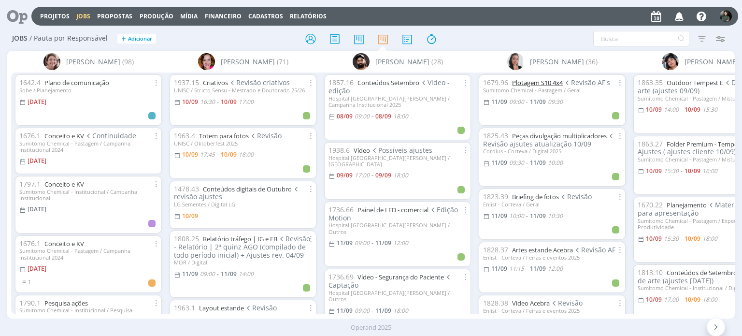
click at [533, 81] on link "Plotagem S10 4x4" at bounding box center [537, 82] width 51 height 9
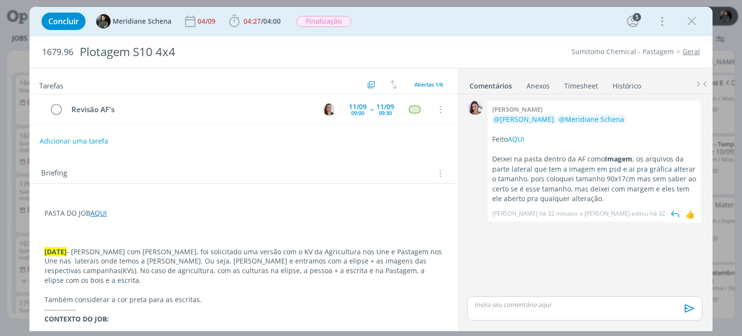
scroll to position [213, 0]
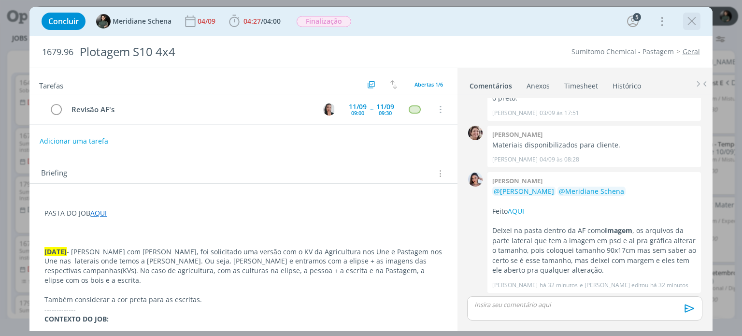
click at [689, 19] on icon "dialog" at bounding box center [691, 21] width 14 height 14
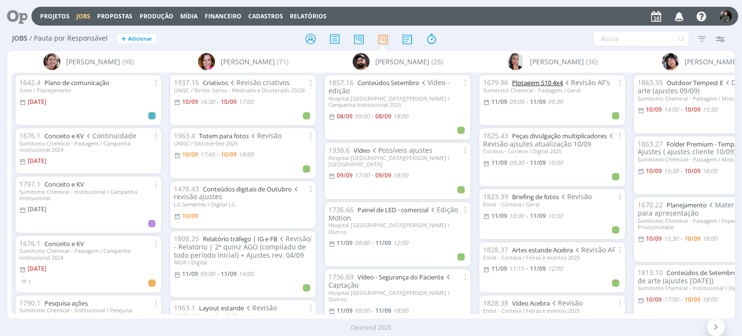
click at [550, 84] on link "Plotagem S10 4x4" at bounding box center [537, 82] width 51 height 9
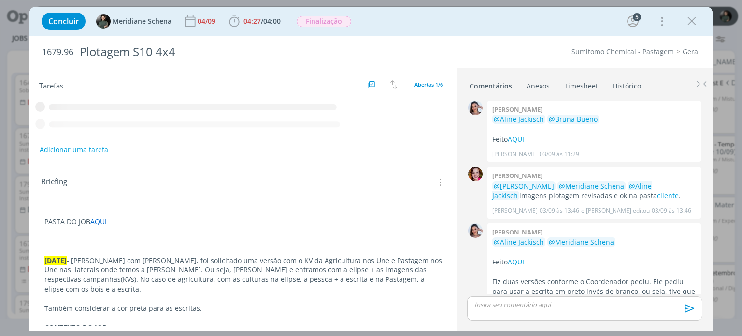
scroll to position [213, 0]
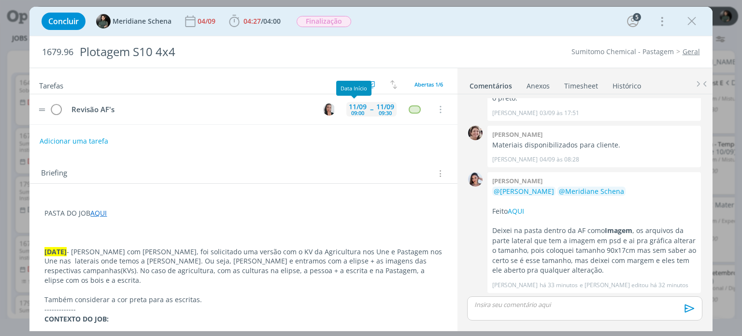
click at [354, 107] on div "11/09" at bounding box center [358, 106] width 18 height 7
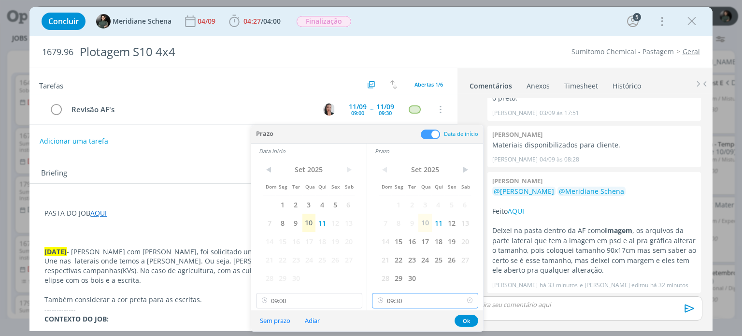
click at [411, 299] on input "09:30" at bounding box center [425, 300] width 106 height 15
click at [403, 233] on div "11:00" at bounding box center [426, 233] width 108 height 17
type input "11:00"
click at [295, 295] on input "09:00" at bounding box center [309, 300] width 106 height 15
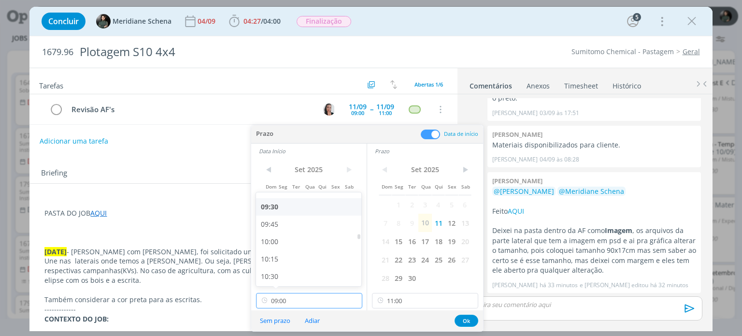
scroll to position [649, 0]
click at [284, 275] on div "10:30" at bounding box center [310, 281] width 108 height 17
type input "10:30"
click at [458, 320] on button "Ok" at bounding box center [466, 320] width 24 height 12
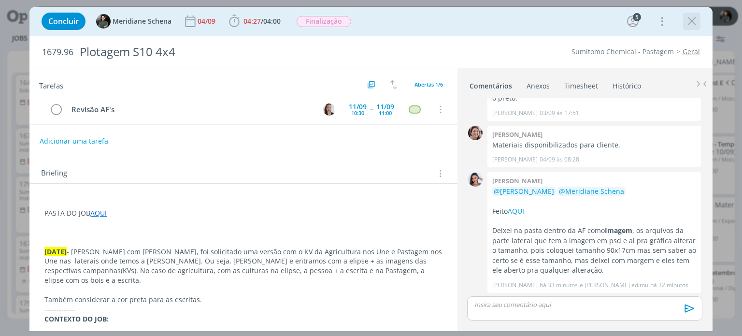
click at [693, 25] on icon "dialog" at bounding box center [691, 21] width 14 height 14
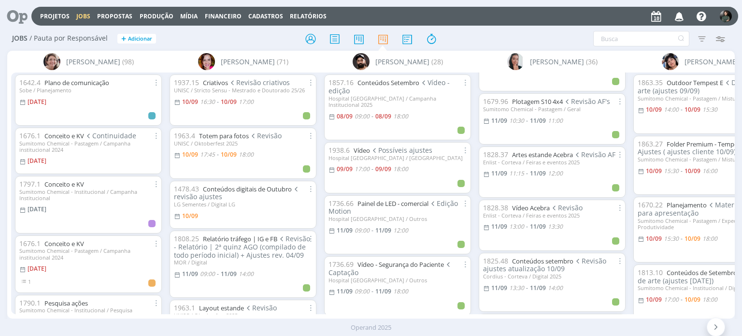
scroll to position [97, 0]
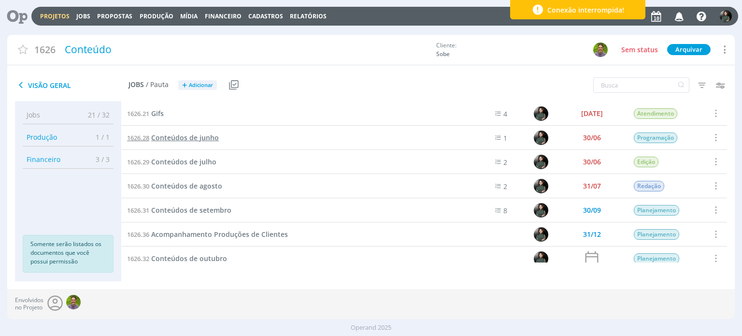
click at [192, 138] on span "Conteúdos de junho" at bounding box center [185, 137] width 68 height 9
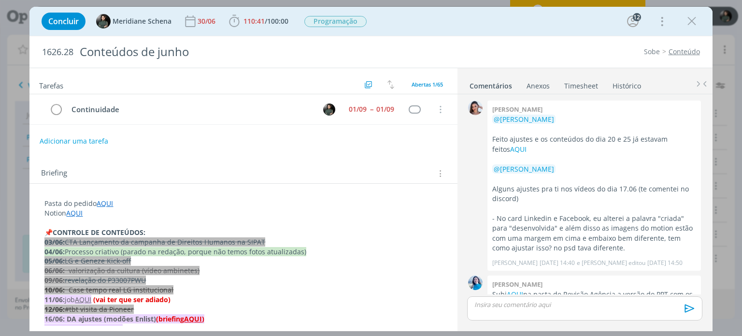
scroll to position [1275, 0]
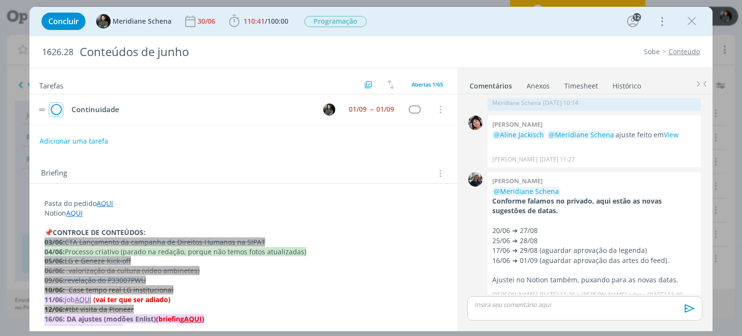
click at [58, 109] on icon "dialog" at bounding box center [56, 109] width 14 height 14
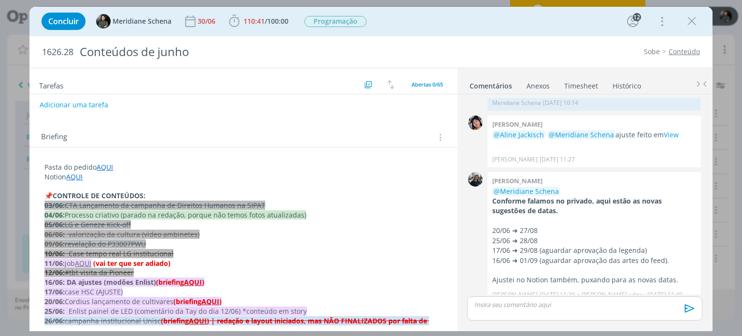
scroll to position [0, 0]
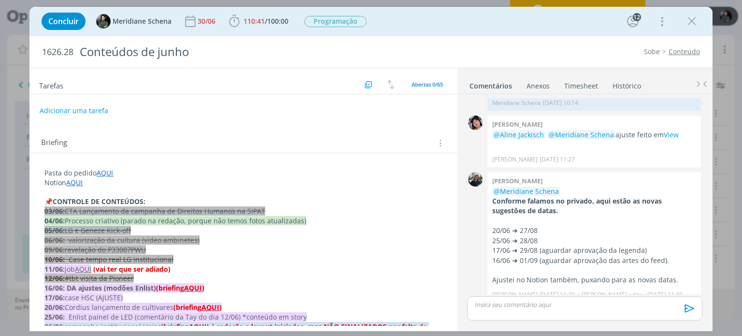
click at [309, 12] on div "Concluir Meridiane Schena 30/06 110:41 / 100:00 Iniciar Apontar Data * [DATE] H…" at bounding box center [371, 21] width 668 height 23
click at [75, 25] on span "Concluir" at bounding box center [63, 21] width 30 height 8
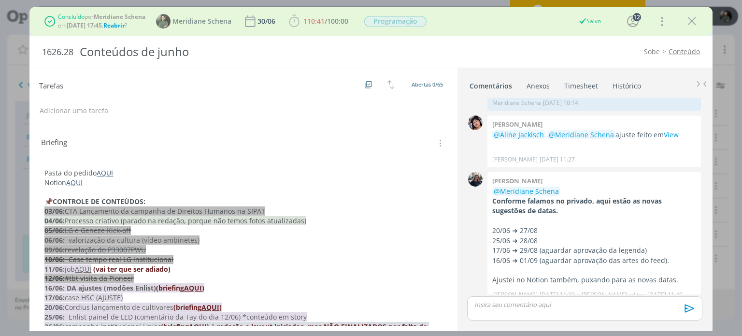
click at [125, 26] on span "Reabrir" at bounding box center [113, 25] width 21 height 8
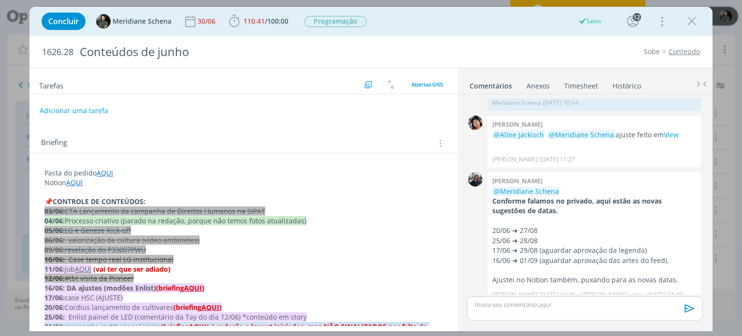
click at [506, 295] on div "🙂 Ctrl + ENTER para enviar" at bounding box center [584, 311] width 242 height 35
click at [505, 302] on p "dialog" at bounding box center [584, 304] width 219 height 9
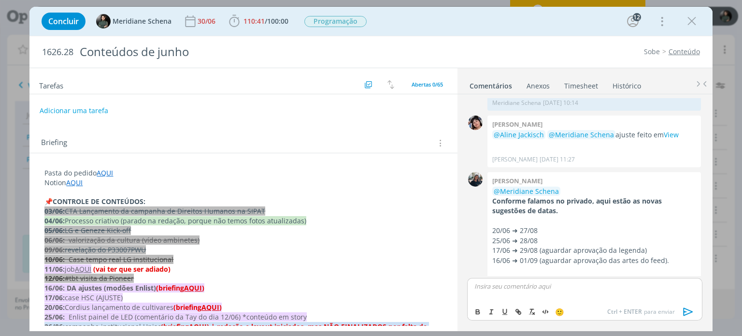
scroll to position [1293, 0]
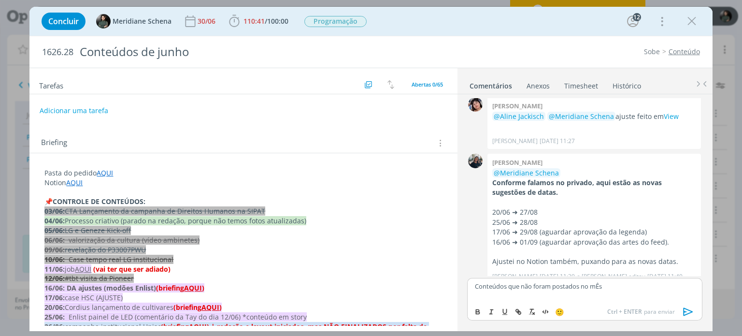
click at [604, 286] on p "Conteúdos que não foram postados no mÊs" at bounding box center [584, 286] width 219 height 9
click at [514, 292] on p "Conteúdos que não foram postados no mês de junho, foram organizados a postagem …" at bounding box center [584, 284] width 219 height 27
click at [516, 290] on p "Conteúdos que não foram postados no mês de junho, foram organizados a postagem …" at bounding box center [584, 284] width 219 height 27
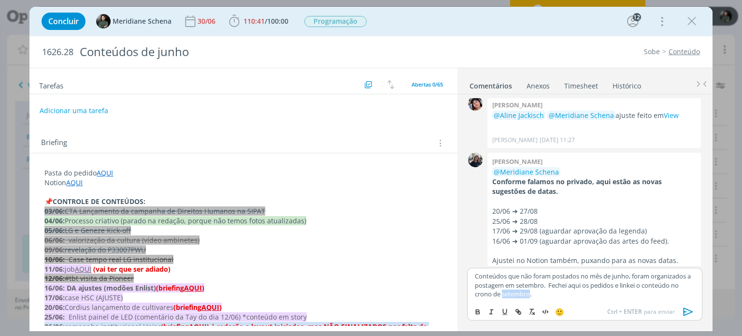
click at [516, 290] on p "Conteúdos que não foram postados no mês de junho, foram organizados a postagem …" at bounding box center [584, 284] width 219 height 27
copy p "Conteúdos que não foram postados no mês de junho, foram organizados a postagem …"
click at [688, 311] on icon "dialog" at bounding box center [688, 311] width 14 height 14
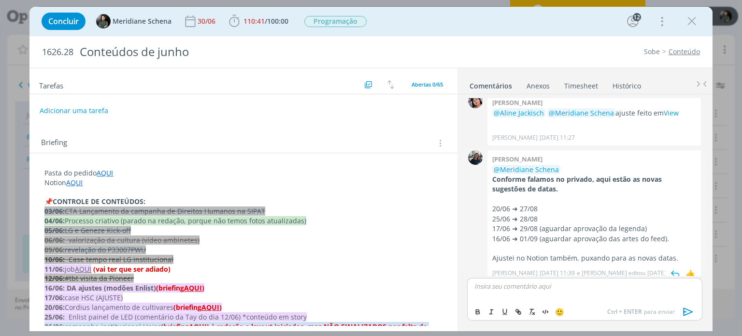
scroll to position [1349, 0]
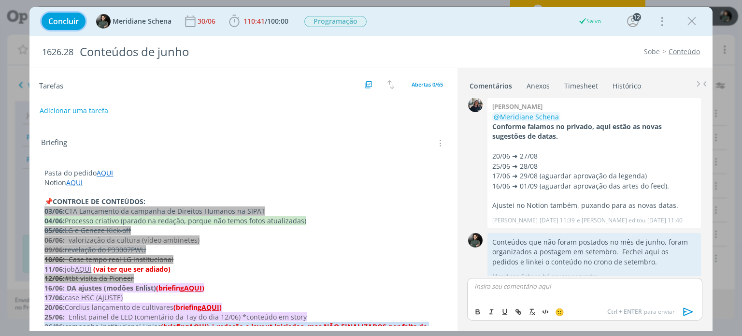
click at [54, 17] on span "Concluir" at bounding box center [63, 21] width 30 height 8
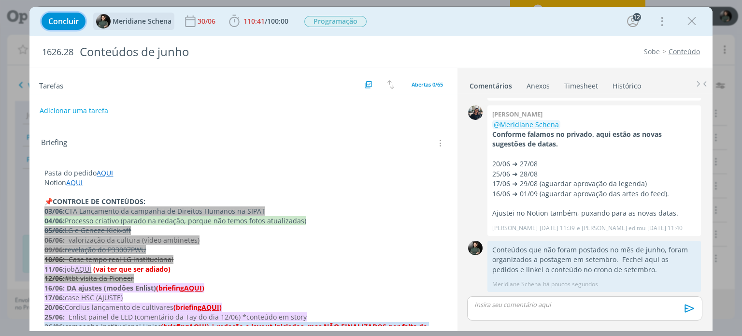
scroll to position [1331, 0]
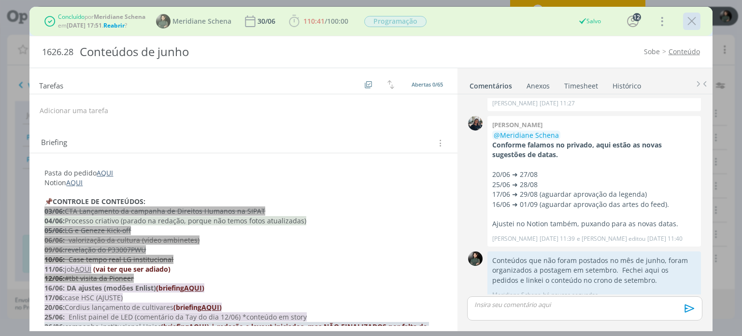
click at [693, 23] on icon "dialog" at bounding box center [691, 21] width 14 height 14
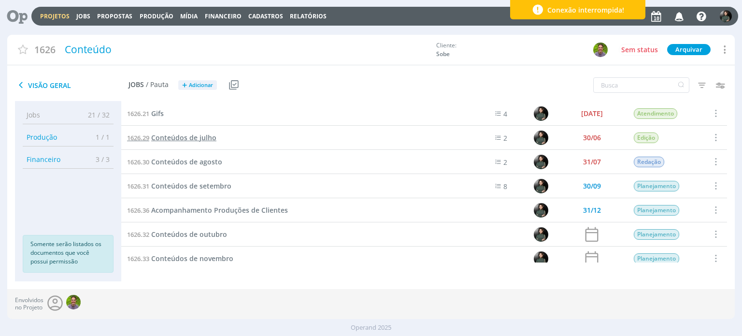
click at [186, 135] on span "Conteúdos de julho" at bounding box center [183, 137] width 65 height 9
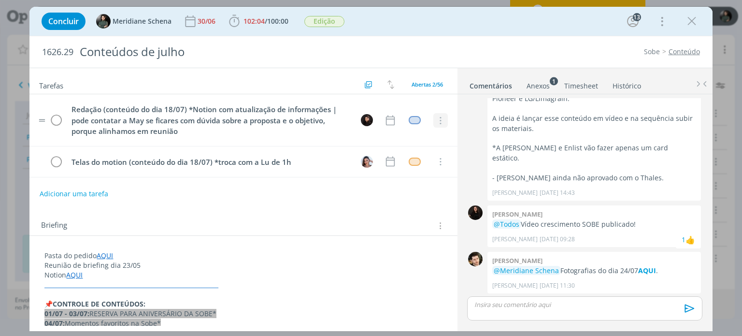
click at [439, 119] on icon "dialog" at bounding box center [440, 120] width 11 height 9
click at [421, 137] on link "Cancelar" at bounding box center [409, 136] width 76 height 15
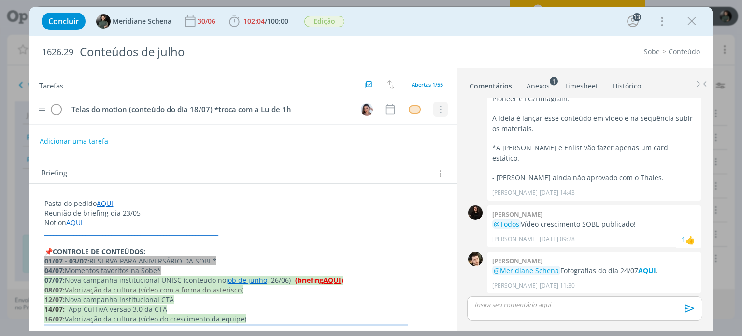
click at [435, 109] on icon "dialog" at bounding box center [440, 109] width 11 height 9
click at [409, 107] on link "Cancelar" at bounding box center [409, 105] width 76 height 15
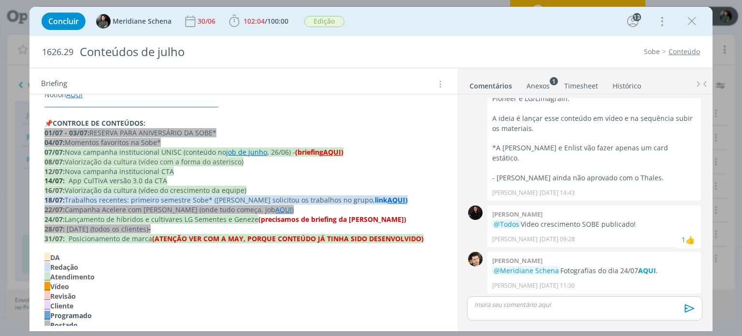
scroll to position [97, 0]
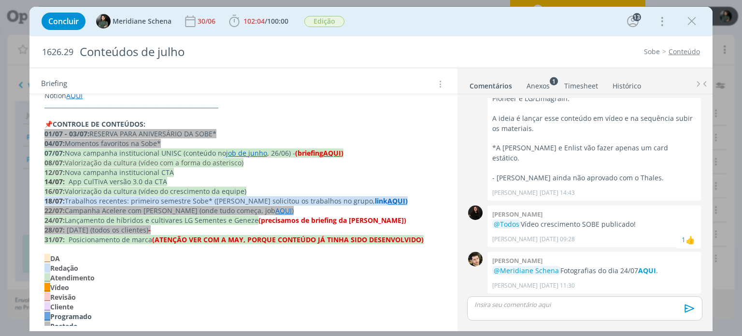
click at [166, 161] on span "Valorização da cultura (vídeo com a forma do asterisco)" at bounding box center [154, 162] width 179 height 9
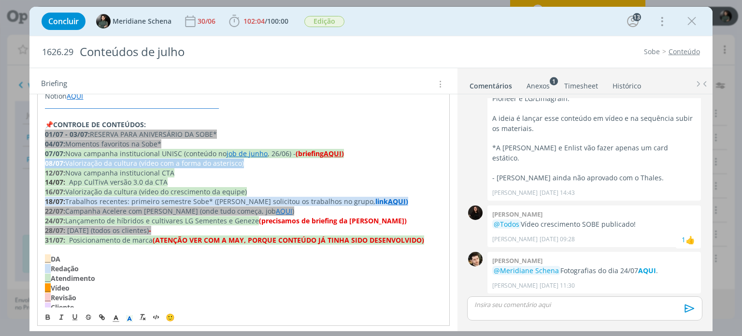
click at [166, 161] on span "Valorização da cultura (vídeo com a forma do asterisco)" at bounding box center [154, 162] width 179 height 9
click at [129, 318] on icon "dialog" at bounding box center [129, 318] width 9 height 9
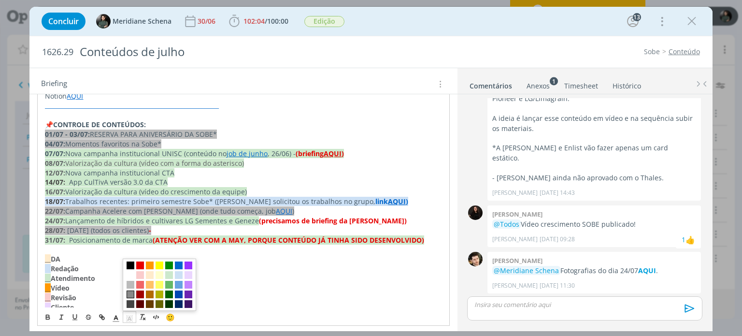
click at [129, 294] on span "dialog" at bounding box center [131, 294] width 8 height 8
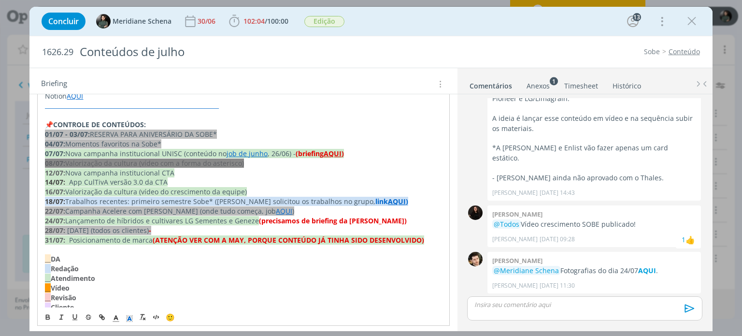
drag, startPoint x: 148, startPoint y: 268, endPoint x: 150, endPoint y: 276, distance: 8.0
click at [149, 268] on p "__ Redação" at bounding box center [243, 269] width 397 height 10
click at [157, 166] on span "Valorização da cultura (vídeo com a forma do asterisco)" at bounding box center [154, 162] width 179 height 9
click at [161, 162] on span "Valorização da cultura (vídeo com a forma do asterisco)" at bounding box center [154, 162] width 179 height 9
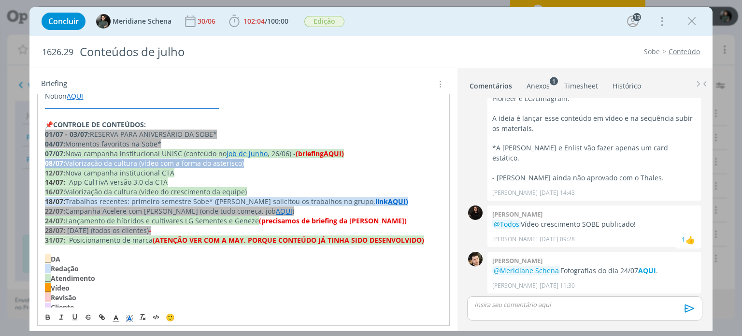
click at [161, 162] on span "Valorização da cultura (vídeo com a forma do asterisco)" at bounding box center [154, 162] width 179 height 9
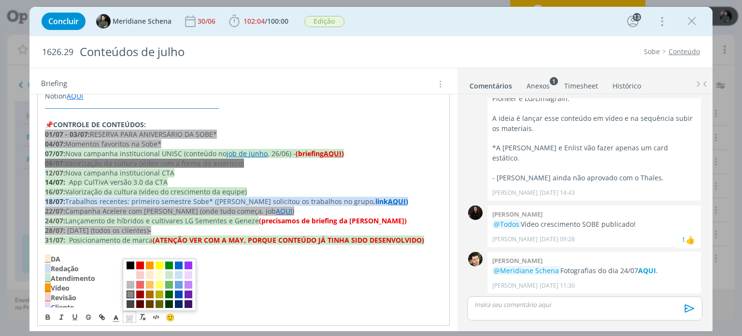
click at [131, 318] on icon "dialog" at bounding box center [129, 318] width 9 height 9
click at [132, 286] on span "dialog" at bounding box center [131, 285] width 8 height 8
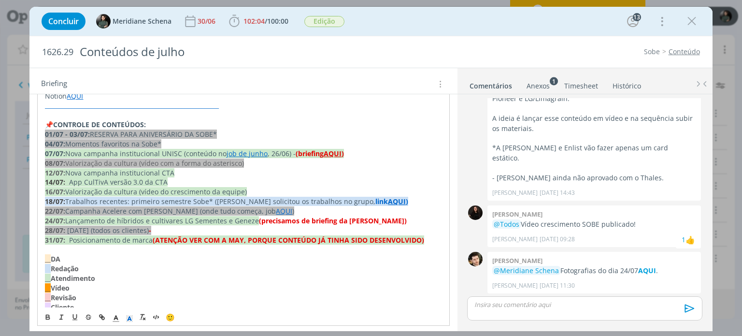
click at [139, 267] on p "__ Redação" at bounding box center [243, 269] width 397 height 10
click at [149, 198] on span "Trabalhos recentes: primeiro semestre Sobe* (Sheila solicitou os trabalhos no g…" at bounding box center [220, 201] width 310 height 9
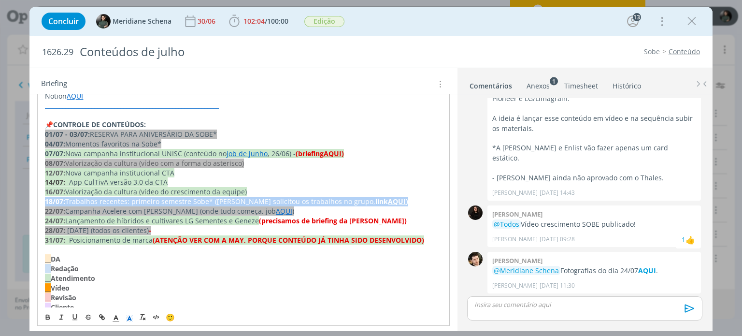
click at [149, 198] on span "Trabalhos recentes: primeiro semestre Sobe* (Sheila solicitou os trabalhos no g…" at bounding box center [220, 201] width 310 height 9
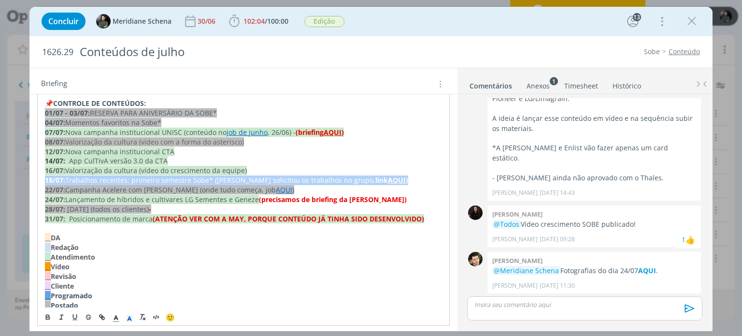
scroll to position [145, 0]
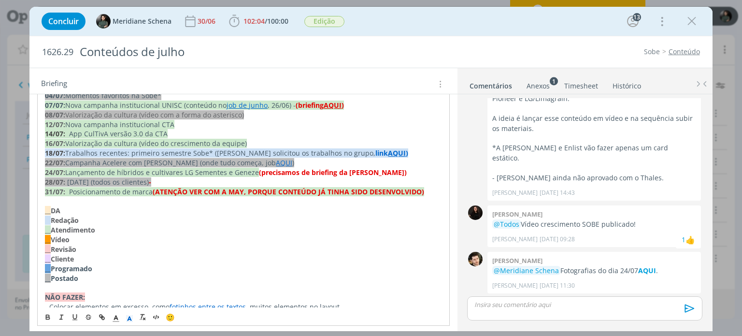
click at [167, 250] on p "__ Revisão" at bounding box center [243, 249] width 397 height 10
click at [120, 154] on span "Trabalhos recentes: primeiro semestre Sobe* (Sheila solicitou os trabalhos no g…" at bounding box center [220, 152] width 310 height 9
click at [142, 258] on p "__ Cliente" at bounding box center [243, 259] width 397 height 10
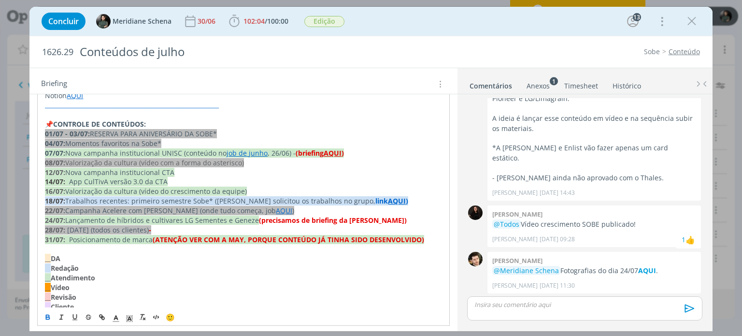
scroll to position [97, 0]
click at [505, 310] on div "dialog" at bounding box center [584, 308] width 235 height 24
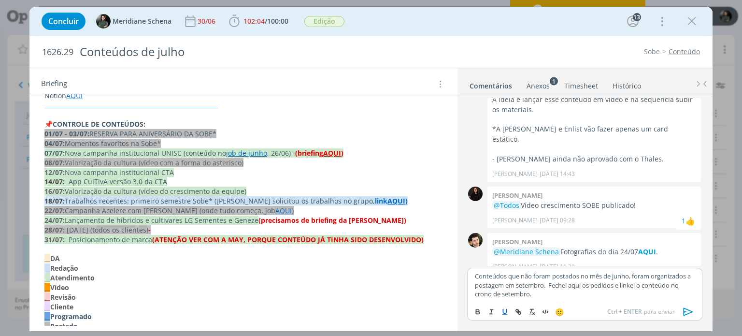
scroll to position [1658, 0]
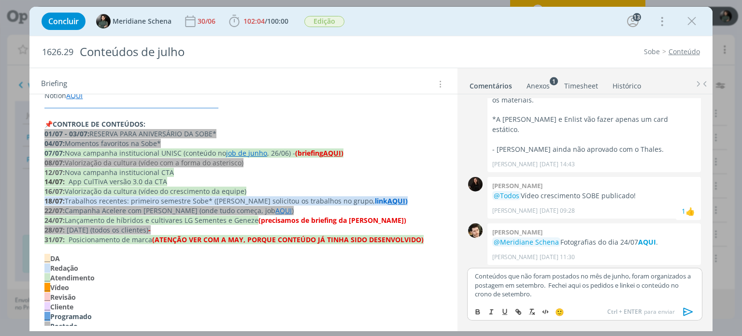
click at [685, 314] on icon "dialog" at bounding box center [688, 311] width 10 height 8
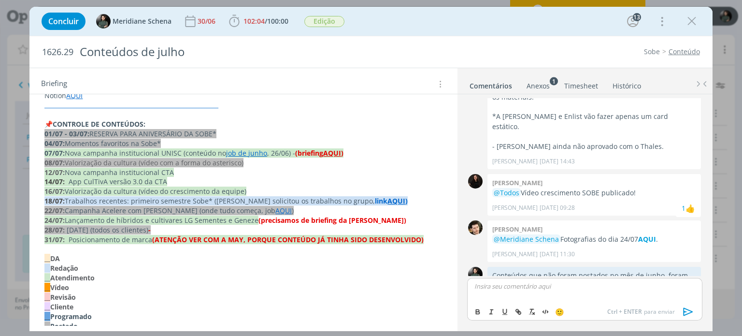
scroll to position [1704, 0]
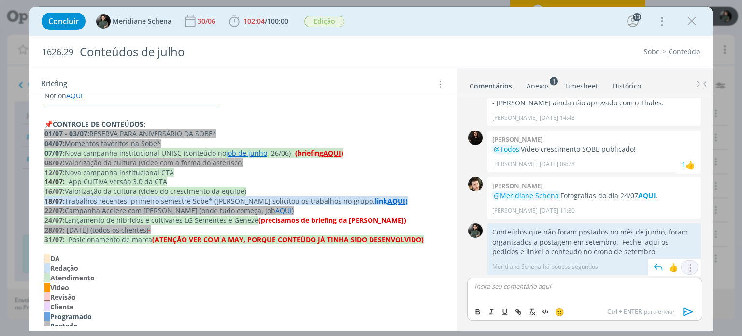
click at [691, 267] on button "dialog" at bounding box center [690, 268] width 12 height 10
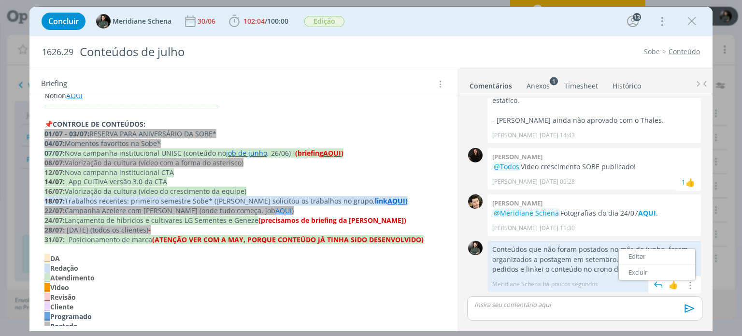
scroll to position [1685, 0]
click at [637, 257] on link "Editar" at bounding box center [657, 257] width 76 height 15
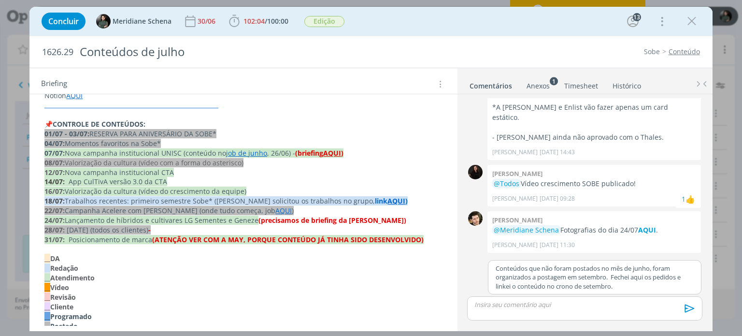
scroll to position [1668, 0]
click at [646, 269] on p "Conteúdos que não foram postados no mês de junho, foram organizados a postagem …" at bounding box center [595, 278] width 198 height 27
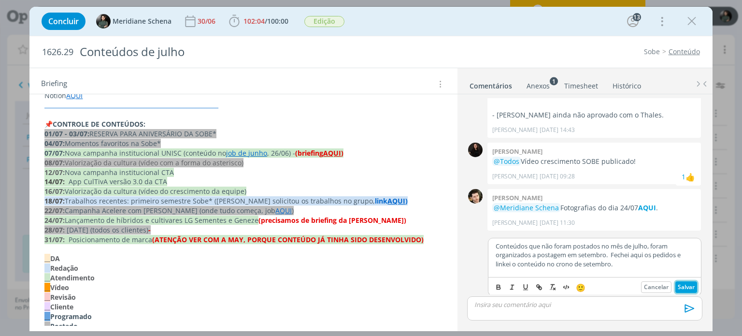
click at [676, 282] on button "Salvar" at bounding box center [686, 287] width 22 height 12
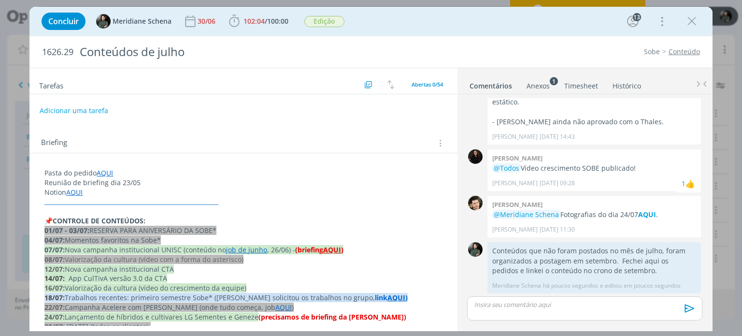
scroll to position [0, 0]
click at [686, 20] on icon "dialog" at bounding box center [691, 21] width 14 height 14
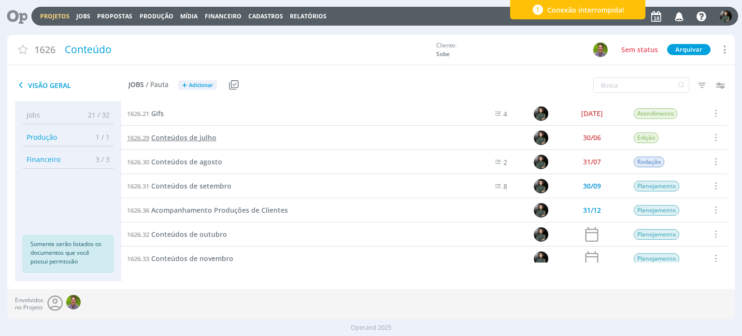
click at [194, 139] on span "Conteúdos de julho" at bounding box center [183, 137] width 65 height 9
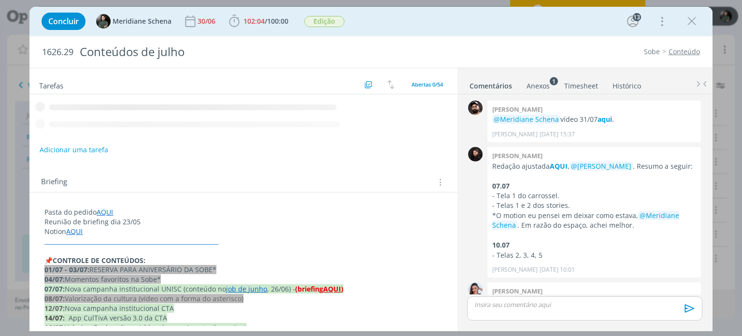
scroll to position [1685, 0]
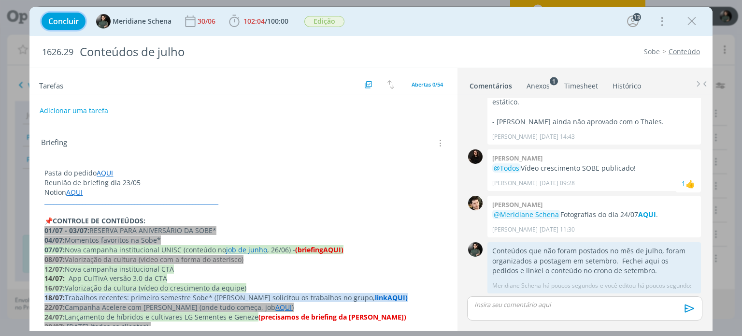
click at [75, 21] on span "Concluir" at bounding box center [63, 21] width 30 height 8
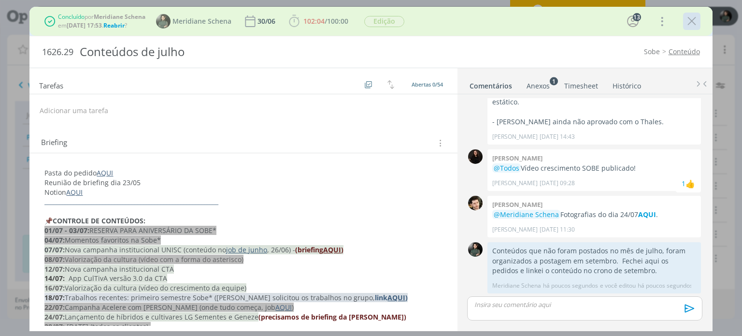
click at [687, 21] on icon "dialog" at bounding box center [691, 21] width 14 height 14
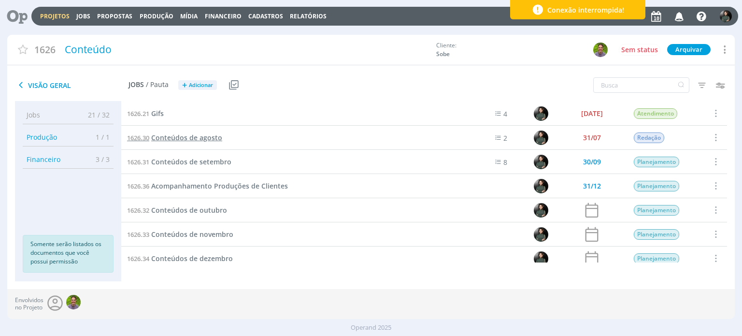
click at [187, 137] on span "Conteúdos de agosto" at bounding box center [186, 137] width 71 height 9
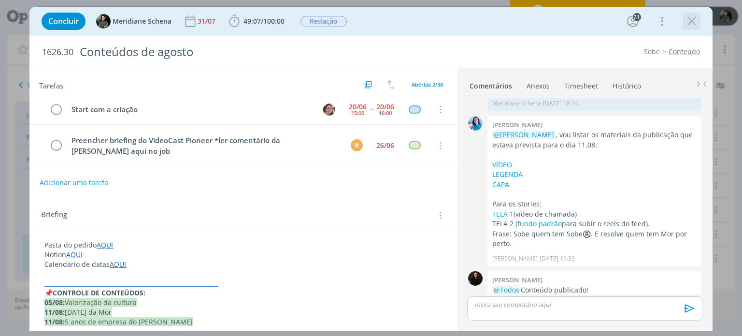
click at [693, 21] on icon "dialog" at bounding box center [691, 21] width 14 height 14
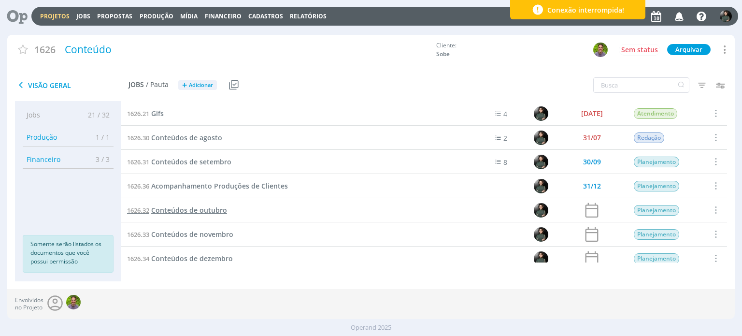
click at [206, 209] on span "Conteúdos de outubro" at bounding box center [189, 209] width 76 height 9
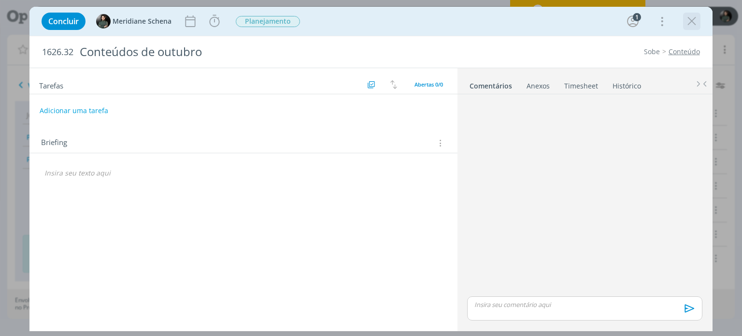
click at [686, 24] on icon "dialog" at bounding box center [691, 21] width 14 height 14
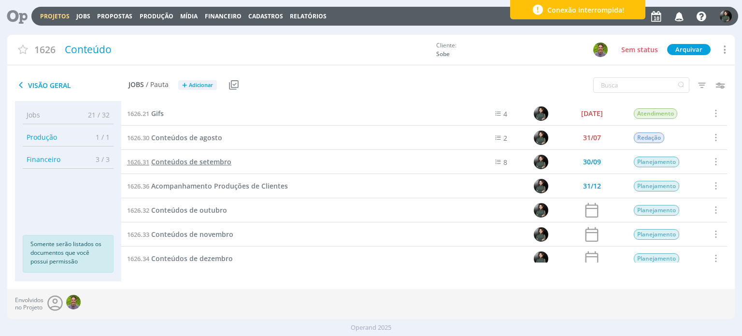
click at [208, 160] on span "Conteúdos de setembro" at bounding box center [191, 161] width 80 height 9
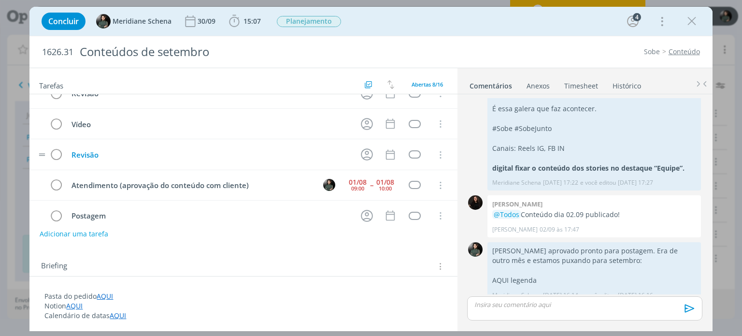
scroll to position [118, 0]
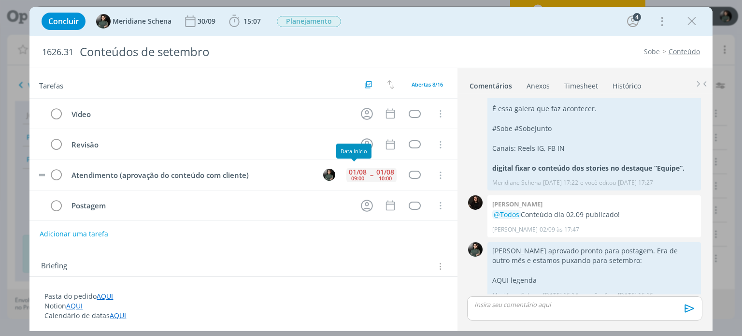
click at [354, 175] on div "09:00" at bounding box center [357, 177] width 13 height 5
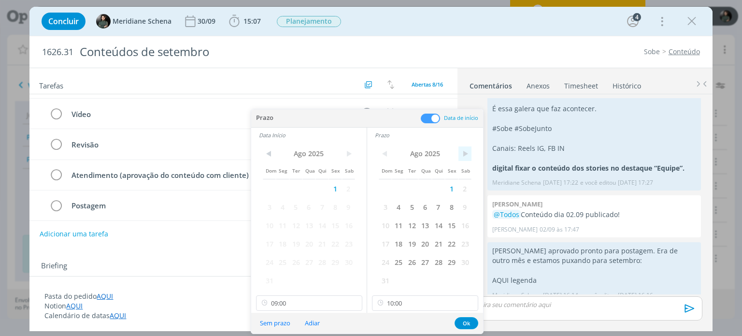
click at [465, 152] on span ">" at bounding box center [464, 153] width 13 height 14
click at [435, 210] on span "11" at bounding box center [438, 207] width 13 height 18
click at [346, 156] on span ">" at bounding box center [348, 153] width 13 height 14
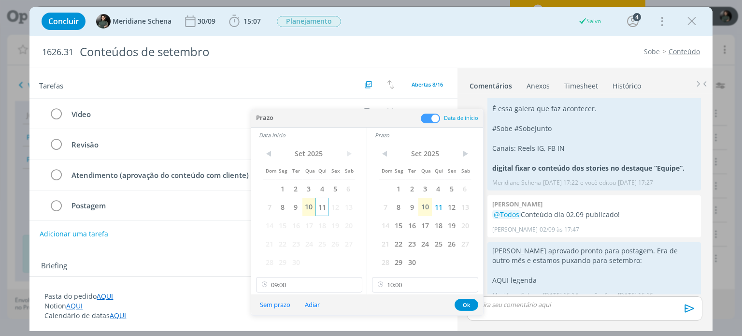
click at [324, 204] on span "11" at bounding box center [321, 207] width 13 height 18
click at [472, 303] on button "Ok" at bounding box center [466, 304] width 24 height 12
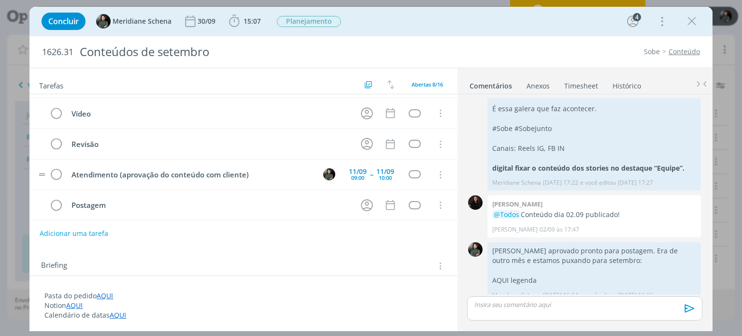
scroll to position [0, 0]
click at [319, 22] on span "Planejamento" at bounding box center [309, 21] width 64 height 11
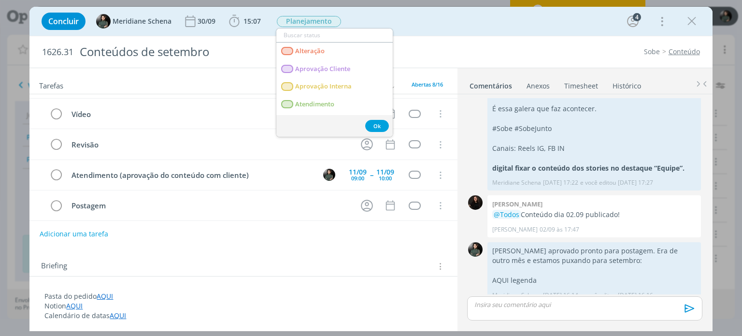
drag, startPoint x: 441, startPoint y: 42, endPoint x: 450, endPoint y: 41, distance: 8.8
click at [441, 42] on div "1626.31 Conteúdos de setembro Sobe Conteúdo" at bounding box center [370, 51] width 682 height 31
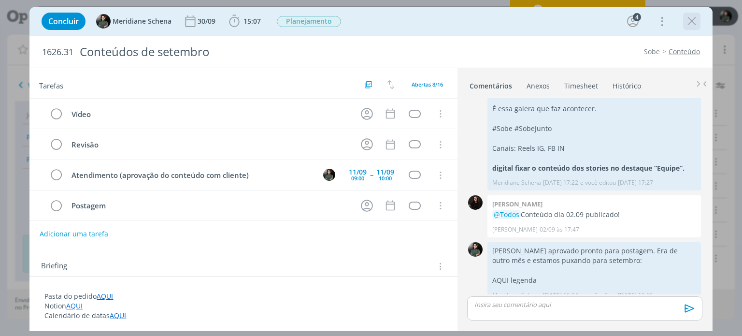
click at [692, 23] on icon "dialog" at bounding box center [691, 21] width 14 height 14
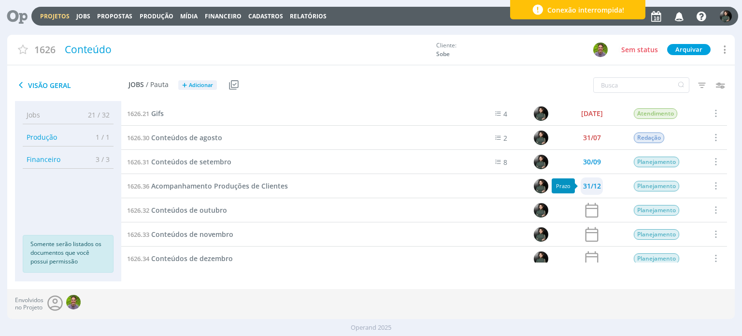
click at [595, 187] on div "31/12" at bounding box center [592, 186] width 18 height 7
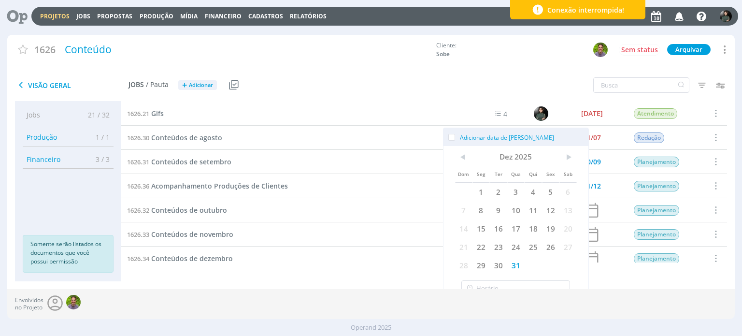
click at [391, 276] on div "1626.28 Conteúdos de junho 30/06 Programação Selecionar Reabrir 1626.29 Conteúd…" at bounding box center [424, 191] width 606 height 180
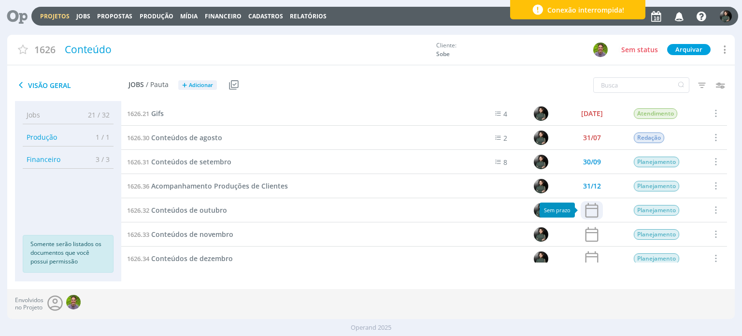
click at [583, 210] on icon at bounding box center [592, 210] width 18 height 18
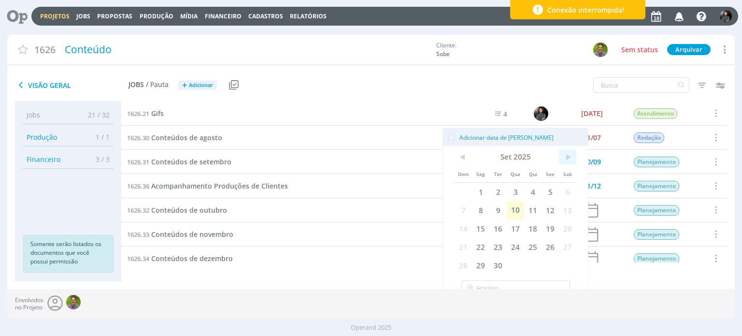
click at [566, 160] on span ">" at bounding box center [567, 157] width 17 height 14
click at [545, 260] on span "31" at bounding box center [549, 265] width 17 height 18
click at [396, 258] on div "1626.34 Conteúdos de dezembro" at bounding box center [286, 258] width 330 height 24
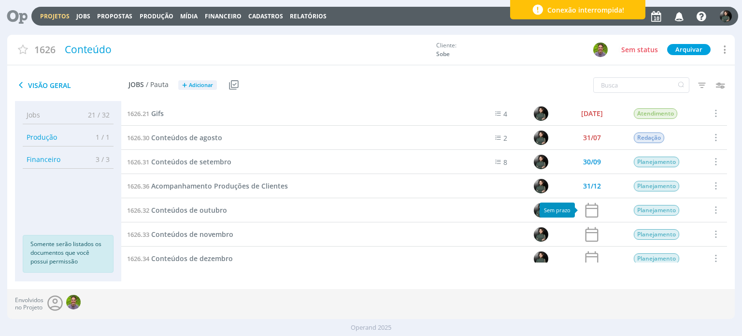
click at [586, 211] on icon at bounding box center [592, 210] width 18 height 18
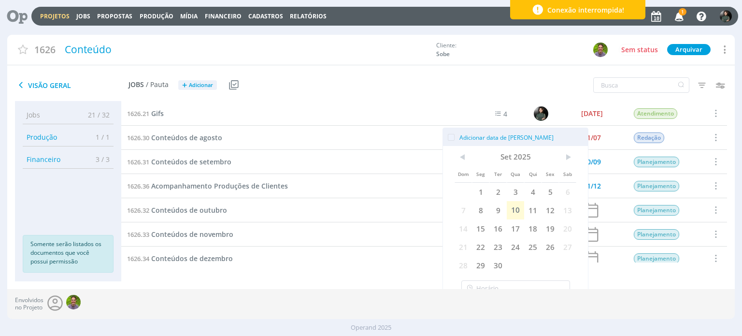
click at [381, 261] on div "1626.34 Conteúdos de dezembro" at bounding box center [286, 258] width 330 height 24
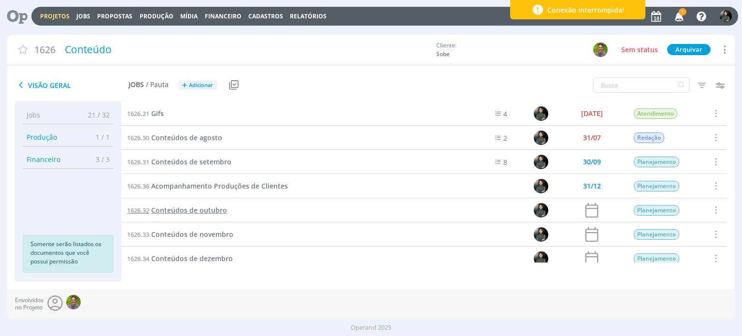
click at [166, 214] on span "Conteúdos de outubro" at bounding box center [189, 209] width 76 height 9
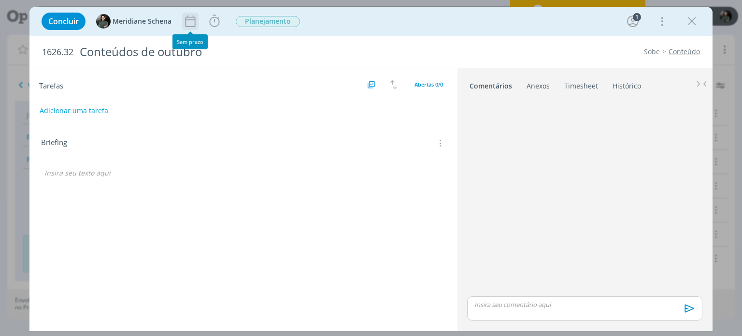
click at [191, 23] on icon "dialog" at bounding box center [190, 21] width 14 height 14
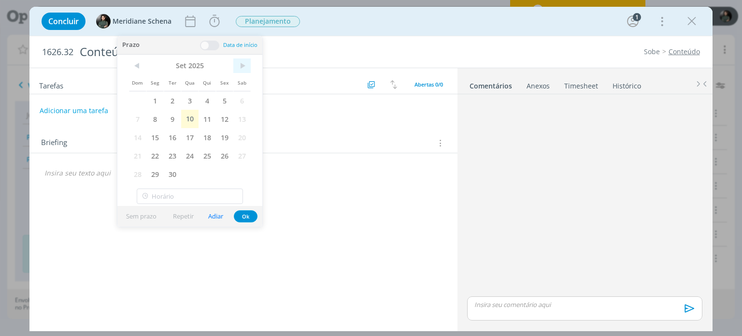
click at [239, 65] on span ">" at bounding box center [241, 65] width 17 height 14
click at [223, 176] on span "31" at bounding box center [224, 174] width 17 height 18
click at [252, 216] on button "Ok" at bounding box center [246, 216] width 24 height 12
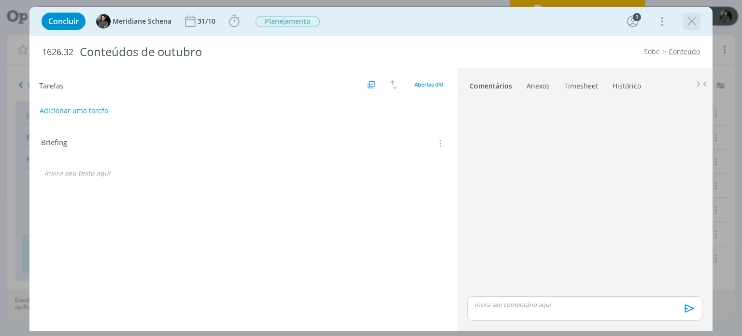
click at [696, 26] on icon "dialog" at bounding box center [691, 21] width 14 height 14
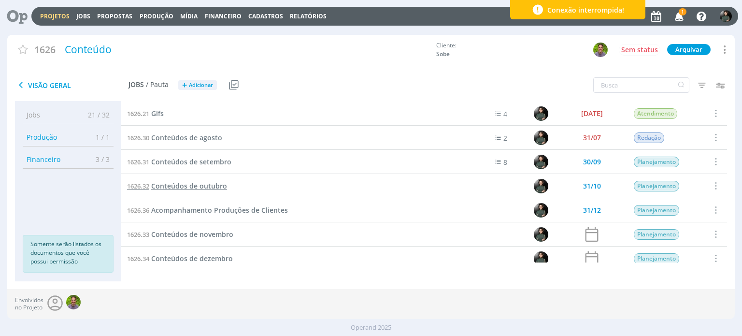
click at [214, 184] on span "Conteúdos de outubro" at bounding box center [189, 185] width 76 height 9
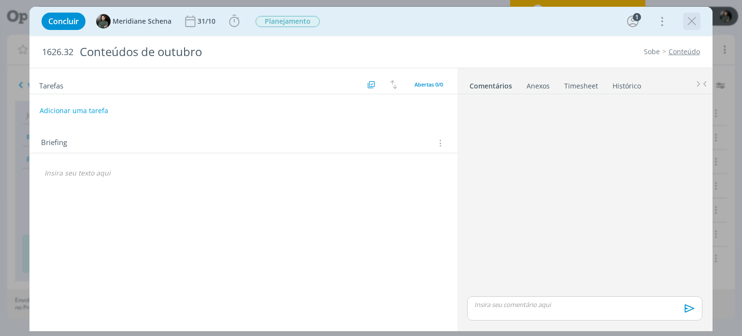
click at [694, 21] on icon "dialog" at bounding box center [691, 21] width 14 height 14
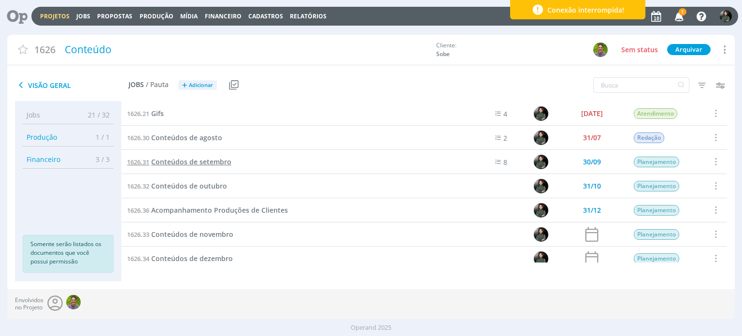
click at [203, 164] on span "Conteúdos de setembro" at bounding box center [191, 161] width 80 height 9
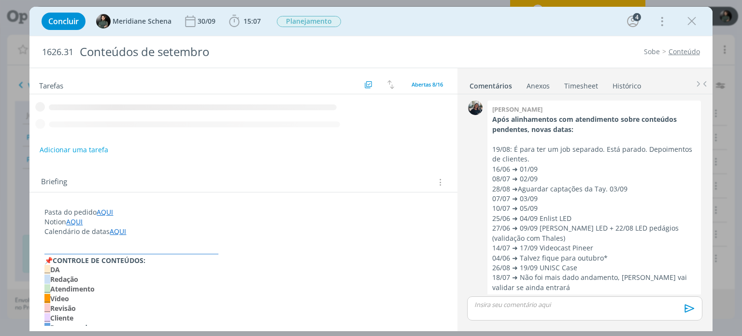
scroll to position [725, 0]
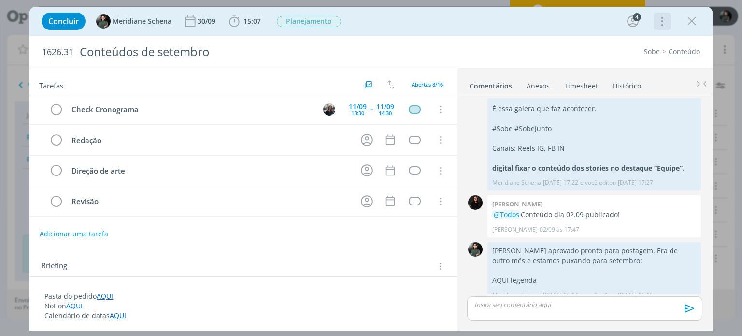
click at [665, 24] on icon "dialog" at bounding box center [661, 21] width 14 height 15
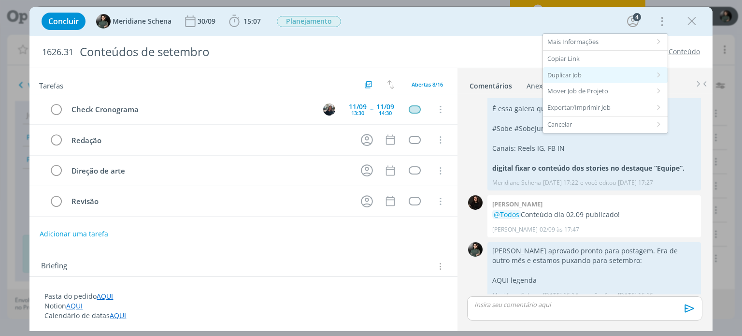
click at [575, 74] on div "Duplicar Job" at bounding box center [605, 75] width 125 height 16
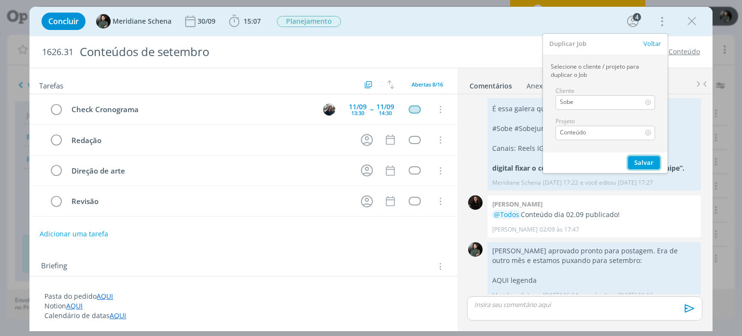
click at [642, 162] on button "Salvar" at bounding box center [644, 162] width 32 height 13
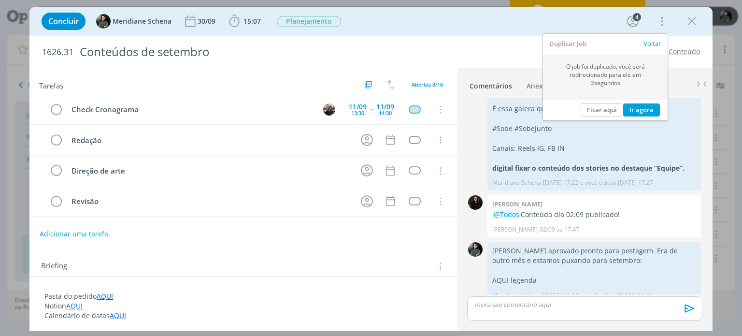
click at [647, 41] on span "Voltar" at bounding box center [651, 43] width 17 height 9
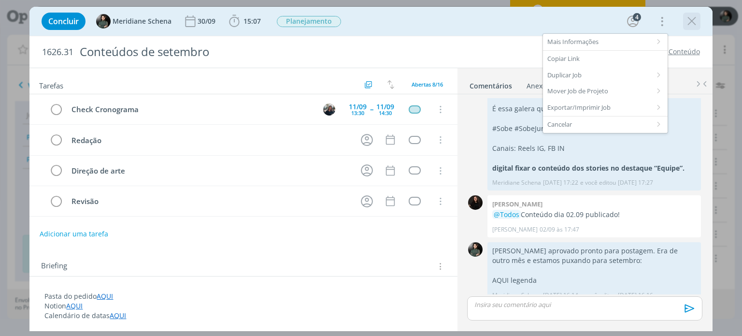
click at [695, 15] on icon "dialog" at bounding box center [691, 21] width 14 height 14
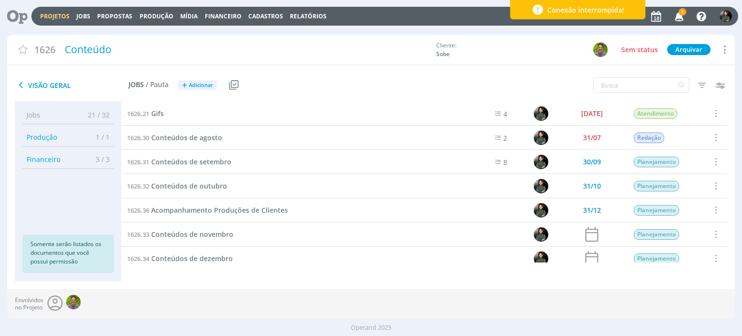
scroll to position [56, 0]
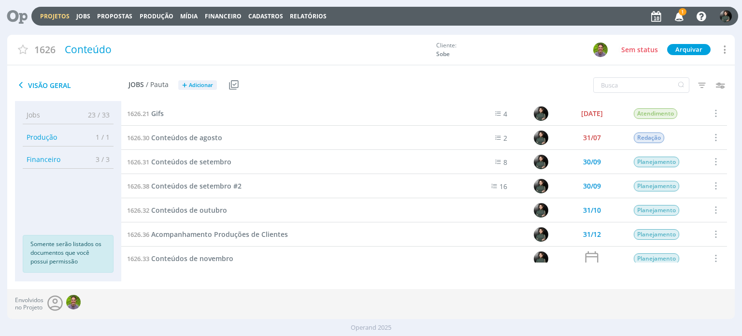
click at [716, 208] on span at bounding box center [715, 209] width 11 height 13
click at [675, 173] on div "Cancelar" at bounding box center [691, 177] width 96 height 14
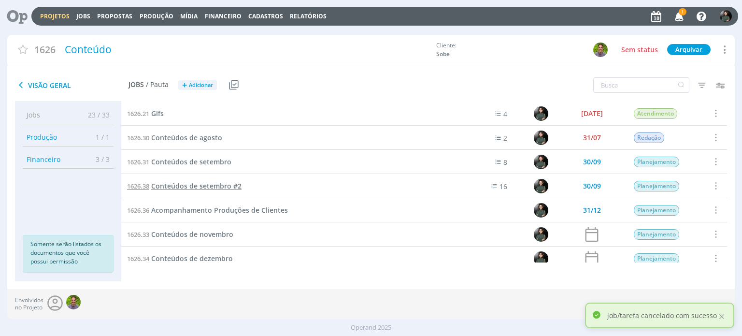
click at [203, 184] on span "Conteúdos de setembro #2" at bounding box center [196, 185] width 90 height 9
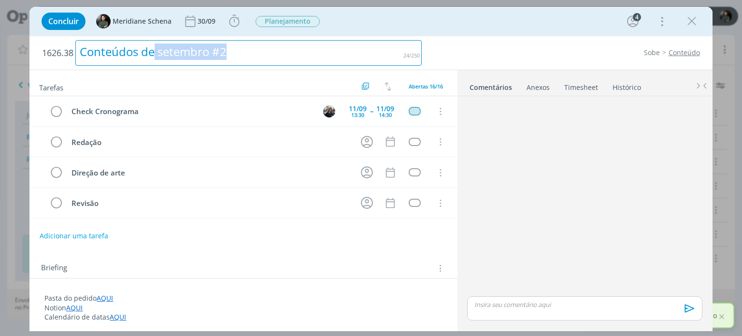
drag, startPoint x: 156, startPoint y: 53, endPoint x: 259, endPoint y: 56, distance: 102.9
click at [259, 56] on div "Conteúdos de setembro #2" at bounding box center [248, 53] width 346 height 26
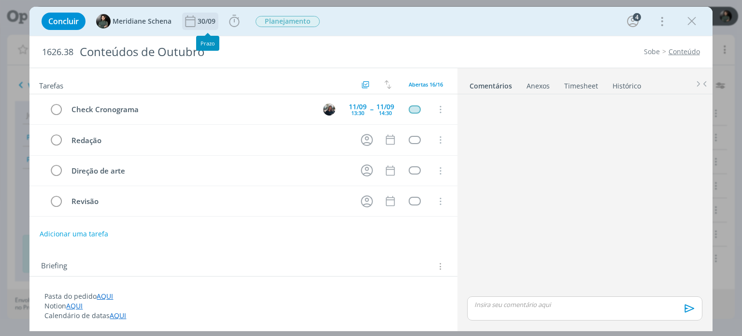
click at [196, 13] on div "30/09" at bounding box center [200, 21] width 36 height 17
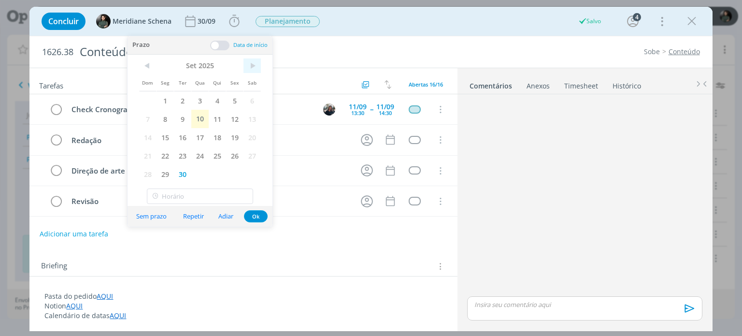
click at [250, 65] on span ">" at bounding box center [251, 65] width 17 height 14
click at [233, 175] on span "31" at bounding box center [234, 174] width 17 height 18
click at [258, 212] on button "Ok" at bounding box center [256, 216] width 24 height 12
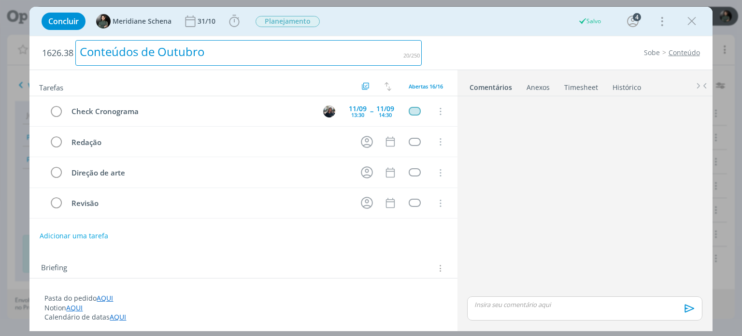
click at [259, 57] on div "Conteúdos de Outubro" at bounding box center [248, 53] width 346 height 26
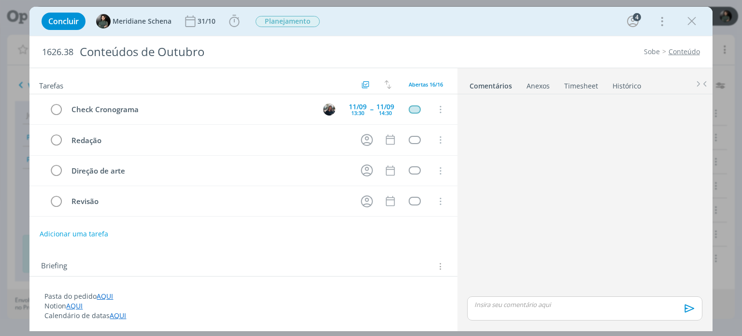
click at [491, 51] on div "Sobe Conteúdo" at bounding box center [565, 52] width 278 height 10
click at [330, 108] on img "dialog" at bounding box center [329, 109] width 12 height 12
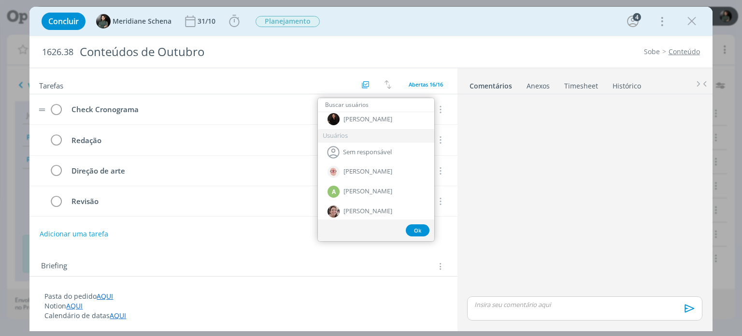
scroll to position [97, 0]
click at [365, 148] on span "Sem responsável" at bounding box center [367, 151] width 49 height 8
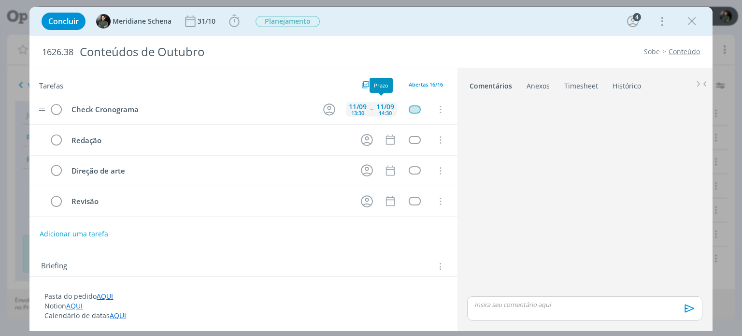
click at [368, 109] on div "[DATE] 13:30 -- [DATE] 14:30" at bounding box center [371, 109] width 50 height 21
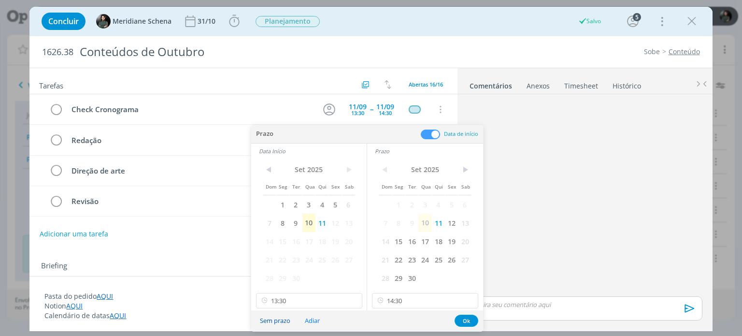
click at [286, 323] on button "Sem prazo" at bounding box center [275, 320] width 43 height 13
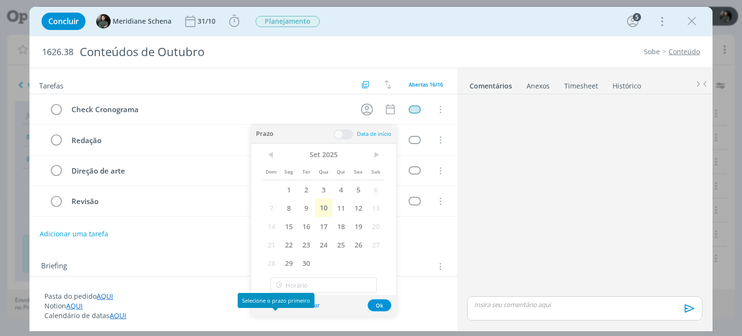
type input "13:30"
click at [383, 305] on button "Ok" at bounding box center [380, 305] width 24 height 12
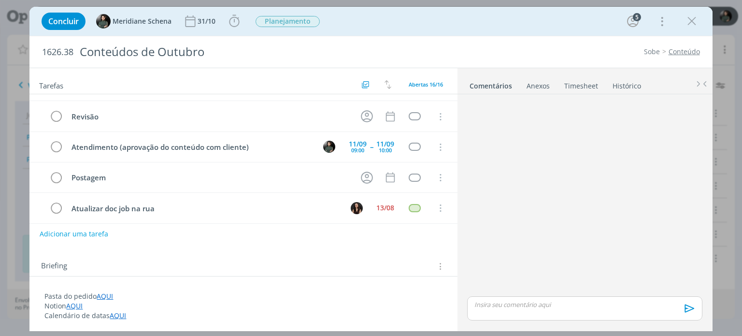
scroll to position [145, 0]
click at [328, 146] on img "dialog" at bounding box center [329, 148] width 12 height 12
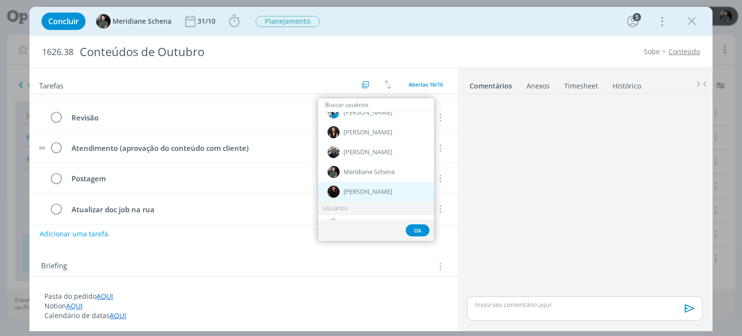
scroll to position [48, 0]
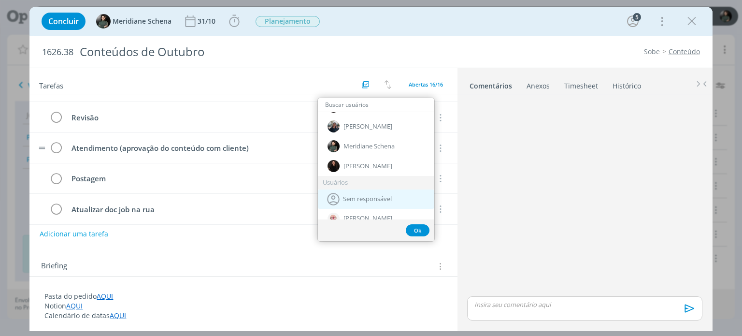
click at [367, 196] on span "Sem responsável" at bounding box center [367, 199] width 49 height 8
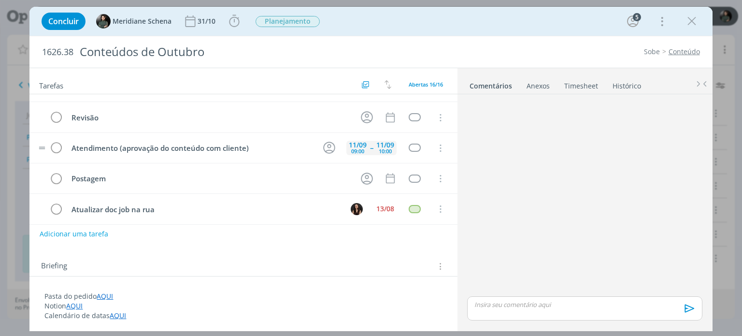
click at [365, 149] on div "[DATE] 09:00 -- [DATE] 10:00" at bounding box center [371, 147] width 50 height 21
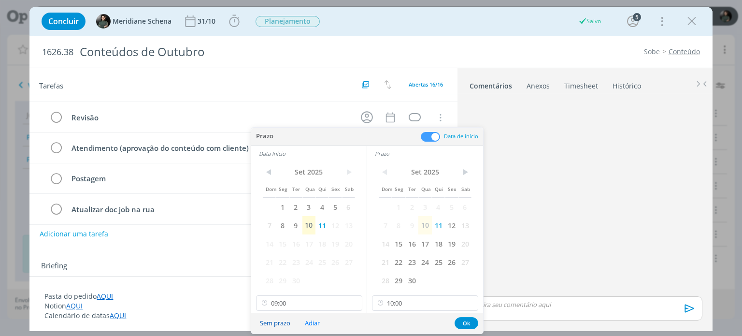
click at [277, 323] on button "Sem prazo" at bounding box center [275, 322] width 43 height 13
type input "09:00"
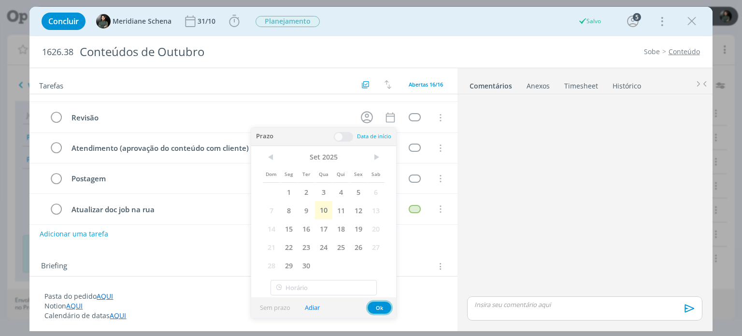
click at [382, 309] on button "Ok" at bounding box center [380, 307] width 24 height 12
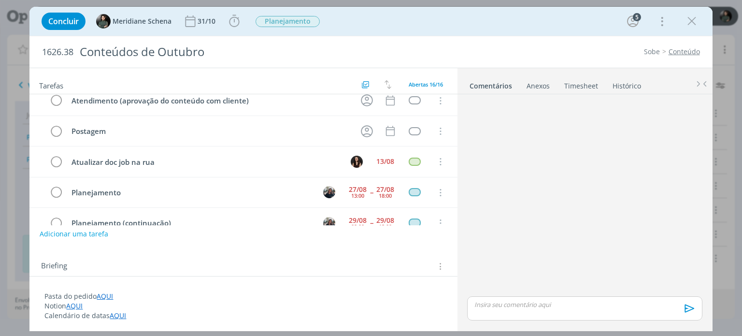
scroll to position [193, 0]
click at [436, 159] on icon "dialog" at bounding box center [440, 160] width 11 height 9
drag, startPoint x: 408, startPoint y: 173, endPoint x: 379, endPoint y: 179, distance: 29.6
click at [408, 173] on link "Cancelar" at bounding box center [409, 177] width 76 height 15
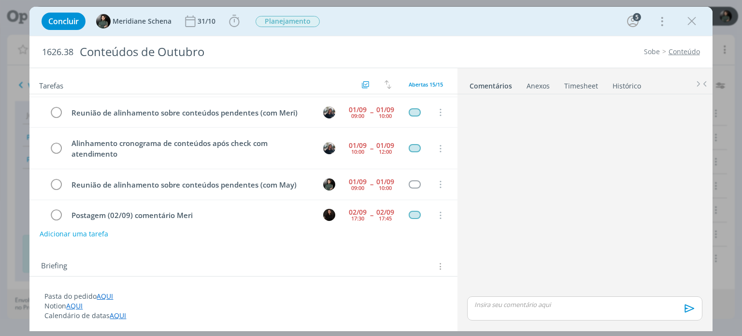
scroll to position [340, 0]
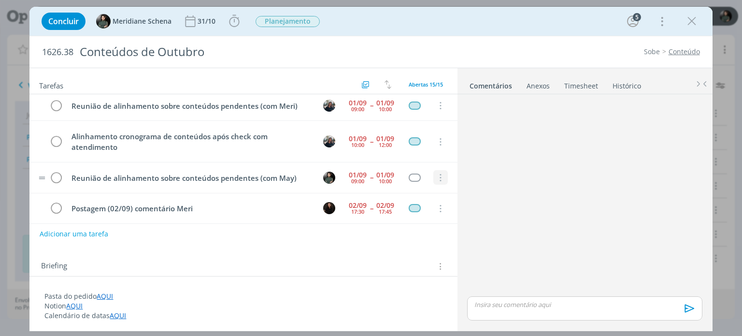
click at [435, 177] on button "dialog" at bounding box center [440, 177] width 14 height 14
click at [404, 190] on link "Cancelar" at bounding box center [409, 193] width 76 height 15
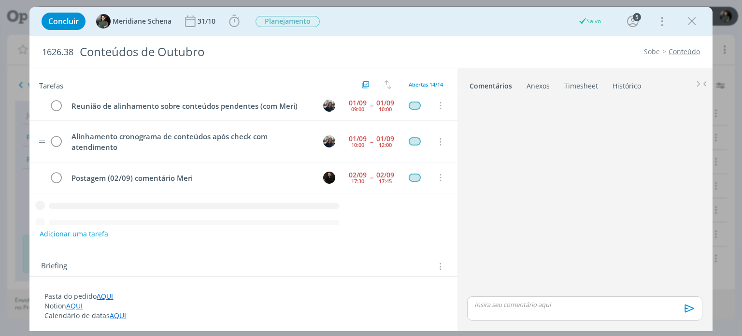
scroll to position [310, 0]
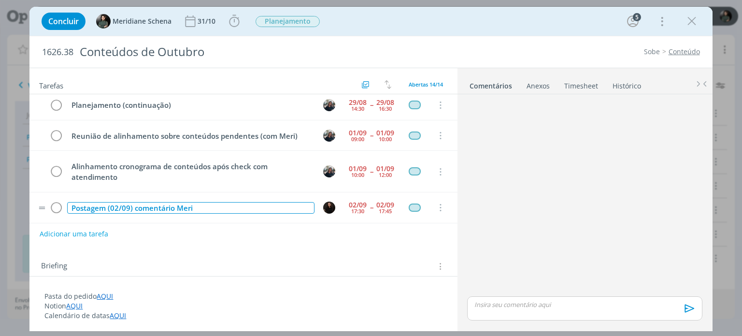
click at [199, 202] on div "Postagem (02/09) comentário Meri" at bounding box center [190, 208] width 247 height 12
click at [441, 201] on button "dialog" at bounding box center [440, 207] width 14 height 14
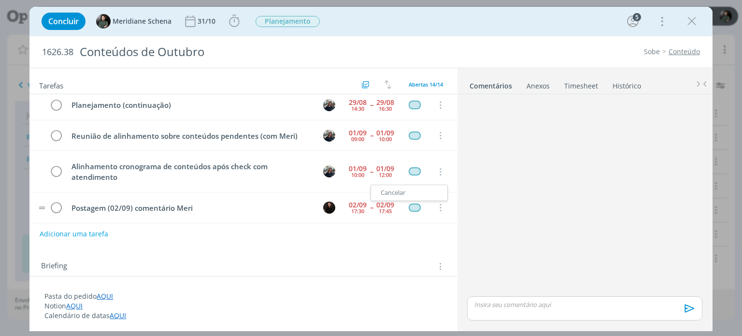
drag, startPoint x: 387, startPoint y: 186, endPoint x: 381, endPoint y: 190, distance: 7.6
click at [387, 186] on link "Cancelar" at bounding box center [409, 192] width 76 height 15
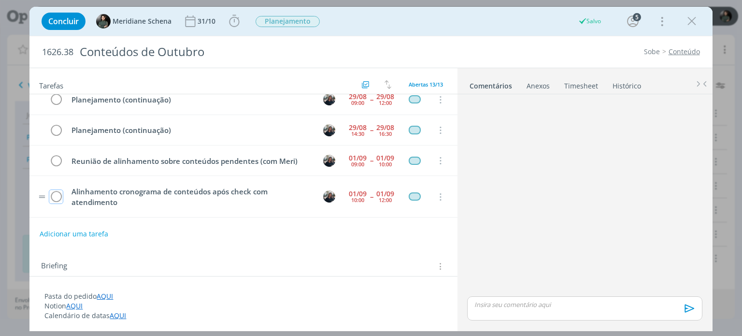
scroll to position [280, 0]
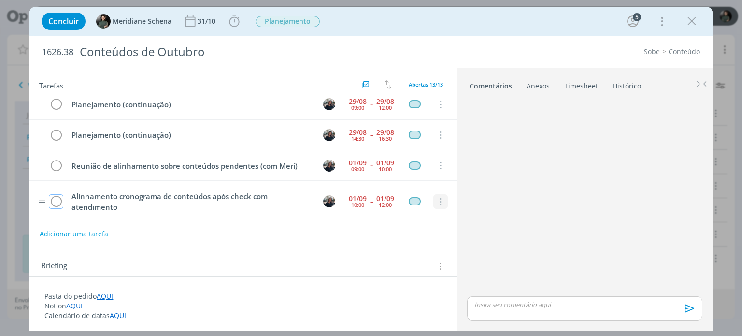
click at [435, 198] on icon "dialog" at bounding box center [440, 202] width 11 height 9
click at [411, 214] on link "Cancelar" at bounding box center [409, 218] width 76 height 15
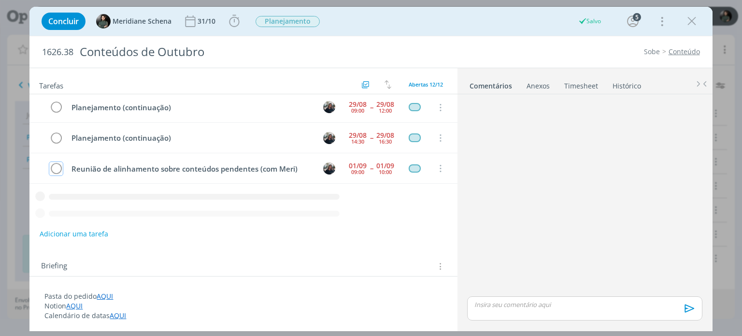
scroll to position [239, 0]
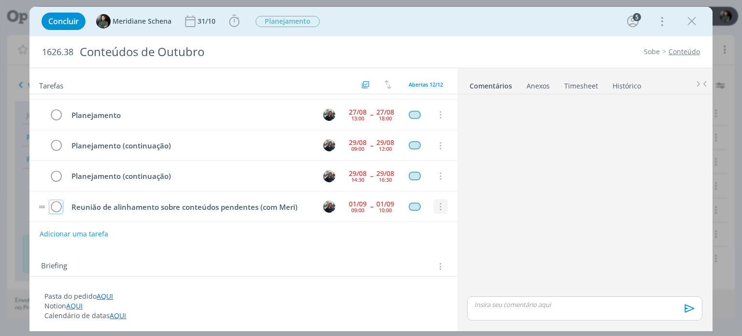
click at [435, 203] on icon "dialog" at bounding box center [440, 206] width 11 height 9
click at [379, 188] on link "Cancelar" at bounding box center [409, 191] width 76 height 15
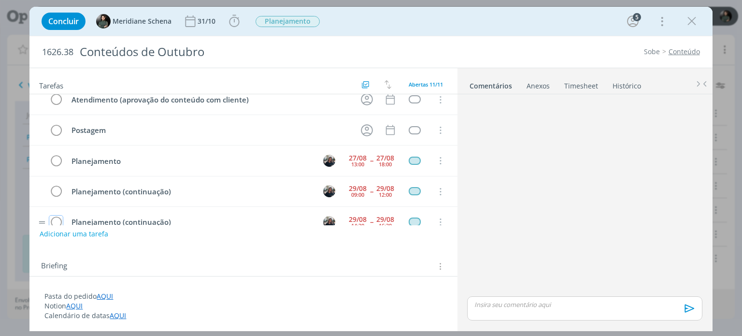
scroll to position [209, 0]
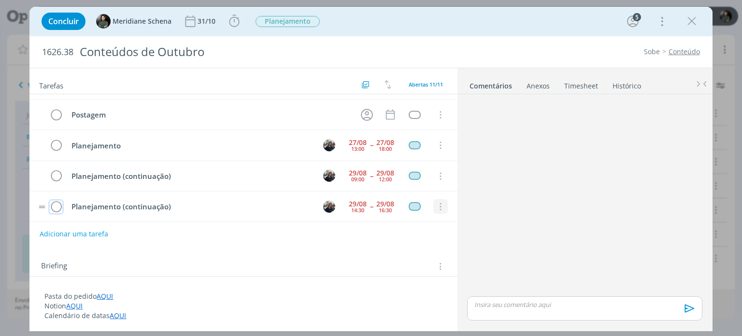
click at [439, 203] on icon "dialog" at bounding box center [440, 206] width 11 height 9
click at [400, 188] on div "Planejamento" at bounding box center [410, 184] width 43 height 15
click at [381, 188] on link "Cancelar" at bounding box center [409, 191] width 76 height 15
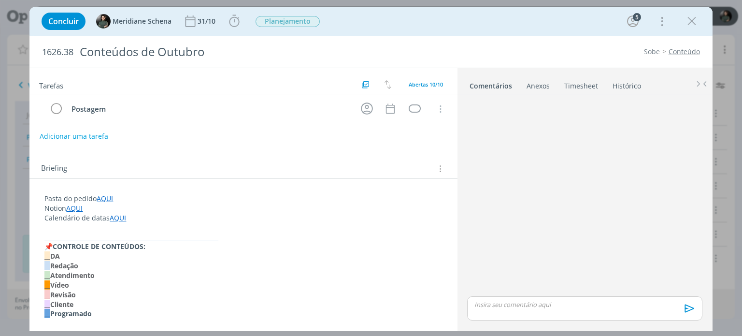
scroll to position [0, 0]
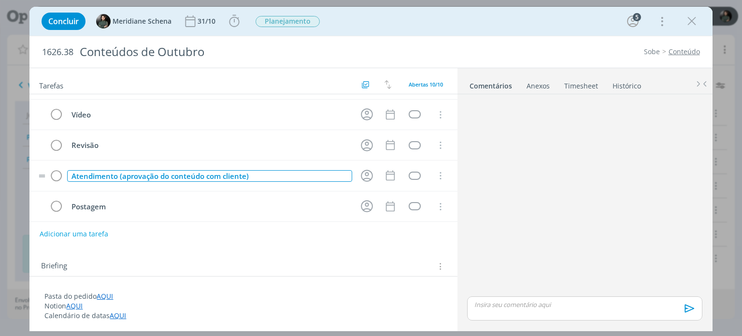
click at [165, 171] on div "Atendimento (aprovação do conteúdo com cliente)" at bounding box center [209, 176] width 284 height 12
drag, startPoint x: 115, startPoint y: 175, endPoint x: 260, endPoint y: 175, distance: 145.4
click at [260, 175] on div "Atendimento (aprovação do conteúdo com cliente)" at bounding box center [209, 176] width 284 height 12
click at [300, 173] on div "Atendimento (aprovação do conteúdo com cliente)" at bounding box center [209, 176] width 284 height 12
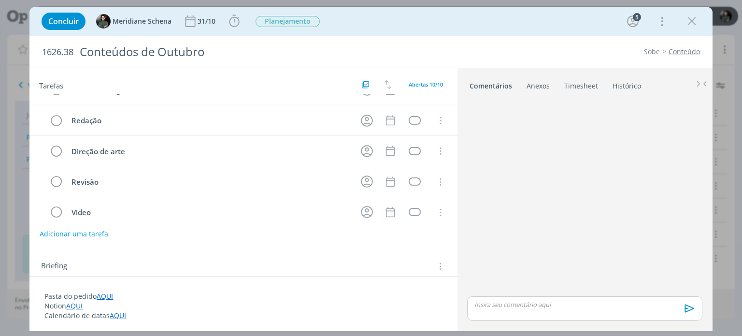
scroll to position [178, 0]
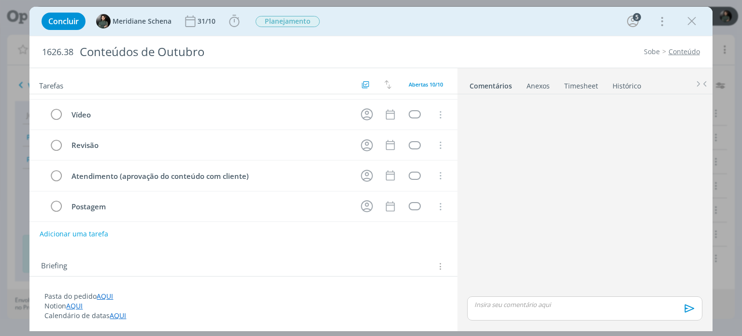
click at [205, 239] on div "Adicionar uma tarefa" at bounding box center [242, 233] width 427 height 17
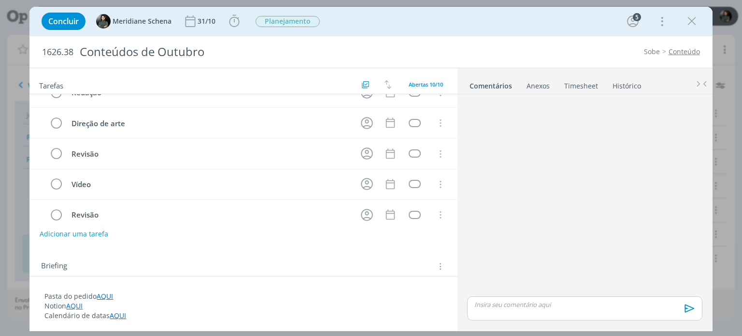
scroll to position [0, 0]
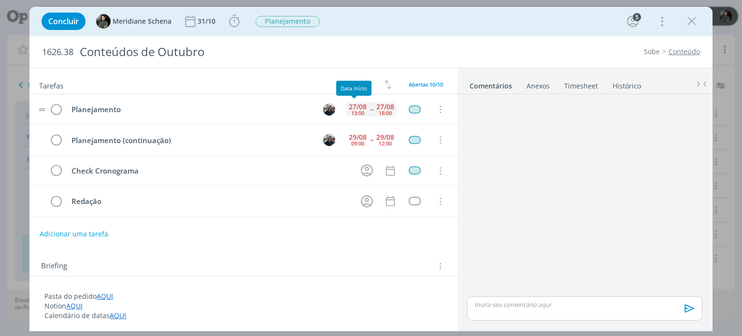
click at [356, 104] on div "27/08" at bounding box center [358, 106] width 18 height 7
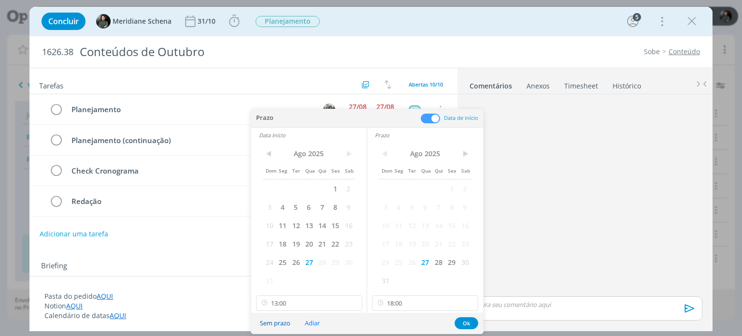
click at [278, 323] on button "Sem prazo" at bounding box center [275, 322] width 43 height 13
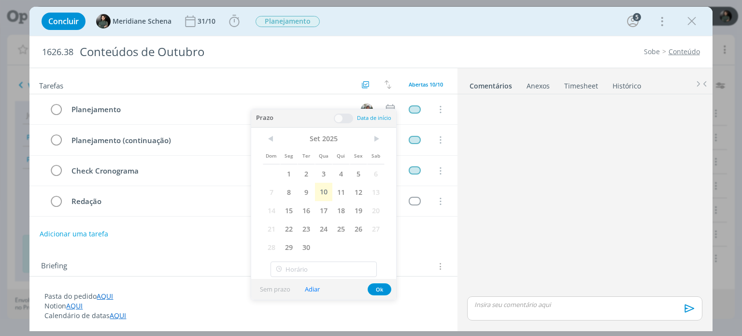
type input "13:00"
click at [380, 291] on button "Ok" at bounding box center [380, 289] width 24 height 12
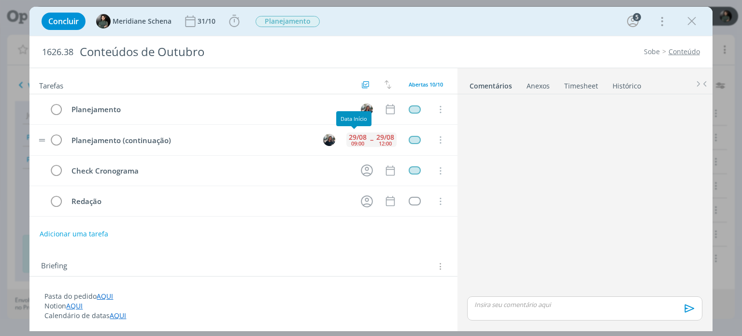
click at [359, 136] on div "29/08" at bounding box center [358, 137] width 18 height 7
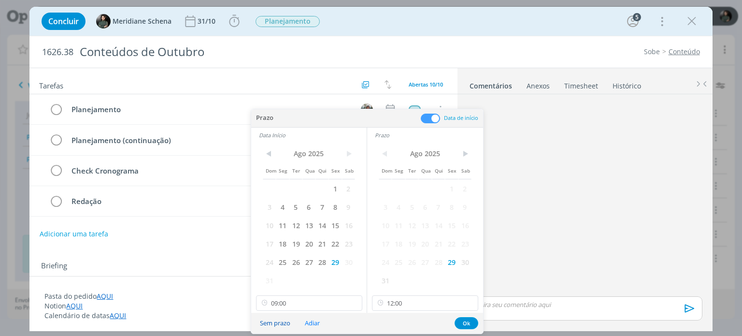
click at [280, 321] on button "Sem prazo" at bounding box center [275, 322] width 43 height 13
type input "09:00"
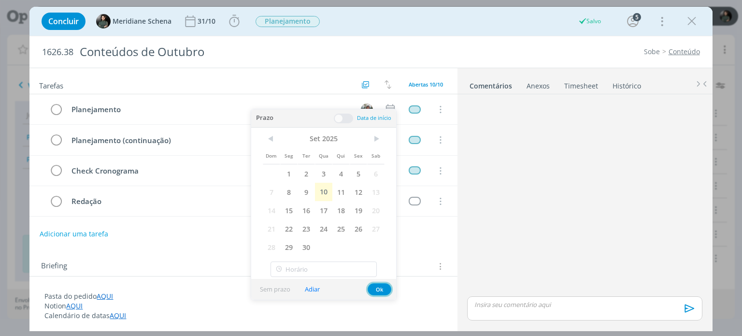
click at [379, 290] on button "Ok" at bounding box center [380, 289] width 24 height 12
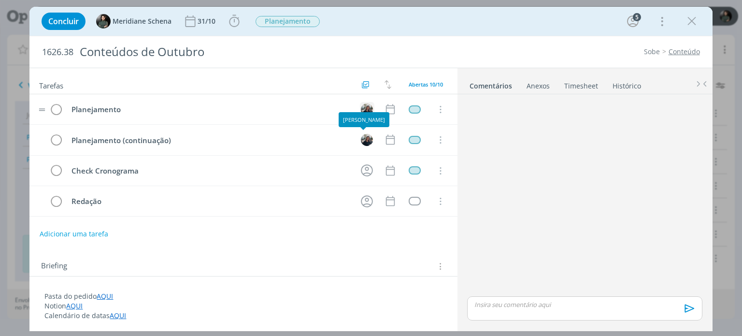
click at [363, 110] on img "dialog" at bounding box center [367, 109] width 12 height 12
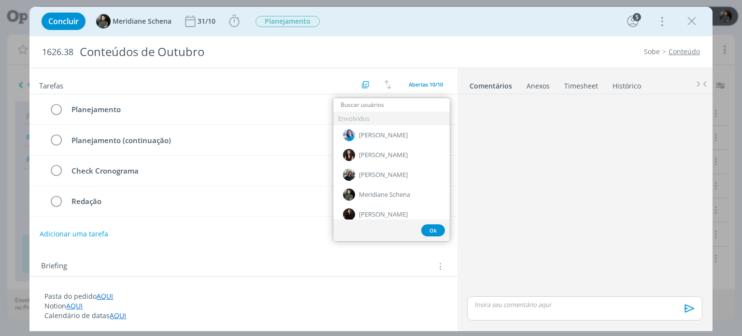
click at [466, 142] on div "dialog" at bounding box center [584, 196] width 242 height 196
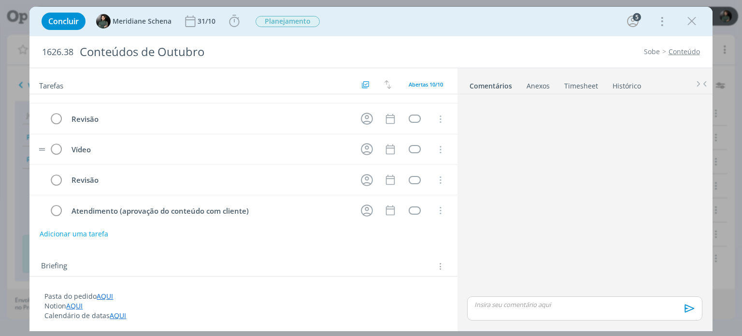
scroll to position [145, 0]
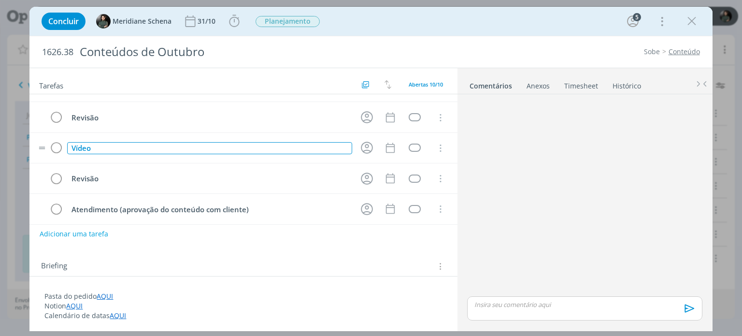
click at [120, 145] on div "Vídeo" at bounding box center [209, 148] width 284 height 12
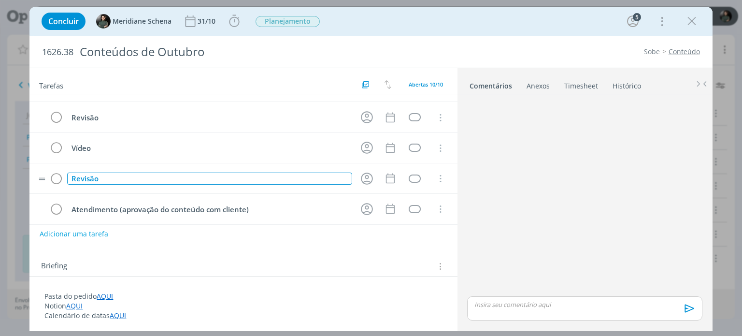
click at [110, 173] on div "Revisão" at bounding box center [209, 178] width 284 height 12
click at [162, 245] on div "Tarefas Usar Job de template Criar template a partir deste job Visualizar Templ…" at bounding box center [242, 196] width 427 height 257
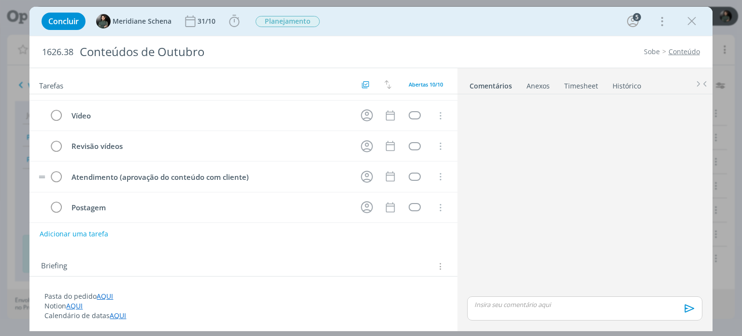
scroll to position [178, 0]
drag, startPoint x: 124, startPoint y: 174, endPoint x: 170, endPoint y: 177, distance: 46.9
click at [138, 175] on div "Atendimento (aprovação do conteúdo com cliente)" at bounding box center [209, 176] width 284 height 12
click at [188, 179] on td "Atendimento (aprovação do conteúdo com cliente)" at bounding box center [207, 175] width 284 height 17
drag, startPoint x: 124, startPoint y: 171, endPoint x: 285, endPoint y: 171, distance: 161.3
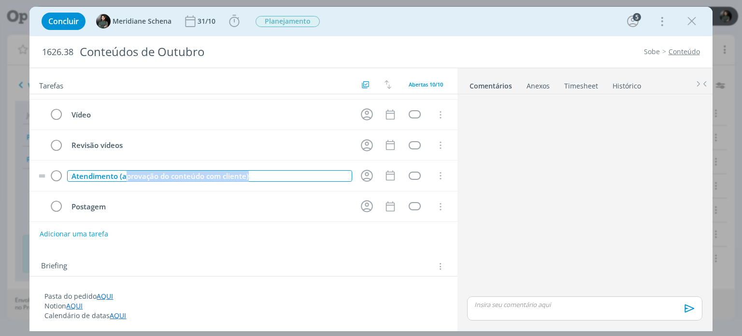
click at [285, 171] on div "Atendimento (aprovação do conteúdo com cliente)" at bounding box center [209, 176] width 284 height 12
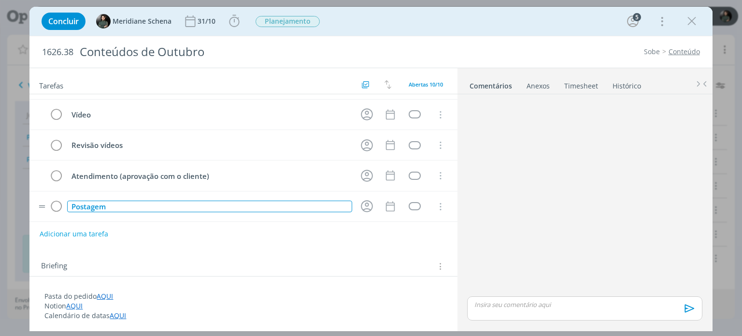
drag, startPoint x: 258, startPoint y: 206, endPoint x: 240, endPoint y: 206, distance: 18.4
click at [258, 206] on div "Postagem" at bounding box center [209, 206] width 284 height 12
click at [242, 243] on div "Tarefas Usar Job de template Criar template a partir deste job Visualizar Templ…" at bounding box center [242, 196] width 427 height 257
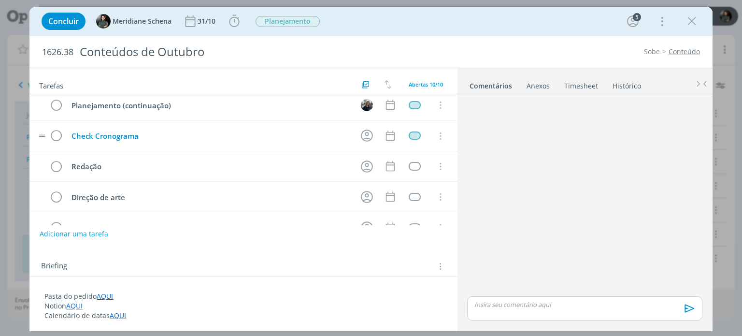
scroll to position [0, 0]
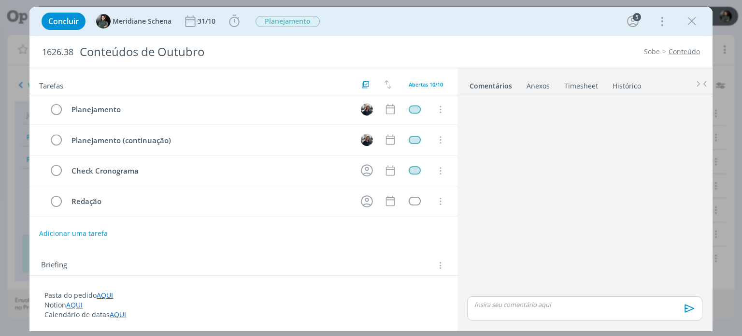
click at [98, 235] on button "Adicionar uma tarefa" at bounding box center [73, 233] width 69 height 16
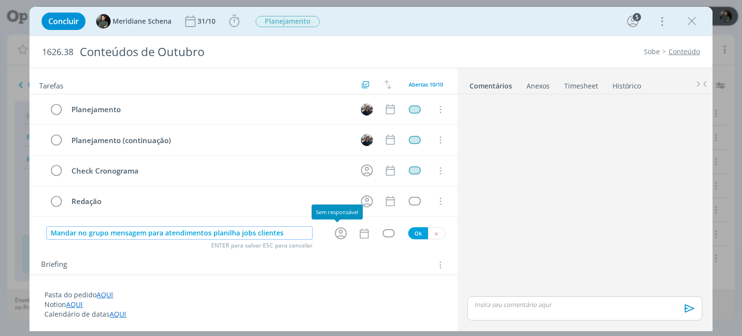
click at [334, 234] on icon "dialog" at bounding box center [340, 233] width 15 height 15
type input "Mandar no grupo mensagem para atendimentos planilha jobs clientes"
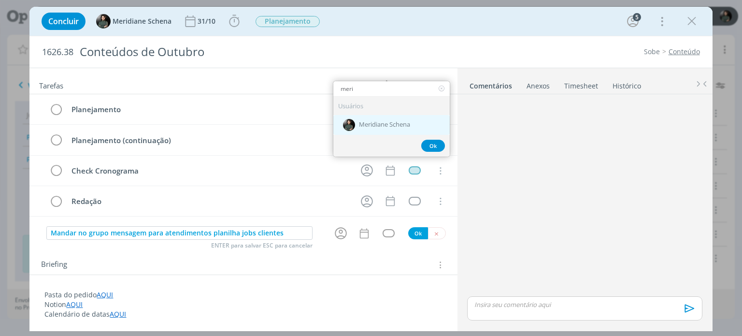
type input "meri"
click at [376, 127] on span "Meridiane Schena" at bounding box center [384, 125] width 51 height 8
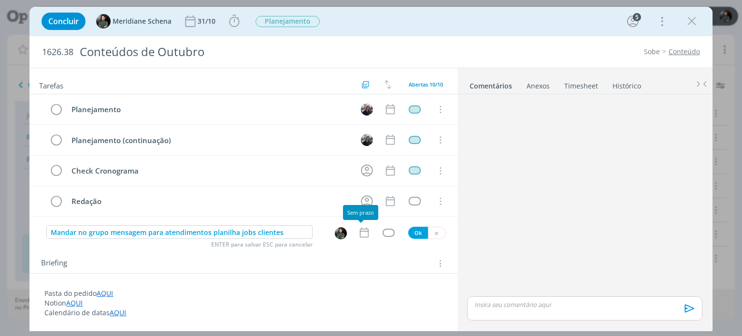
click at [358, 234] on icon "dialog" at bounding box center [364, 232] width 13 height 13
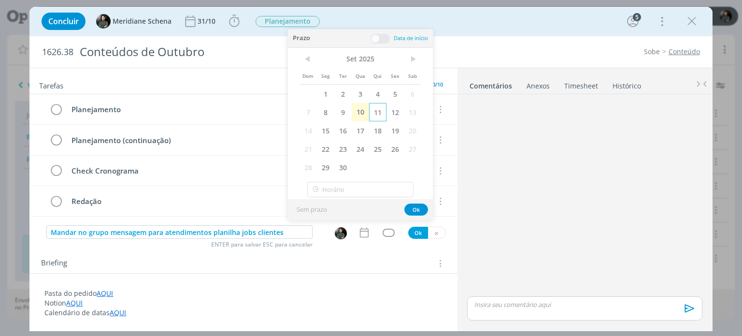
click at [382, 108] on span "11" at bounding box center [377, 112] width 17 height 18
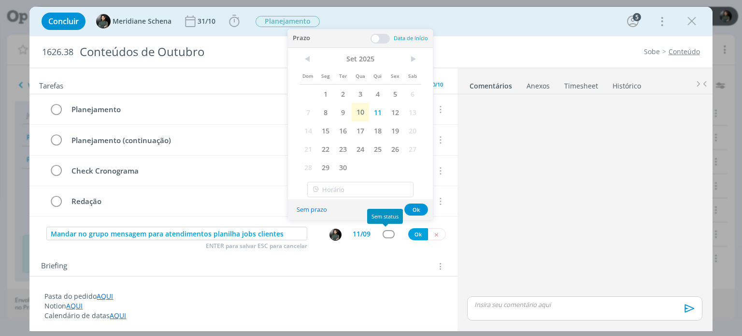
click at [386, 234] on div "dialog" at bounding box center [389, 234] width 12 height 8
click at [387, 257] on div "Briefing Briefings Predefinidos Versões do Briefing Ver Briefing do Projeto" at bounding box center [242, 263] width 427 height 26
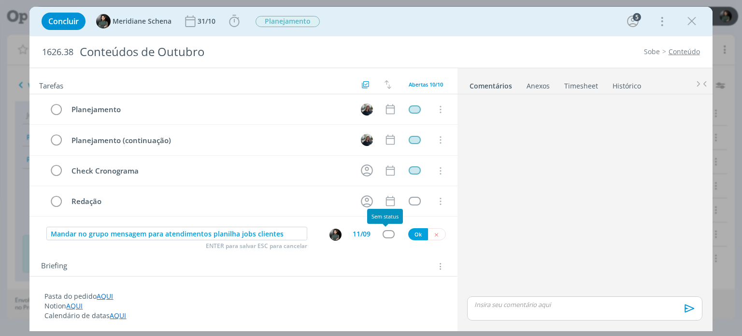
click at [383, 231] on div "dialog" at bounding box center [389, 234] width 12 height 8
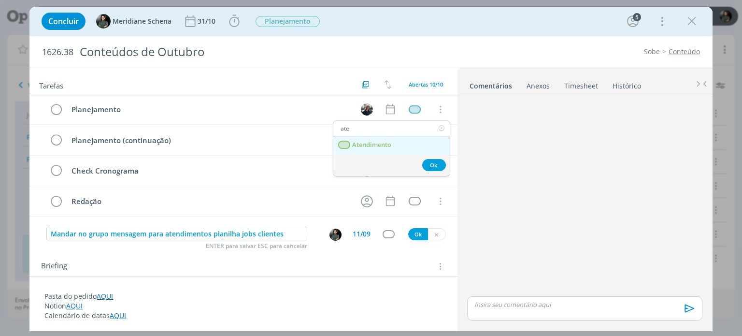
type input "ate"
click at [394, 142] on link "Atendimento" at bounding box center [391, 145] width 116 height 18
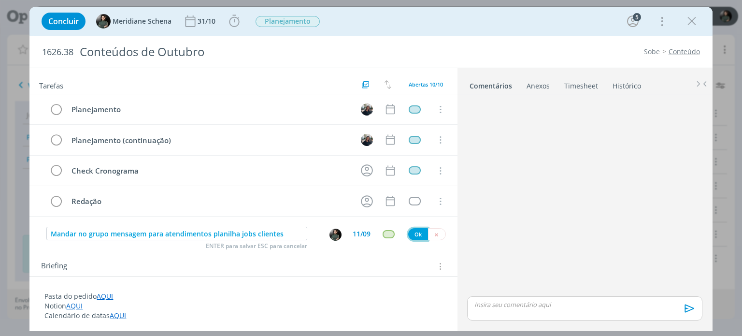
click at [413, 232] on button "Ok" at bounding box center [418, 234] width 20 height 12
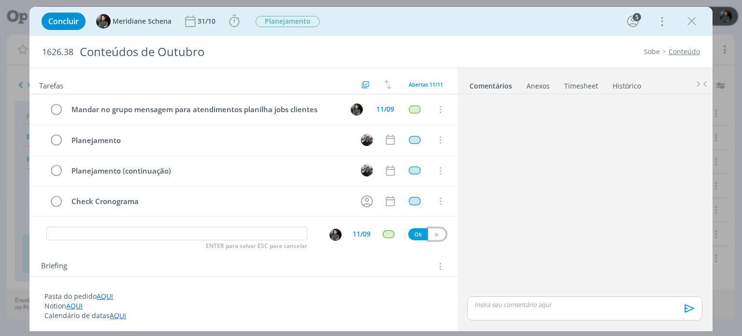
click at [433, 232] on icon "dialog" at bounding box center [436, 234] width 6 height 6
